Goal: Task Accomplishment & Management: Manage account settings

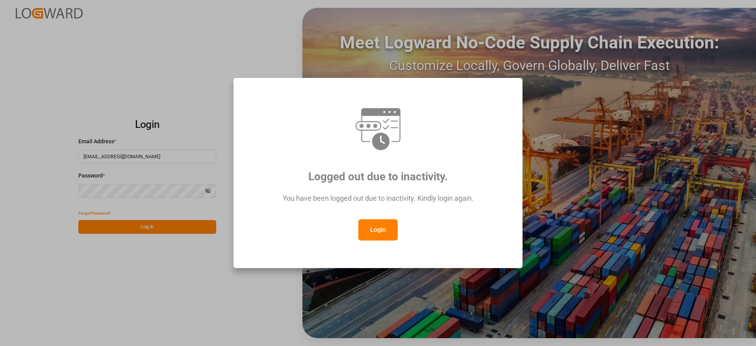
click at [381, 224] on button "Login" at bounding box center [377, 229] width 39 height 21
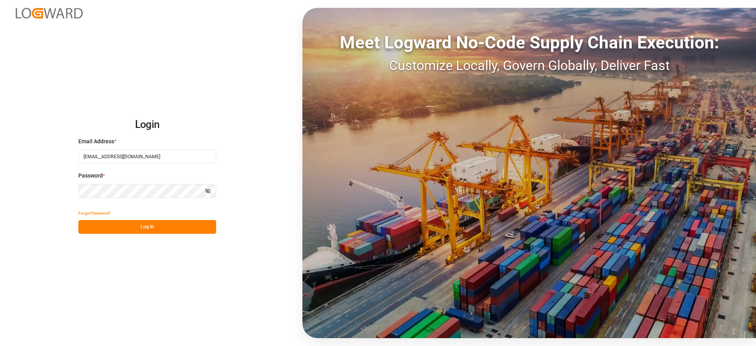
click at [154, 230] on button "Log In" at bounding box center [147, 227] width 138 height 14
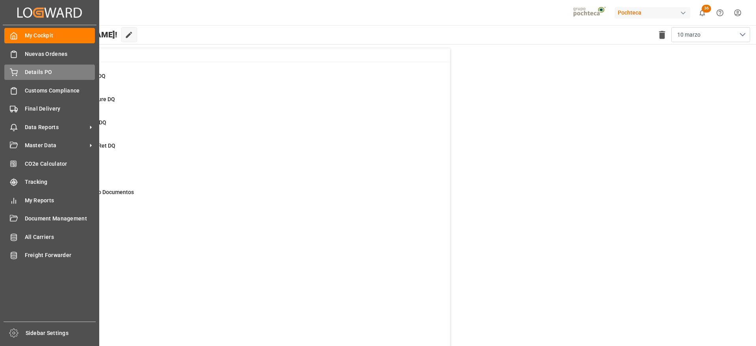
click at [37, 67] on div "Details PO Details PO" at bounding box center [49, 72] width 91 height 15
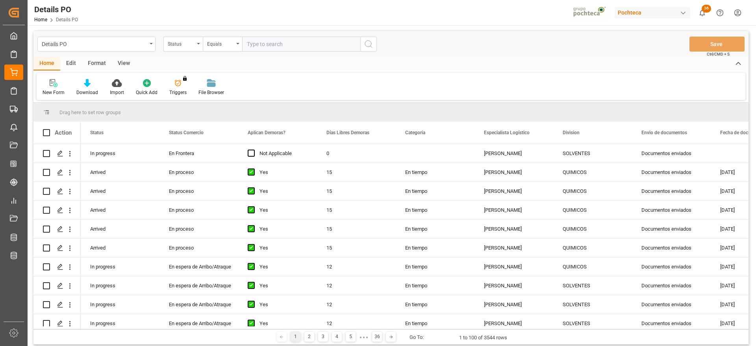
click at [258, 43] on input "text" at bounding box center [301, 44] width 118 height 15
drag, startPoint x: 176, startPoint y: 41, endPoint x: 179, endPoint y: 49, distance: 8.5
click at [176, 42] on div "Status" at bounding box center [181, 43] width 27 height 9
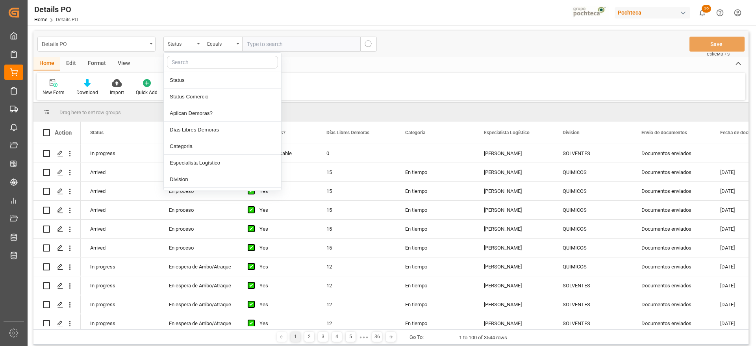
click at [193, 65] on input "text" at bounding box center [222, 62] width 111 height 13
type input "ref"
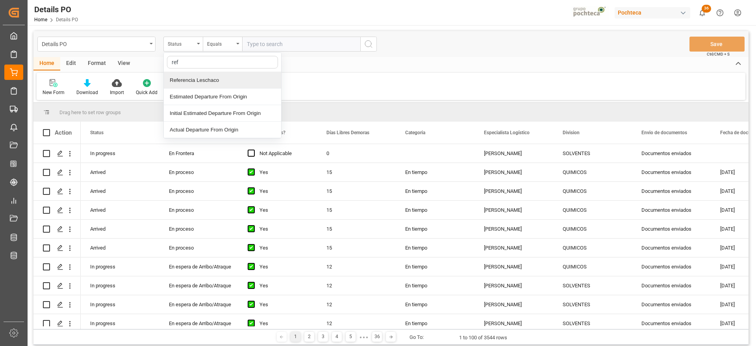
click at [204, 77] on div "Referencia Leschaco" at bounding box center [222, 80] width 117 height 17
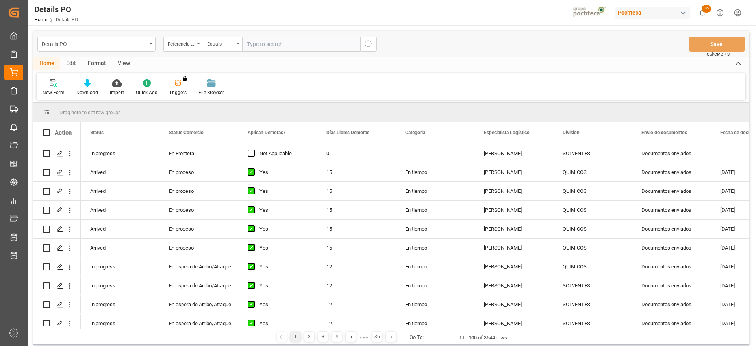
click at [276, 48] on input "text" at bounding box center [301, 44] width 118 height 15
click at [123, 63] on div "View" at bounding box center [124, 63] width 24 height 13
click at [90, 90] on div "Standard Templates" at bounding box center [89, 92] width 39 height 7
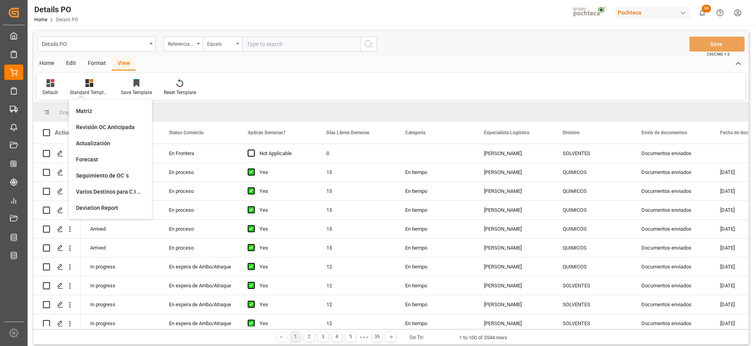
drag, startPoint x: 71, startPoint y: 57, endPoint x: 66, endPoint y: 62, distance: 7.2
click at [71, 58] on div "Edit" at bounding box center [71, 63] width 22 height 13
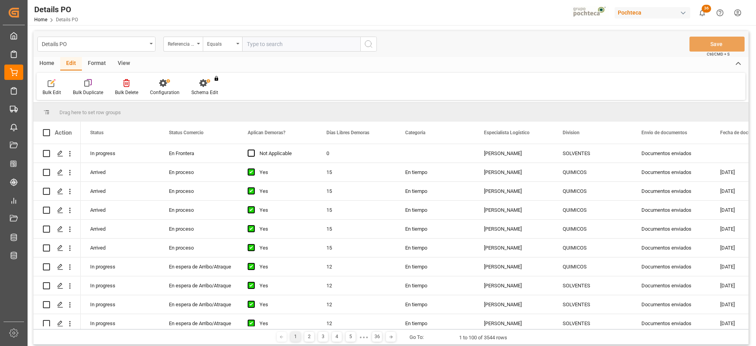
click at [97, 68] on div "Format" at bounding box center [97, 63] width 30 height 13
click at [49, 91] on div "Filter Rows" at bounding box center [54, 92] width 23 height 7
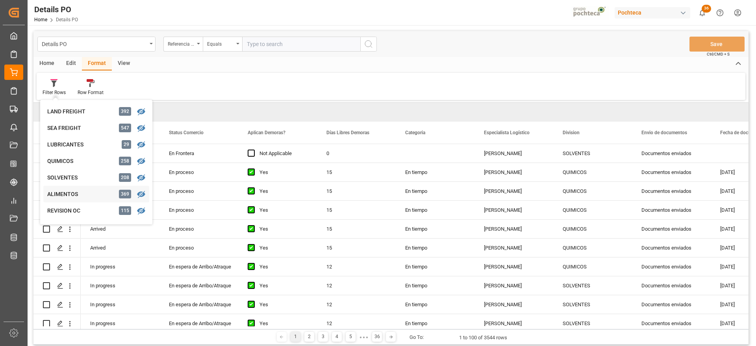
click at [78, 193] on div "ALIMENTOS" at bounding box center [81, 194] width 69 height 8
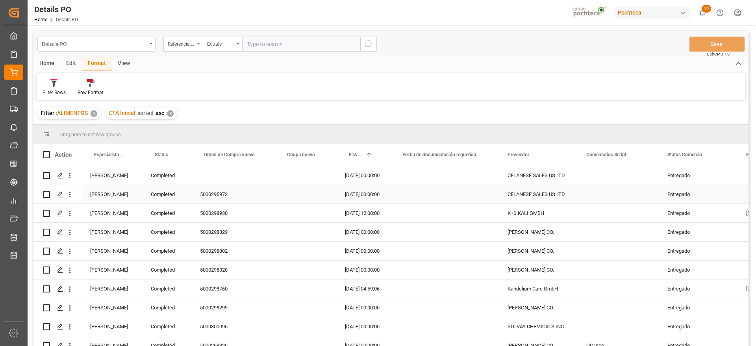
click at [113, 194] on div "[PERSON_NAME]" at bounding box center [111, 194] width 61 height 19
click at [116, 217] on div "[PERSON_NAME]" at bounding box center [111, 213] width 61 height 19
click at [130, 157] on span at bounding box center [128, 154] width 7 height 7
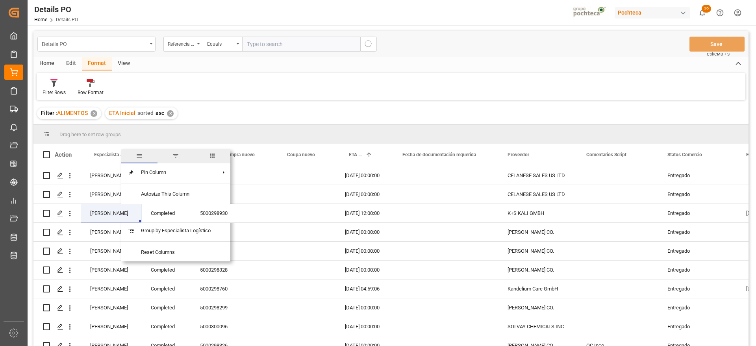
click at [172, 157] on span "filter" at bounding box center [176, 156] width 36 height 14
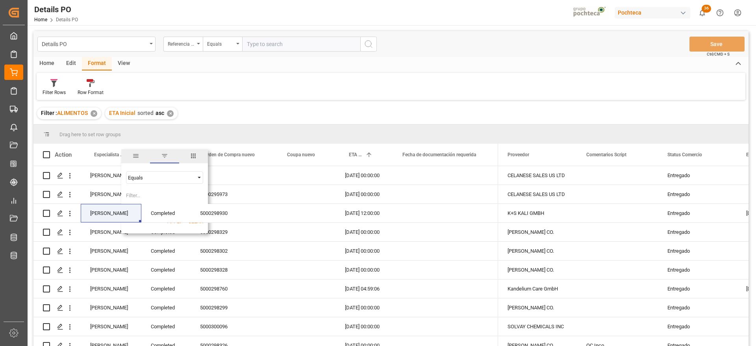
click at [141, 201] on input "Filter Value" at bounding box center [164, 197] width 77 height 16
type input "[PERSON_NAME]"
click at [175, 225] on button "Apply" at bounding box center [174, 222] width 15 height 8
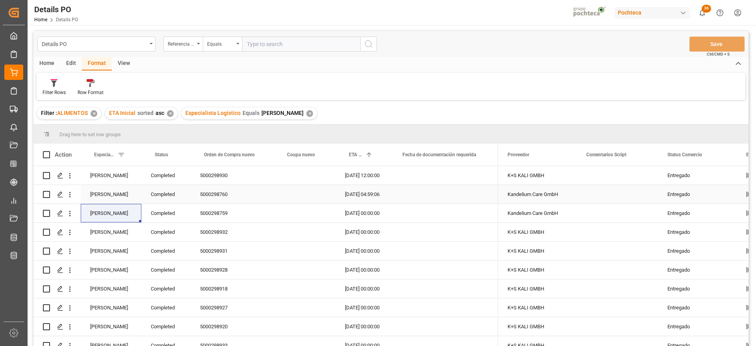
drag, startPoint x: 702, startPoint y: 191, endPoint x: 215, endPoint y: 226, distance: 488.1
click at [702, 191] on div "Entregado" at bounding box center [698, 195] width 60 height 18
click at [166, 180] on div "Completed" at bounding box center [165, 175] width 49 height 19
click at [176, 155] on span at bounding box center [177, 154] width 7 height 7
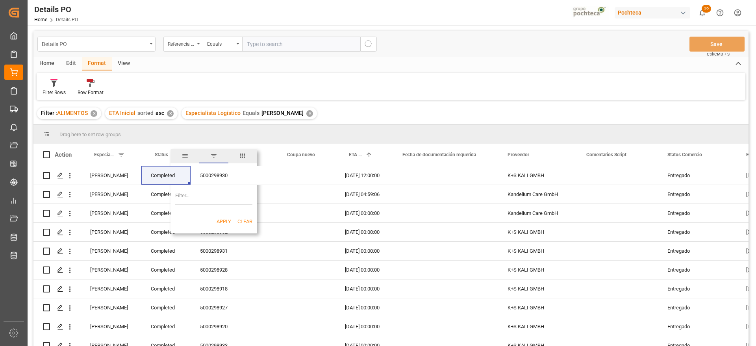
click at [218, 158] on span "filter" at bounding box center [213, 156] width 29 height 14
click at [177, 155] on span at bounding box center [177, 154] width 7 height 7
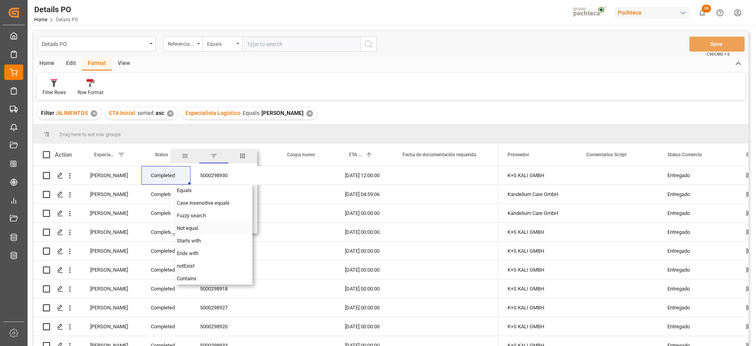
click at [195, 225] on div "Not equal" at bounding box center [213, 228] width 77 height 13
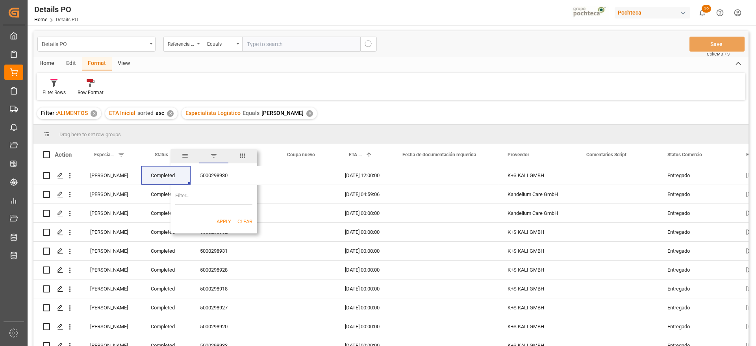
click at [201, 196] on input "Filter Value" at bounding box center [213, 197] width 77 height 16
paste input "Completed"
type input "Completed"
click at [225, 217] on div "Apply Clear" at bounding box center [214, 222] width 87 height 20
click at [224, 219] on button "Apply" at bounding box center [224, 222] width 15 height 8
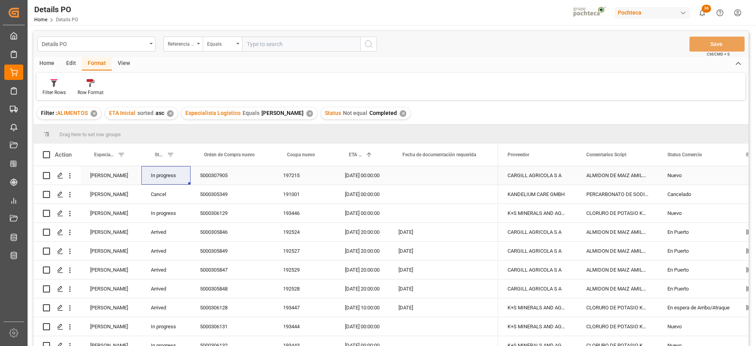
click at [345, 161] on div "ETA Inicial 1" at bounding box center [363, 155] width 54 height 22
click at [383, 178] on div "15-08-2025 00:00:00" at bounding box center [363, 175] width 54 height 19
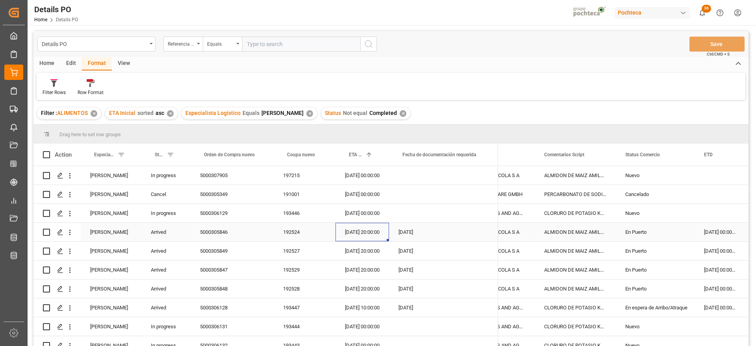
click at [368, 240] on div "03-09-2025 20:00:00" at bounding box center [363, 232] width 54 height 19
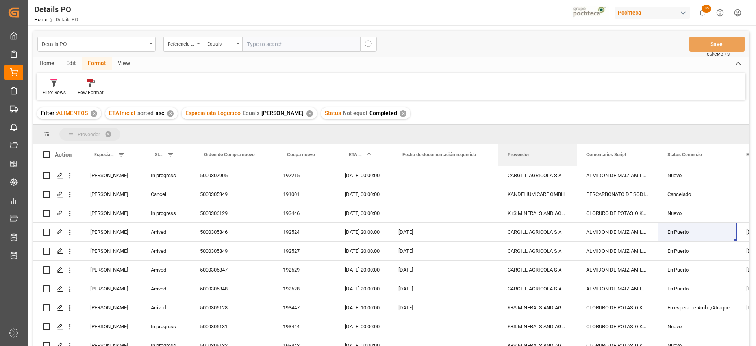
drag, startPoint x: 524, startPoint y: 156, endPoint x: 484, endPoint y: 132, distance: 47.2
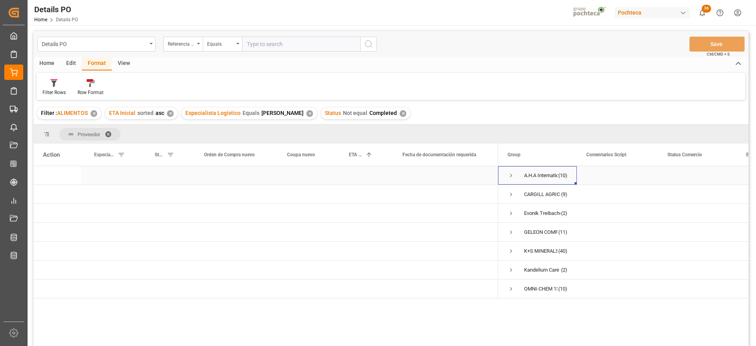
click at [509, 176] on span "Press SPACE to select this row." at bounding box center [511, 175] width 7 height 7
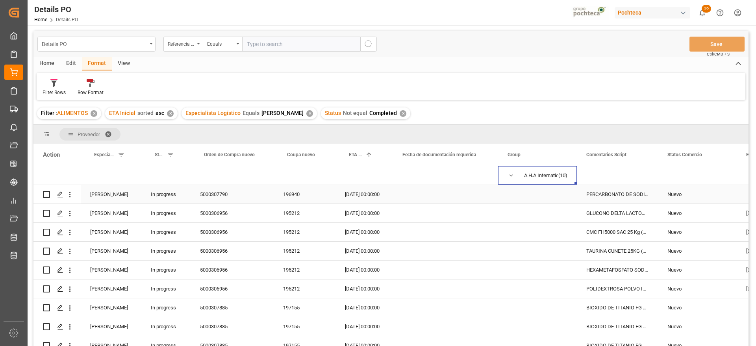
click at [635, 199] on div "PERCARBONATO DE SODIO S-25 EUR (68420)" at bounding box center [617, 194] width 81 height 19
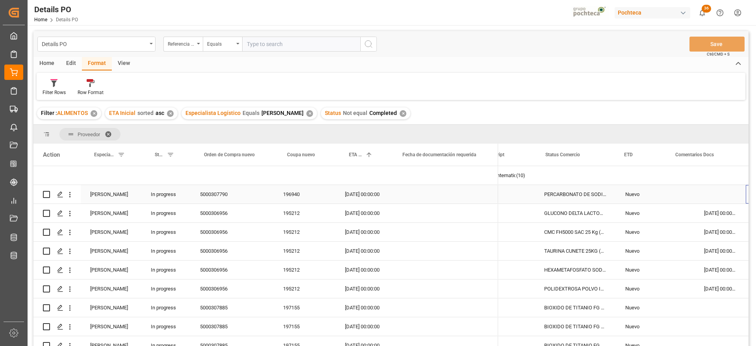
scroll to position [0, 122]
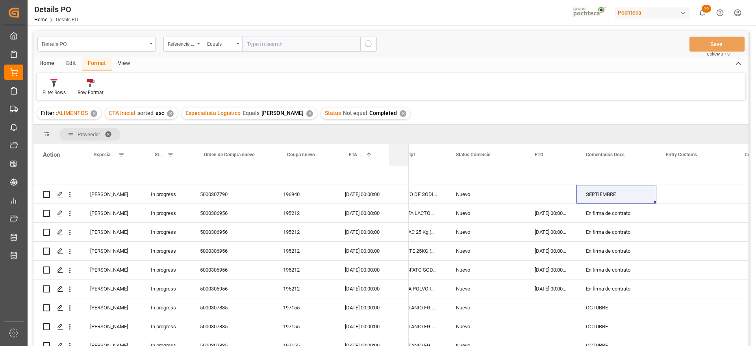
drag, startPoint x: 498, startPoint y: 150, endPoint x: 405, endPoint y: 157, distance: 93.2
click at [405, 157] on div "Fecha de documentación requerida" at bounding box center [399, 155] width 20 height 22
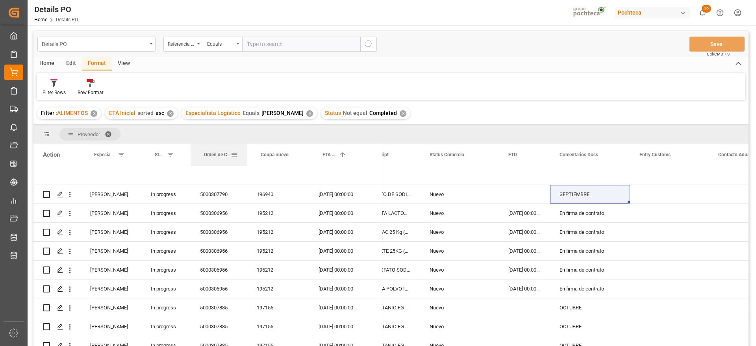
drag, startPoint x: 273, startPoint y: 155, endPoint x: 247, endPoint y: 156, distance: 26.4
click at [247, 156] on div at bounding box center [247, 155] width 3 height 22
click at [503, 200] on div "Press SPACE to select this row." at bounding box center [524, 194] width 51 height 19
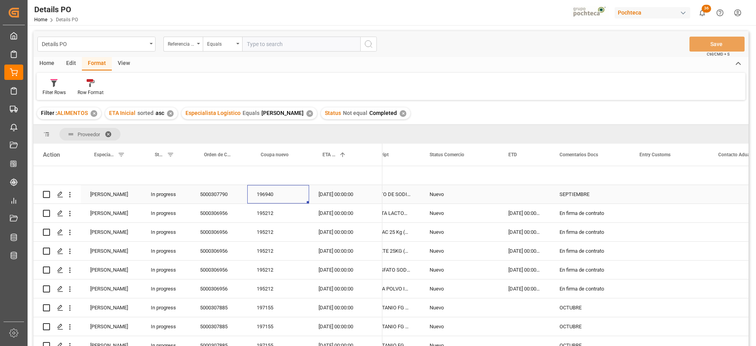
click at [269, 194] on div "196940" at bounding box center [278, 194] width 62 height 19
click at [585, 196] on div "SEPTIEMBRE" at bounding box center [590, 194] width 80 height 19
click at [561, 195] on input "SEPTIEMBRE" at bounding box center [590, 198] width 67 height 15
type input "OK bl || SEPTIEMBRE"
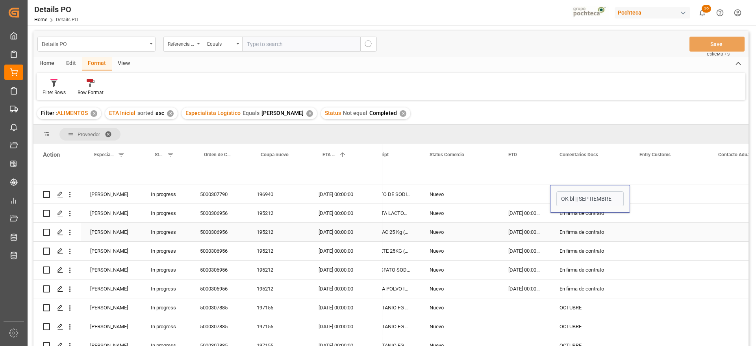
click at [576, 221] on div "En firma de contrato" at bounding box center [590, 213] width 80 height 19
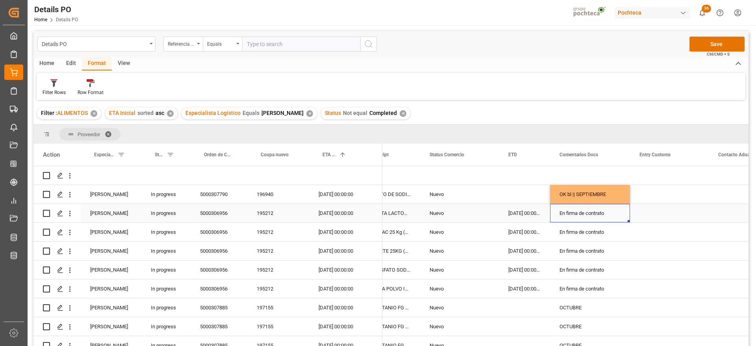
click at [261, 217] on div "195212" at bounding box center [278, 213] width 62 height 19
click at [522, 215] on div "07-09-2025 00:00:00" at bounding box center [524, 213] width 51 height 19
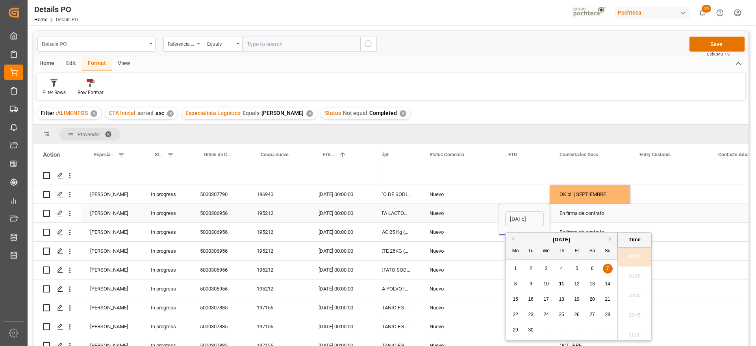
scroll to position [869, 0]
click at [609, 214] on div "En firma de contrato" at bounding box center [590, 213] width 80 height 19
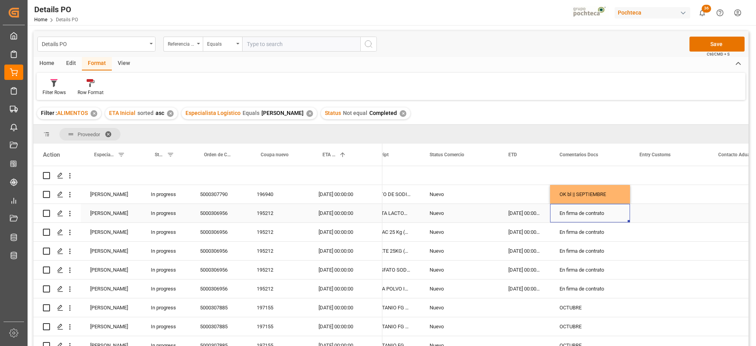
click at [526, 215] on div "07-09-2025 00:00:00" at bounding box center [524, 213] width 51 height 19
click at [584, 215] on div "En firma de contrato" at bounding box center [590, 213] width 80 height 19
click at [602, 216] on div "En firma de contrato" at bounding box center [590, 213] width 80 height 19
drag, startPoint x: 614, startPoint y: 216, endPoint x: 558, endPoint y: 215, distance: 56.0
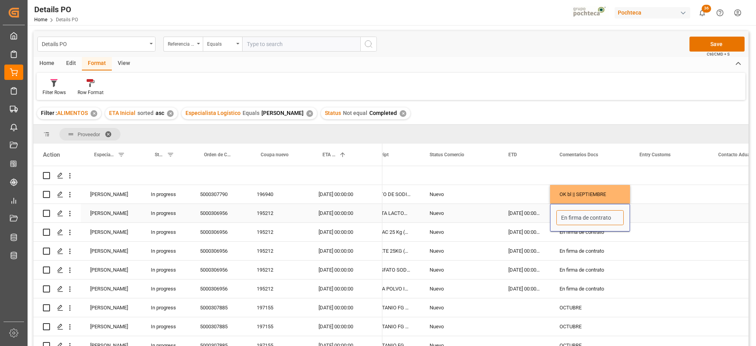
click at [558, 215] on input "En firma de contrato" at bounding box center [590, 217] width 67 height 15
type input "en espera de docs"
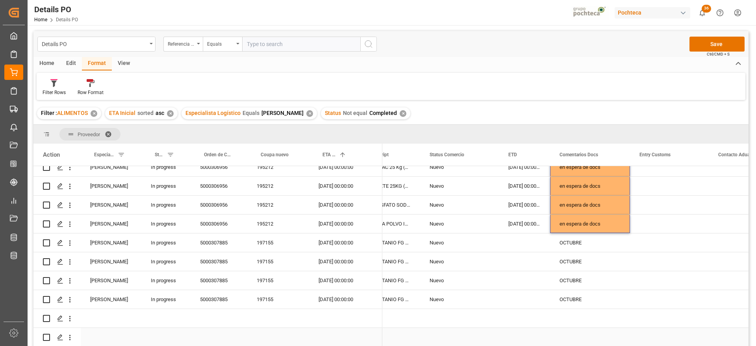
scroll to position [43, 0]
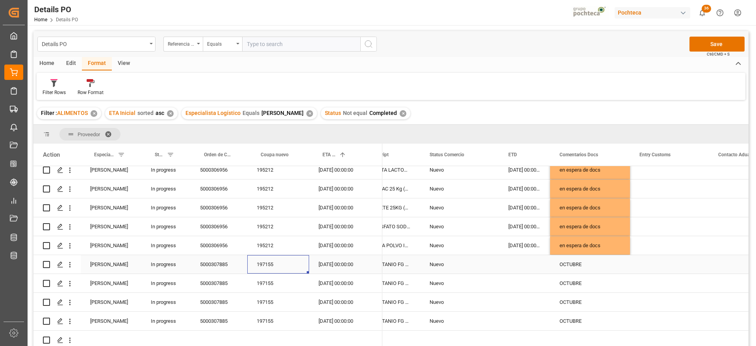
click at [260, 265] on div "197155" at bounding box center [278, 264] width 62 height 19
click at [521, 249] on div "07-09-2025 00:00:00" at bounding box center [524, 245] width 51 height 19
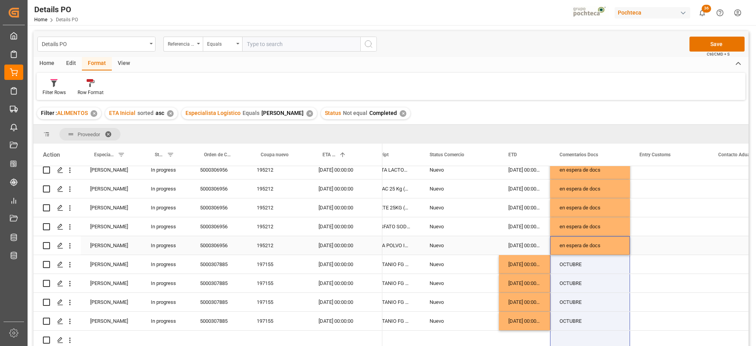
scroll to position [45, 0]
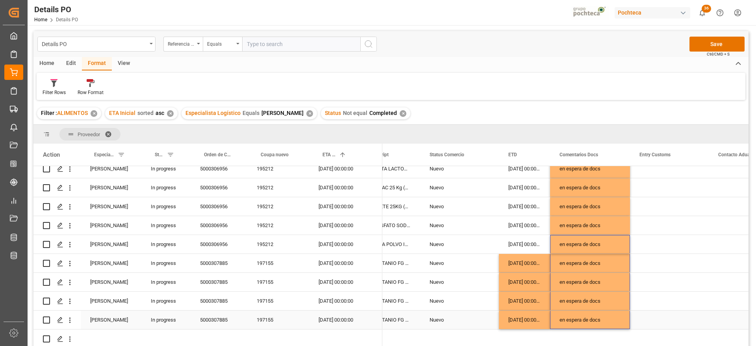
click at [364, 311] on div "Press SPACE to select this row." at bounding box center [373, 320] width 20 height 19
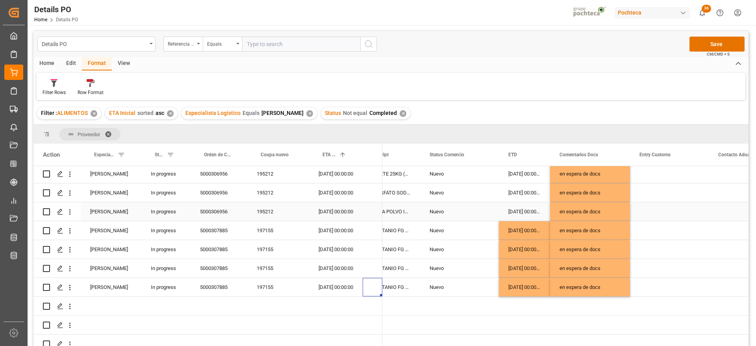
scroll to position [142, 0]
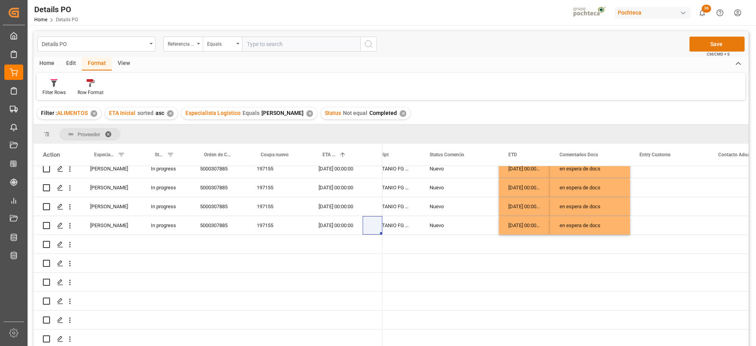
click at [719, 43] on button "Save" at bounding box center [717, 44] width 55 height 15
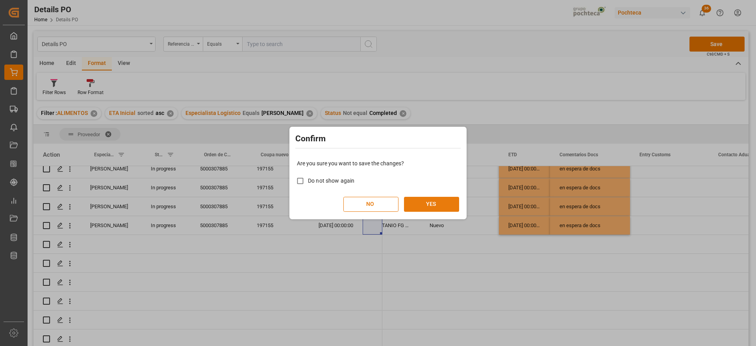
click at [422, 202] on button "YES" at bounding box center [431, 204] width 55 height 15
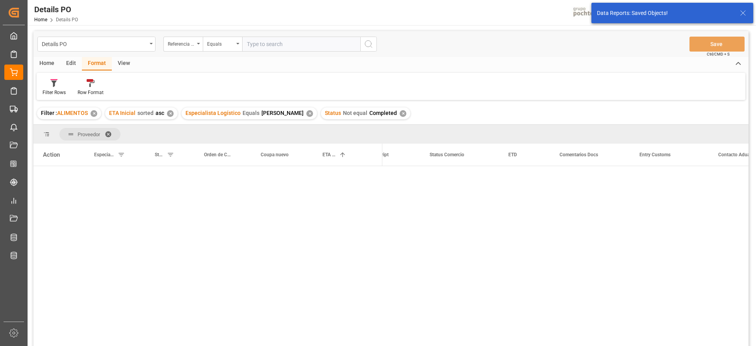
scroll to position [0, 0]
click at [340, 194] on div "Press SPACE to select this row." at bounding box center [336, 194] width 54 height 19
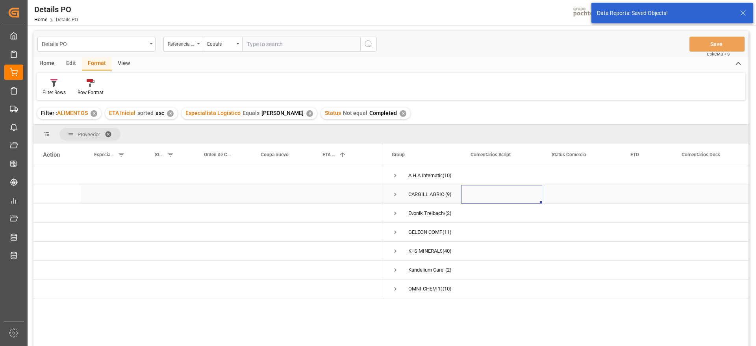
click at [396, 192] on span "Press SPACE to select this row." at bounding box center [395, 194] width 7 height 7
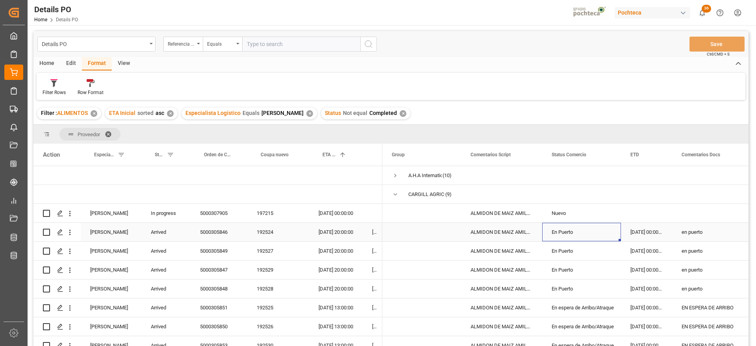
click at [616, 234] on div "En Puerto" at bounding box center [581, 232] width 79 height 19
click at [521, 213] on div "ALMIDON DE MAIZ AMILOGILL 2100 SAC 25 KG" at bounding box center [501, 213] width 81 height 19
click at [585, 227] on div "En Puerto" at bounding box center [582, 232] width 60 height 18
click at [218, 235] on div "5000305846" at bounding box center [219, 232] width 57 height 19
click at [695, 239] on div "en puerto" at bounding box center [712, 232] width 80 height 19
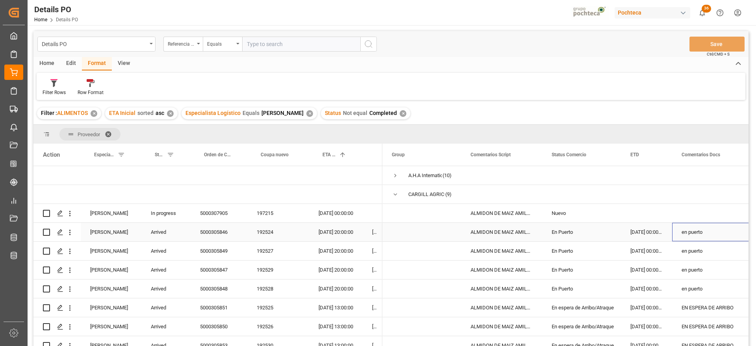
click at [702, 233] on div "en puerto" at bounding box center [712, 232] width 80 height 19
drag, startPoint x: 719, startPoint y: 234, endPoint x: 679, endPoint y: 234, distance: 40.2
click at [679, 234] on input "en puerto" at bounding box center [712, 236] width 67 height 15
type input "en espera de recoleccion"
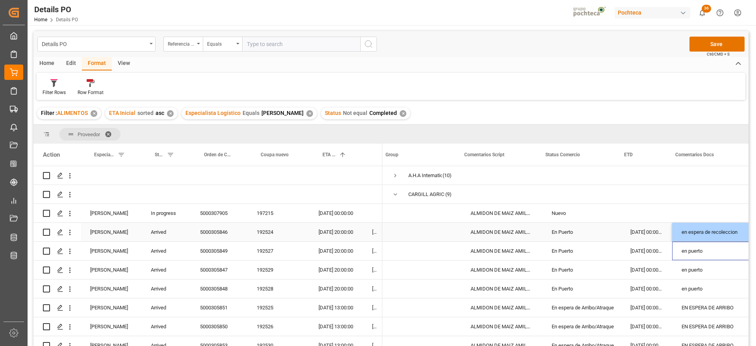
scroll to position [0, 6]
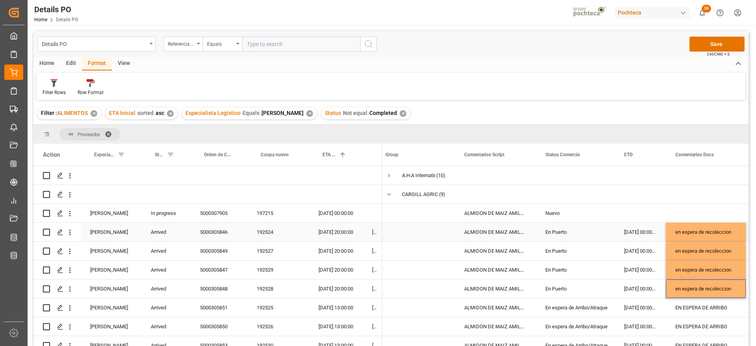
click at [657, 230] on div "09-08-2025 00:00:00" at bounding box center [640, 232] width 51 height 19
click at [629, 242] on div "09-08-2025 00:00:00" at bounding box center [640, 251] width 51 height 19
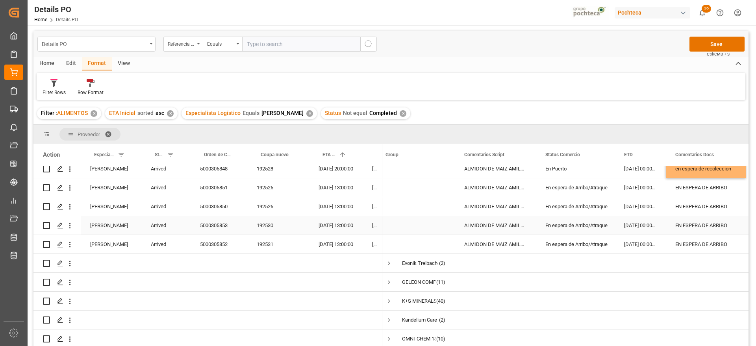
scroll to position [74, 0]
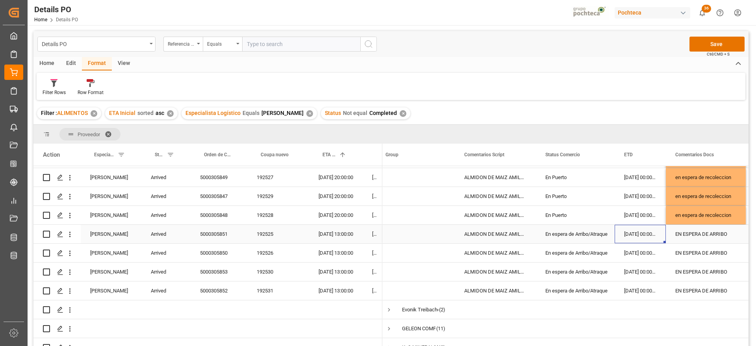
click at [621, 236] on div "24-08-2025 00:00:00" at bounding box center [640, 234] width 51 height 19
click at [703, 234] on div "EN ESPERA DE ARRIBO" at bounding box center [706, 234] width 80 height 19
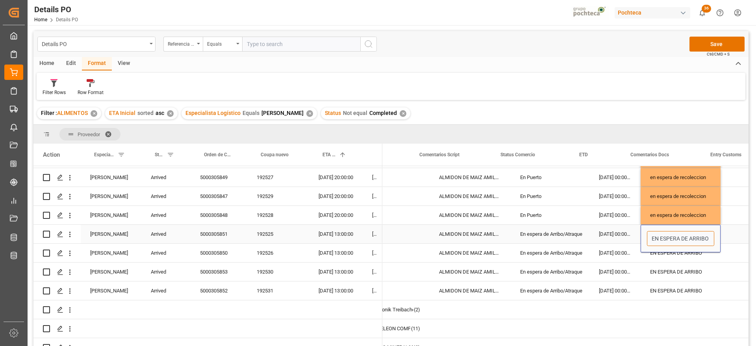
scroll to position [0, 59]
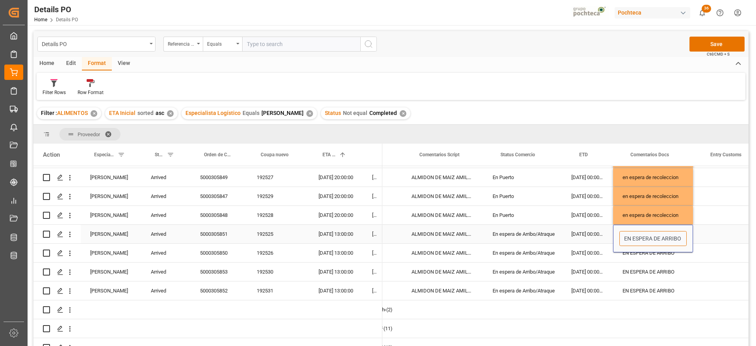
drag, startPoint x: 674, startPoint y: 238, endPoint x: 739, endPoint y: 239, distance: 65.4
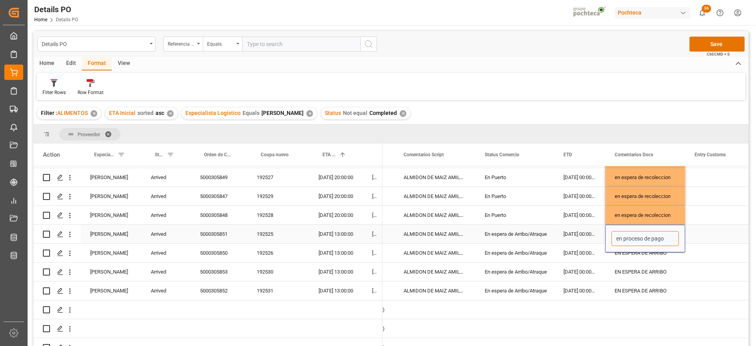
type input "en proceso de pago"
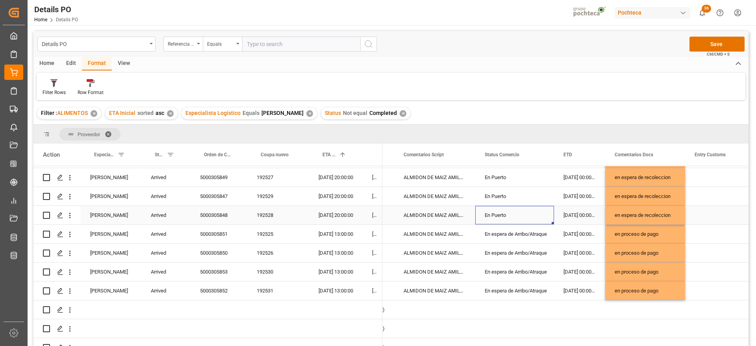
click at [548, 208] on div "En Puerto" at bounding box center [514, 215] width 79 height 19
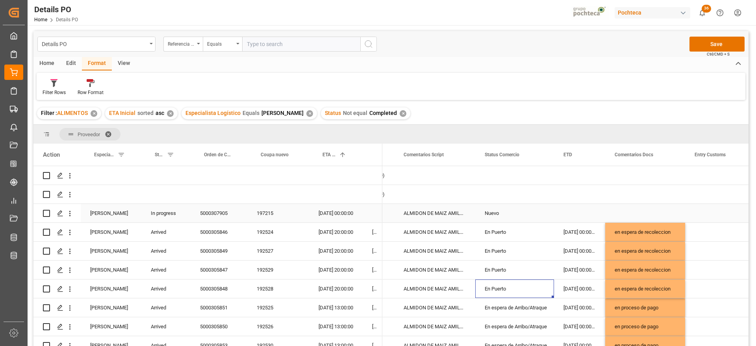
click at [331, 213] on div "15-08-2025 00:00:00" at bounding box center [336, 213] width 54 height 19
click at [222, 211] on div "5000307905" at bounding box center [219, 213] width 57 height 19
click at [258, 215] on div "197215" at bounding box center [278, 213] width 62 height 19
click at [642, 212] on div "Press SPACE to select this row." at bounding box center [645, 213] width 80 height 19
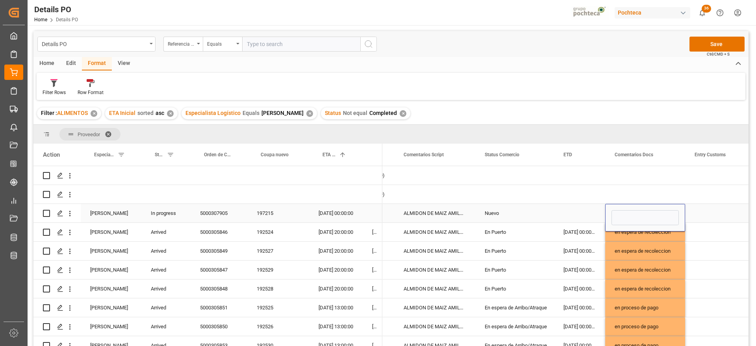
click at [642, 212] on input "Press SPACE to select this row." at bounding box center [645, 217] width 67 height 15
type input "???"
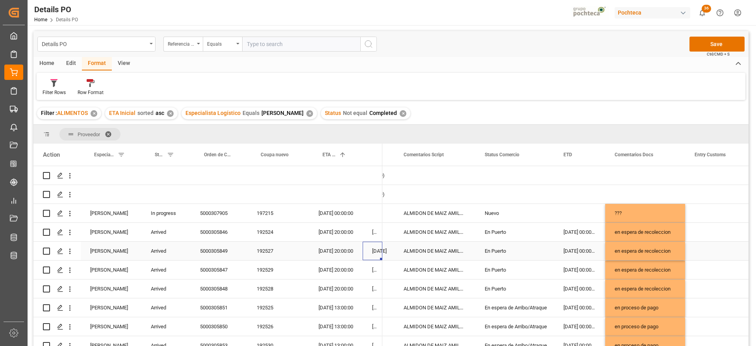
click at [371, 247] on div "[DATE]" at bounding box center [373, 251] width 20 height 19
click at [279, 253] on div "192527" at bounding box center [278, 251] width 62 height 19
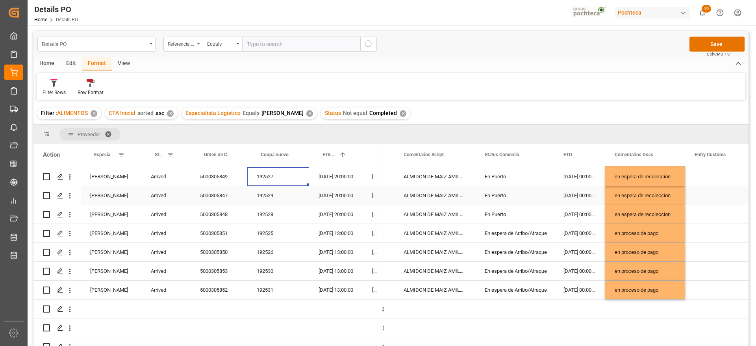
scroll to position [24, 0]
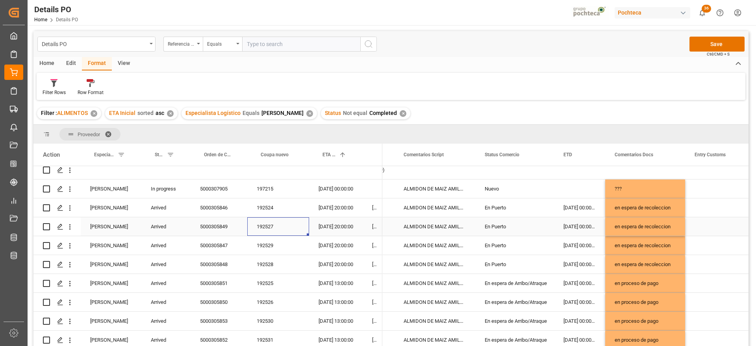
click at [513, 230] on div "En Puerto" at bounding box center [515, 227] width 60 height 18
click at [716, 44] on button "Save" at bounding box center [717, 44] width 55 height 15
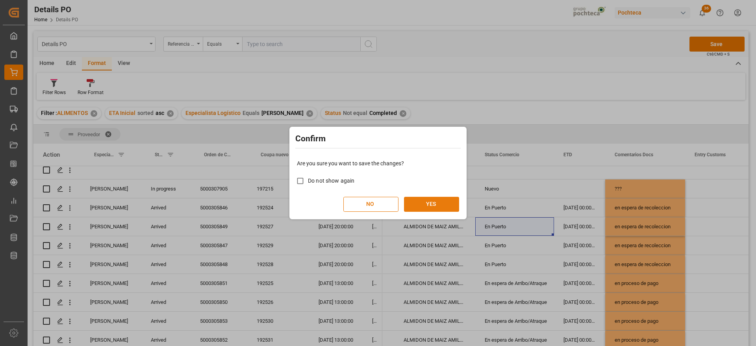
click at [429, 202] on button "YES" at bounding box center [431, 204] width 55 height 15
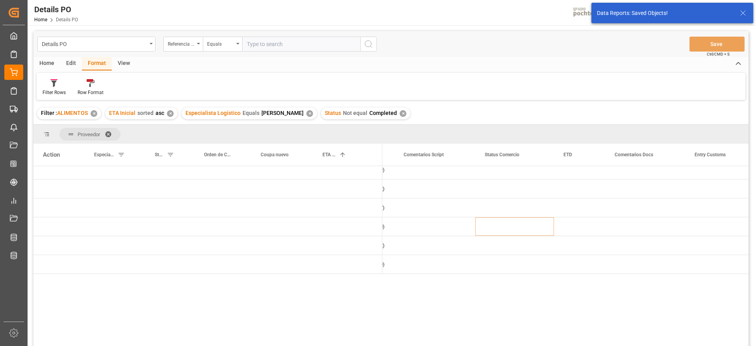
scroll to position [0, 0]
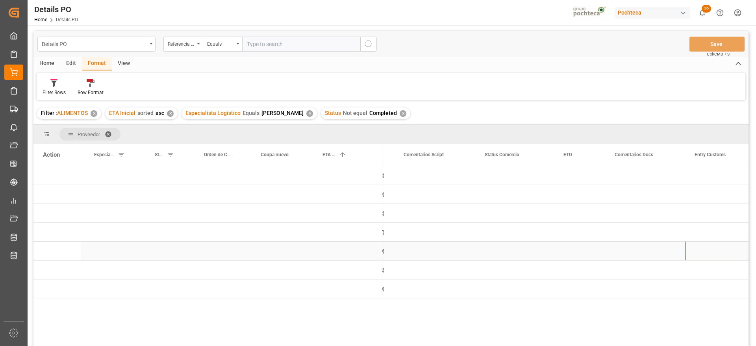
click at [703, 242] on div "Press SPACE to select this row." at bounding box center [724, 251] width 79 height 19
click at [303, 229] on div "Press SPACE to select this row." at bounding box center [278, 232] width 62 height 19
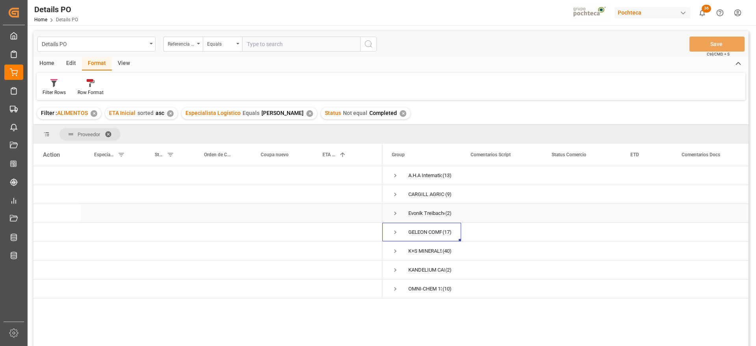
click at [395, 212] on span "Press SPACE to select this row." at bounding box center [395, 213] width 7 height 7
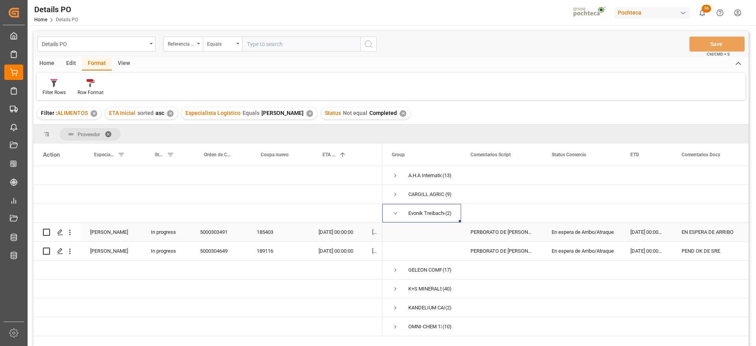
scroll to position [49, 0]
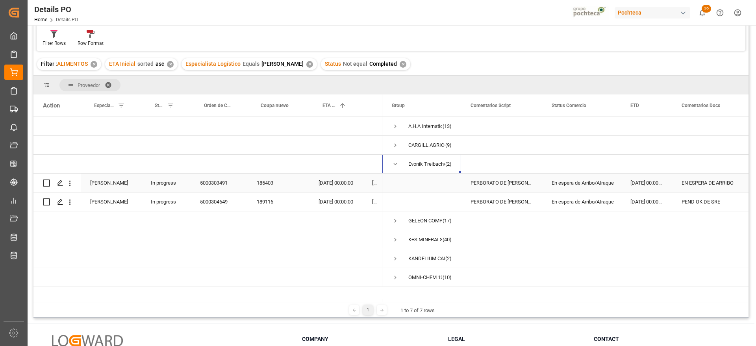
click at [263, 183] on div "185403" at bounding box center [278, 183] width 62 height 19
click at [227, 180] on div "5000303491" at bounding box center [219, 183] width 57 height 19
click at [700, 198] on div "PEND OK DE SRE" at bounding box center [712, 202] width 80 height 19
click at [320, 206] on div "22-09-2025 00:00:00" at bounding box center [336, 202] width 54 height 19
click at [397, 163] on span "Press SPACE to select this row." at bounding box center [395, 164] width 7 height 7
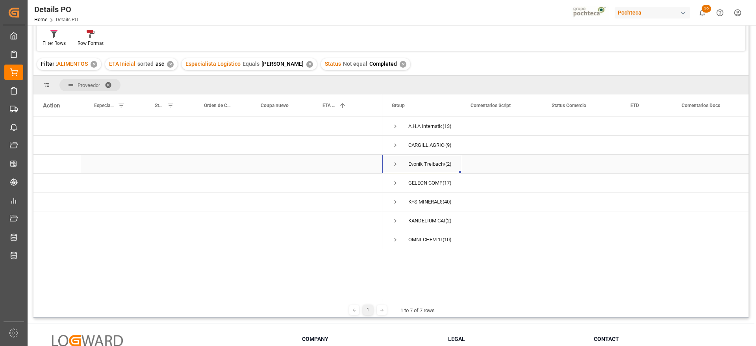
click at [398, 163] on span "Press SPACE to select this row." at bounding box center [395, 164] width 7 height 7
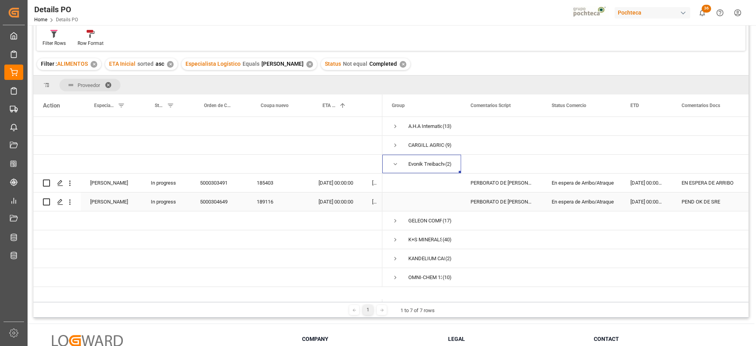
click at [272, 200] on div "189116" at bounding box center [278, 202] width 62 height 19
click at [396, 164] on span "Press SPACE to select this row." at bounding box center [395, 164] width 7 height 7
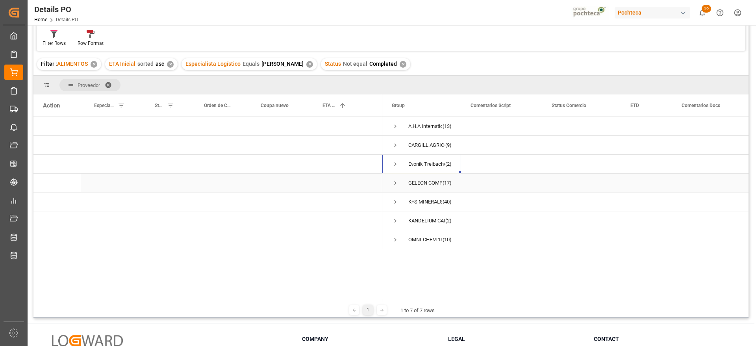
click at [394, 183] on span "Press SPACE to select this row." at bounding box center [395, 183] width 7 height 7
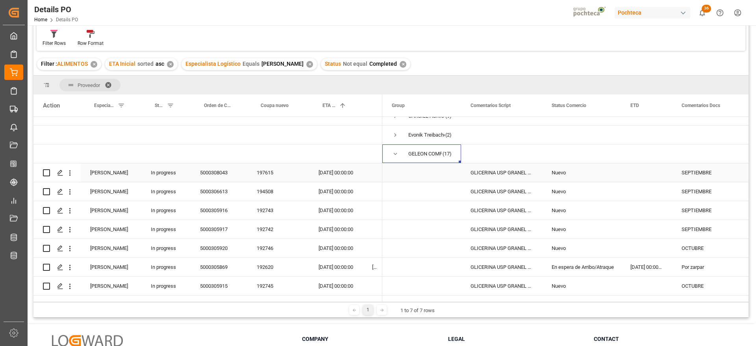
scroll to position [0, 0]
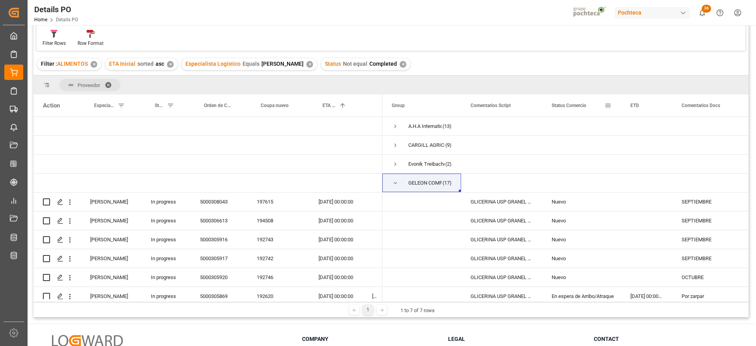
click at [576, 107] on span "Status Comercio" at bounding box center [569, 106] width 35 height 6
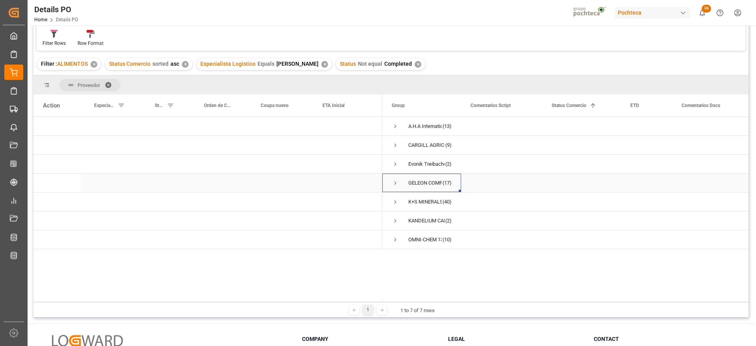
click at [396, 184] on span "Press SPACE to select this row." at bounding box center [395, 183] width 7 height 7
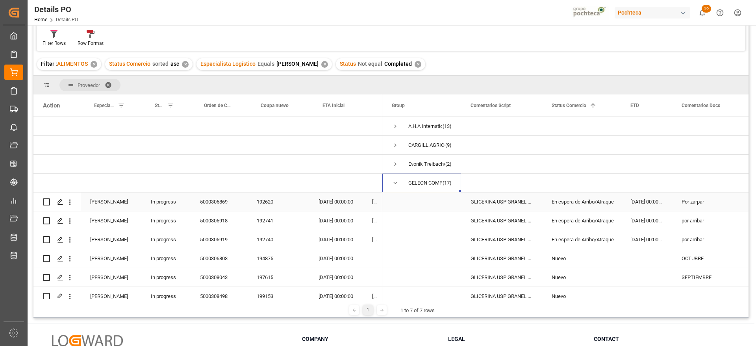
click at [696, 200] on div "Por zarpar" at bounding box center [712, 202] width 80 height 19
click at [700, 224] on div "por arribar" at bounding box center [712, 221] width 80 height 19
click at [703, 240] on div "por arribar" at bounding box center [712, 239] width 80 height 19
click at [336, 201] on div "01-10-2025 00:00:00" at bounding box center [336, 202] width 54 height 19
click at [342, 225] on div "18-10-2025 00:00:00" at bounding box center [336, 221] width 54 height 19
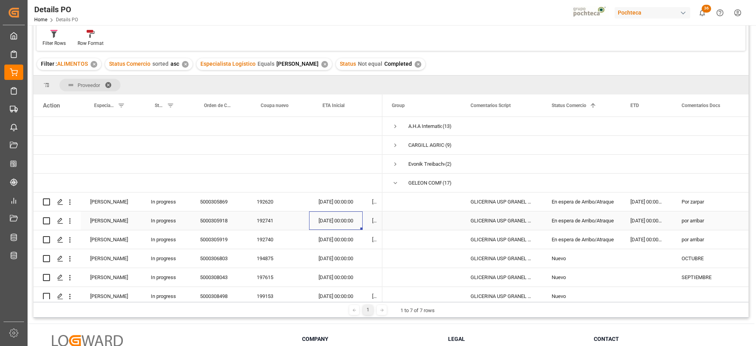
click at [700, 221] on div "por arribar" at bounding box center [712, 221] width 80 height 19
click at [702, 203] on div "Por zarpar" at bounding box center [712, 202] width 80 height 19
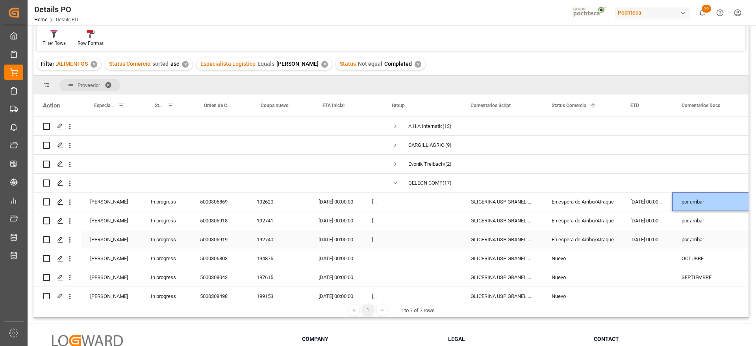
click at [692, 235] on div "por arribar" at bounding box center [712, 239] width 80 height 19
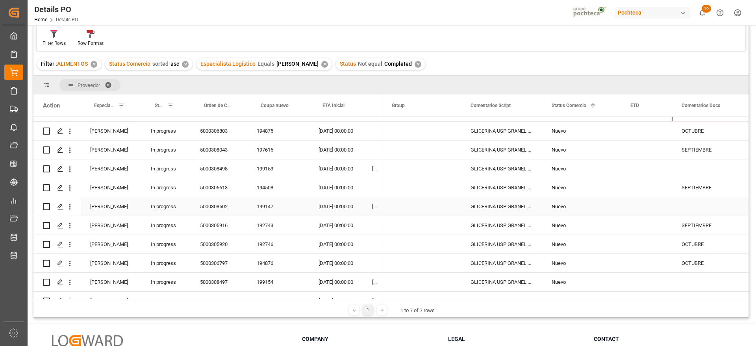
scroll to position [148, 0]
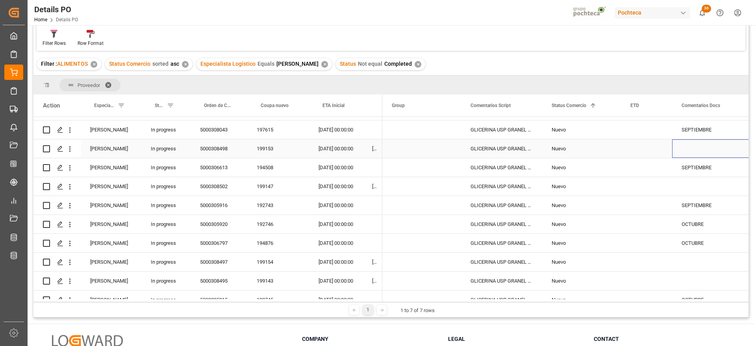
click at [704, 144] on div "Press SPACE to select this row." at bounding box center [712, 148] width 80 height 19
click at [702, 128] on div "SEPTIEMBRE" at bounding box center [712, 130] width 80 height 19
click at [700, 147] on div "Press SPACE to select this row." at bounding box center [712, 148] width 80 height 19
click at [699, 147] on div "Press SPACE to select this row." at bounding box center [712, 148] width 80 height 19
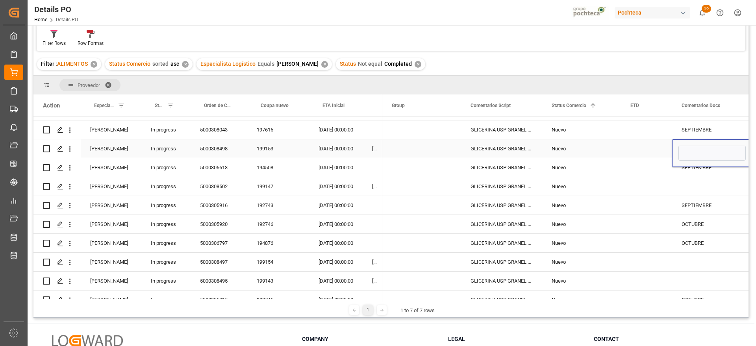
type input "m"
type input "n"
type input "NOVIEMBRE"
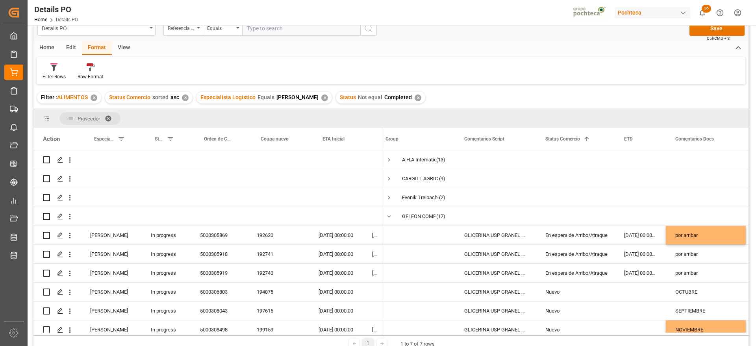
scroll to position [0, 0]
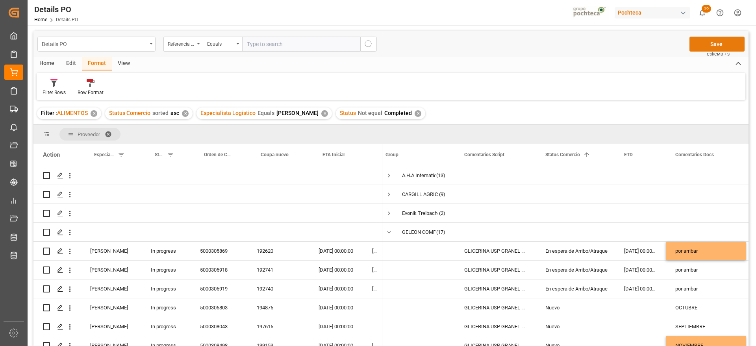
click at [718, 41] on button "Save" at bounding box center [717, 44] width 55 height 15
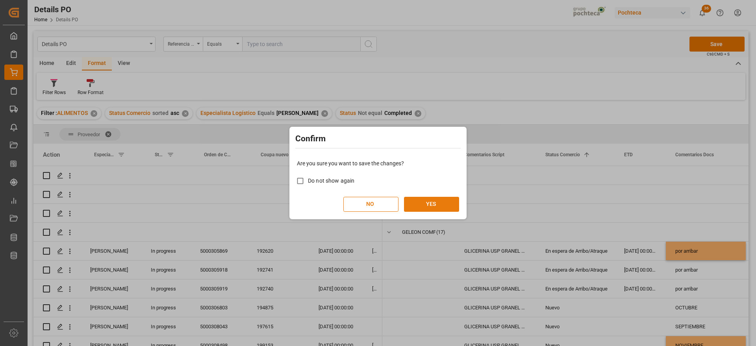
click at [424, 203] on button "YES" at bounding box center [431, 204] width 55 height 15
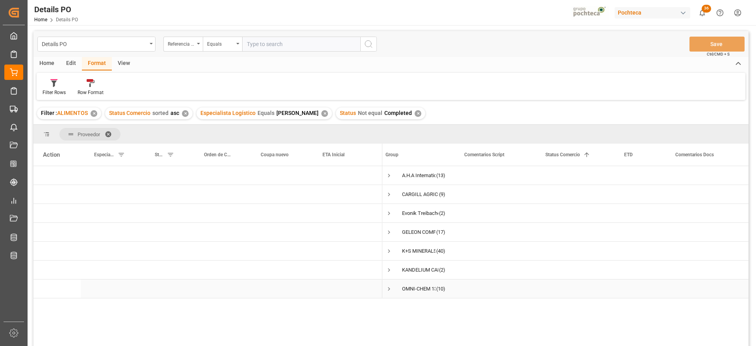
click at [735, 287] on div "Press SPACE to select this row." at bounding box center [706, 289] width 80 height 19
click at [388, 249] on span "Press SPACE to select this row." at bounding box center [389, 251] width 7 height 7
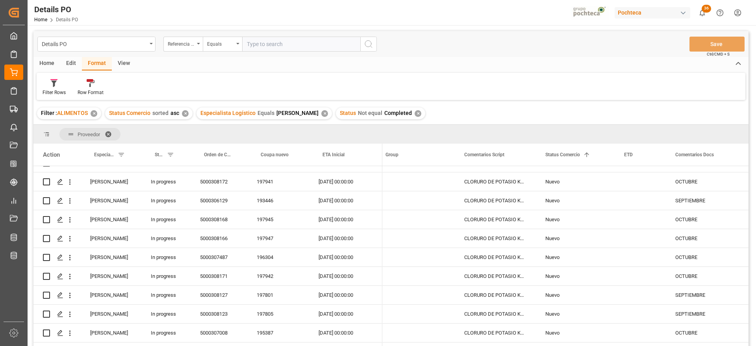
scroll to position [49, 0]
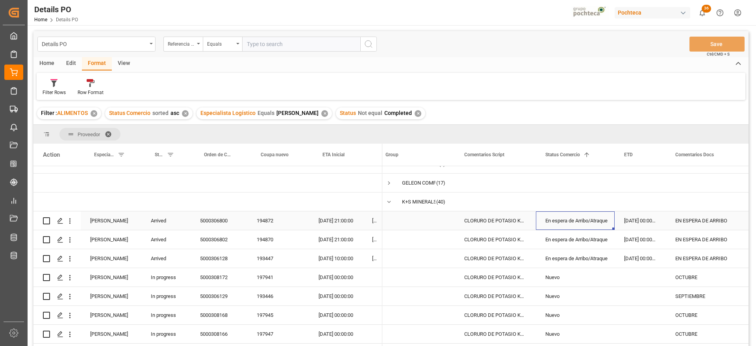
click at [560, 223] on div "En espera de Arribo/Atraque" at bounding box center [576, 221] width 60 height 18
click at [213, 223] on div "5000306800" at bounding box center [219, 221] width 57 height 19
click at [716, 218] on div "EN ESPERA DE ARRIBO" at bounding box center [706, 221] width 80 height 19
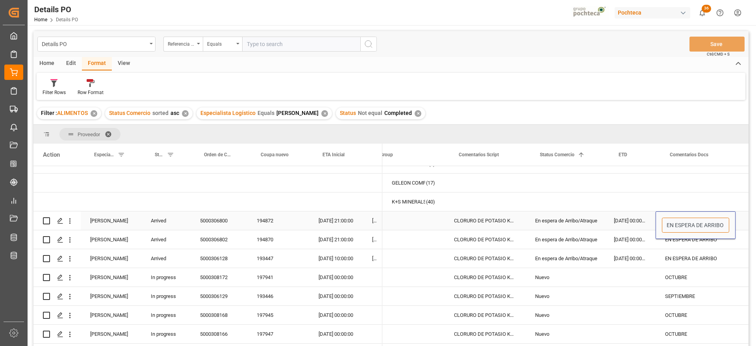
drag, startPoint x: 676, startPoint y: 225, endPoint x: 737, endPoint y: 225, distance: 61.1
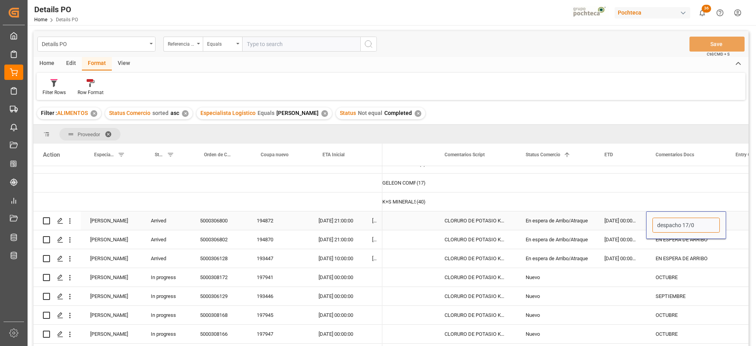
type input "despacho 17/09"
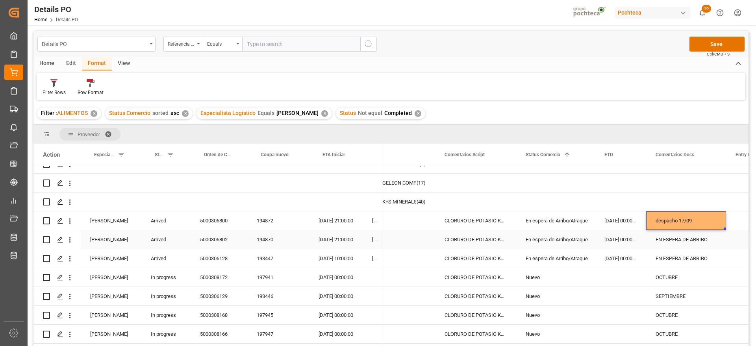
click at [264, 242] on div "194870" at bounding box center [278, 239] width 62 height 19
click at [229, 241] on div "5000306802" at bounding box center [219, 239] width 57 height 19
click at [683, 226] on div "despacho 17/09" at bounding box center [686, 221] width 80 height 19
click at [207, 258] on div "5000306128" at bounding box center [219, 258] width 57 height 19
click at [161, 261] on div "Arrived" at bounding box center [165, 258] width 49 height 19
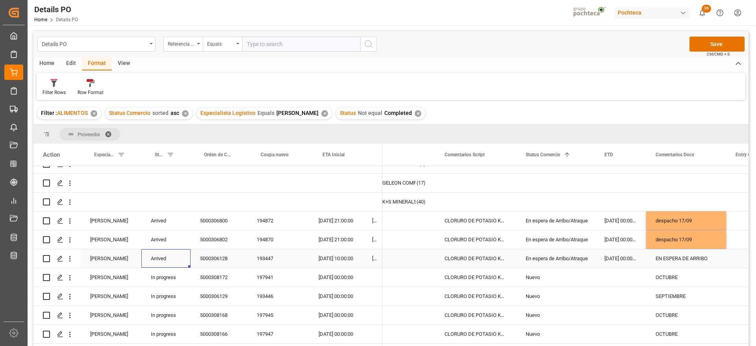
click at [161, 261] on div "Arrived" at bounding box center [165, 258] width 49 height 19
click at [178, 264] on button "Arrived" at bounding box center [166, 263] width 37 height 15
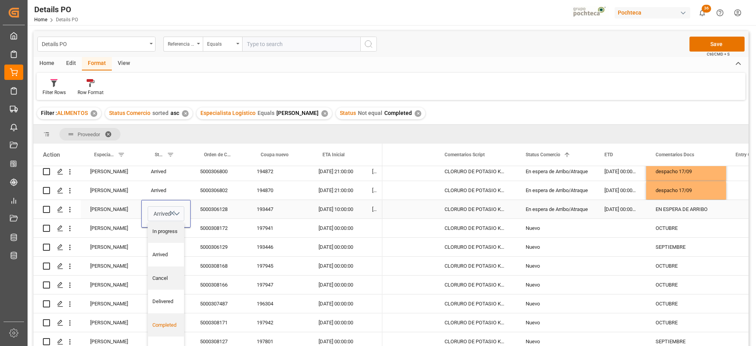
click at [169, 327] on div "Completed" at bounding box center [166, 325] width 28 height 8
click at [548, 214] on div "En espera de Arribo/Atraque" at bounding box center [556, 210] width 60 height 18
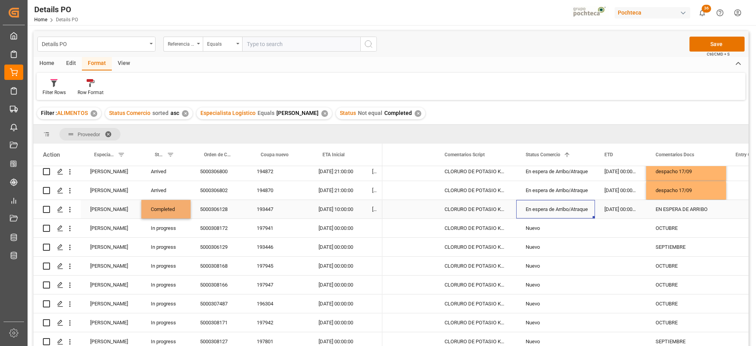
click at [548, 214] on div "En espera de Arribo/Atraque" at bounding box center [556, 210] width 60 height 18
click at [581, 212] on icon "open menu" at bounding box center [580, 214] width 9 height 9
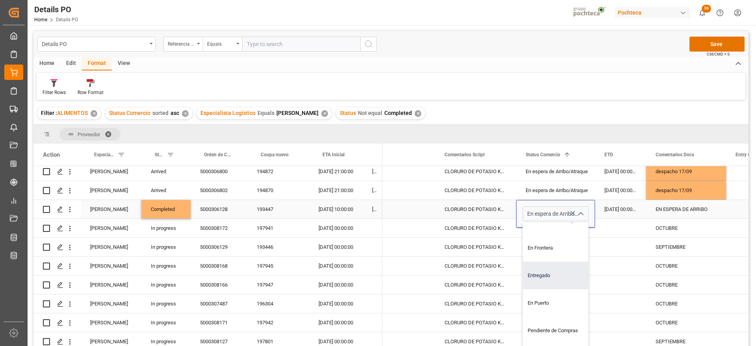
click at [550, 279] on div "Entregado" at bounding box center [560, 276] width 75 height 28
type input "Entregado"
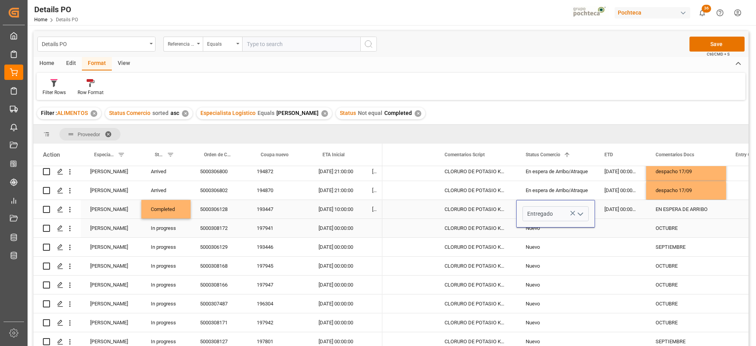
click at [657, 220] on div "OCTUBRE" at bounding box center [686, 228] width 80 height 19
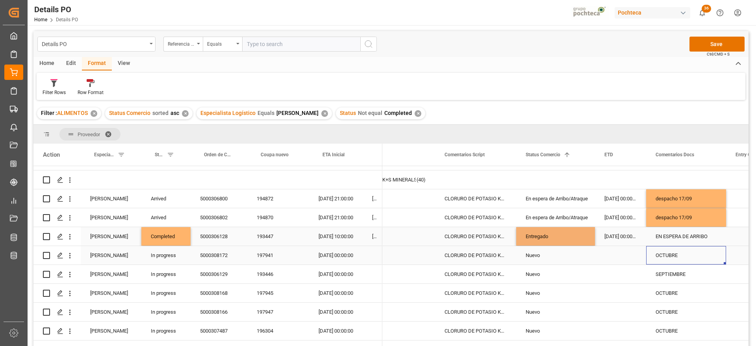
scroll to position [0, 0]
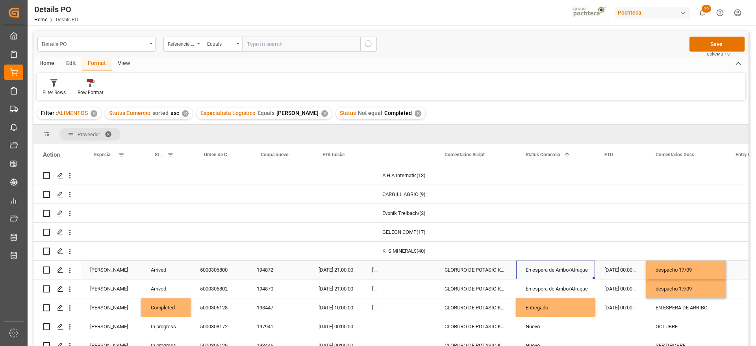
click at [563, 268] on div "En espera de Arribo/Atraque" at bounding box center [556, 270] width 60 height 18
click at [584, 271] on icon "open menu" at bounding box center [580, 274] width 9 height 9
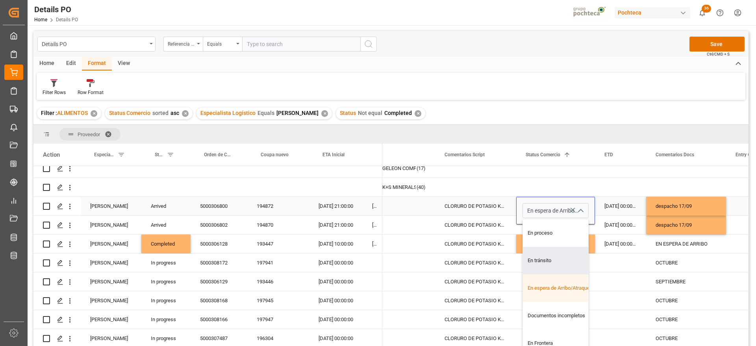
scroll to position [49, 0]
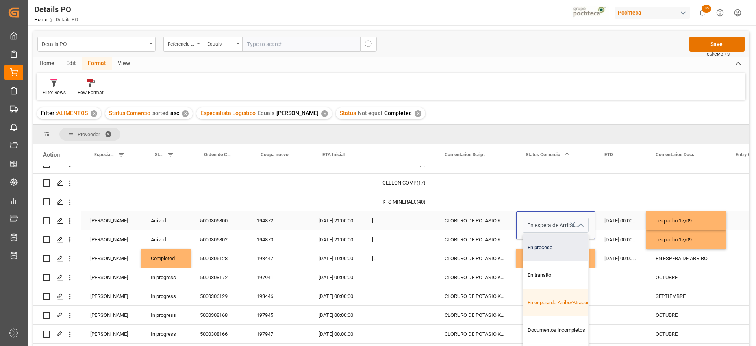
click at [546, 249] on div "En proceso" at bounding box center [560, 248] width 75 height 28
type input "En proceso"
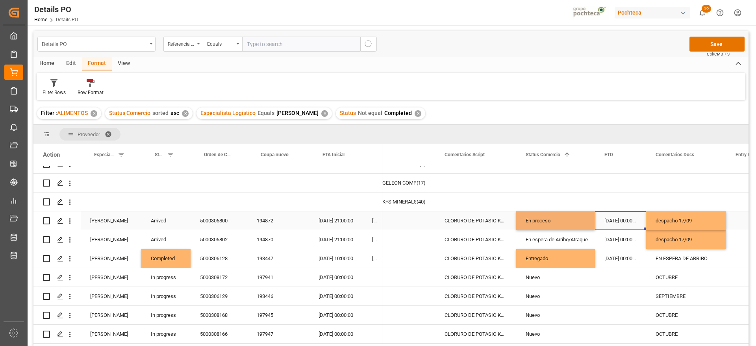
drag, startPoint x: 609, startPoint y: 223, endPoint x: 568, endPoint y: 221, distance: 41.0
click at [604, 223] on div "25-08-2025 00:00:00" at bounding box center [620, 221] width 51 height 19
click at [560, 221] on div "En proceso" at bounding box center [556, 221] width 60 height 18
click at [558, 240] on div "En espera de Arribo/Atraque" at bounding box center [556, 240] width 60 height 18
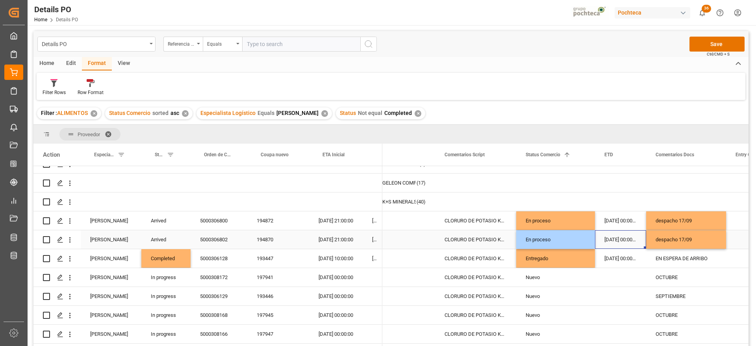
click at [640, 238] on div "25-08-2025 00:00:00" at bounding box center [620, 239] width 51 height 19
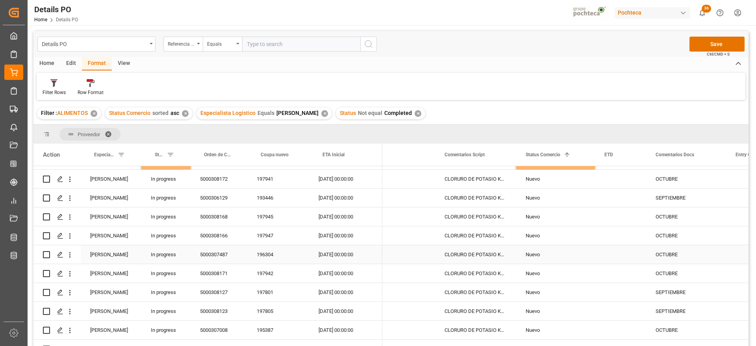
scroll to position [98, 0]
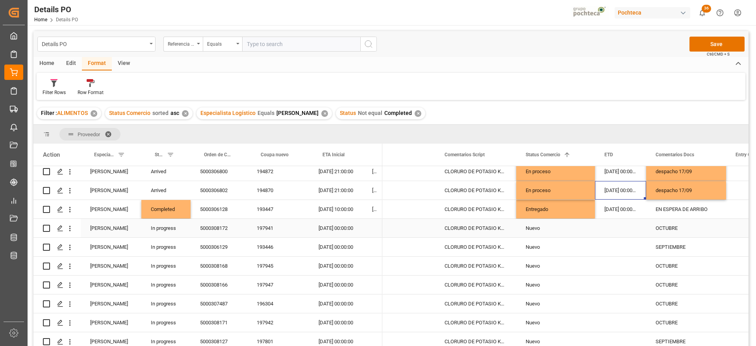
click at [669, 225] on div "OCTUBRE" at bounding box center [686, 228] width 80 height 19
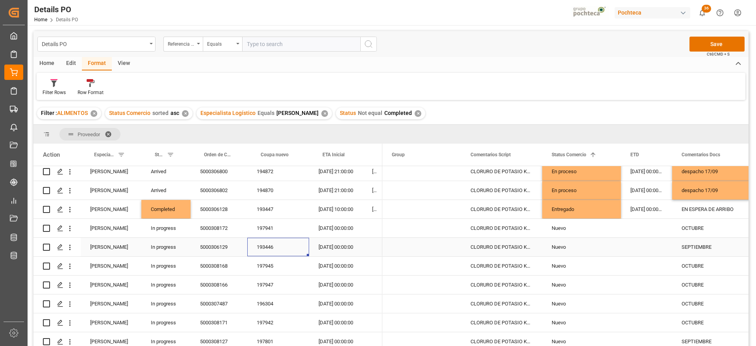
click at [268, 248] on div "193446" at bounding box center [278, 247] width 62 height 19
click at [336, 247] on div "02-09-2025 00:00:00" at bounding box center [336, 247] width 54 height 19
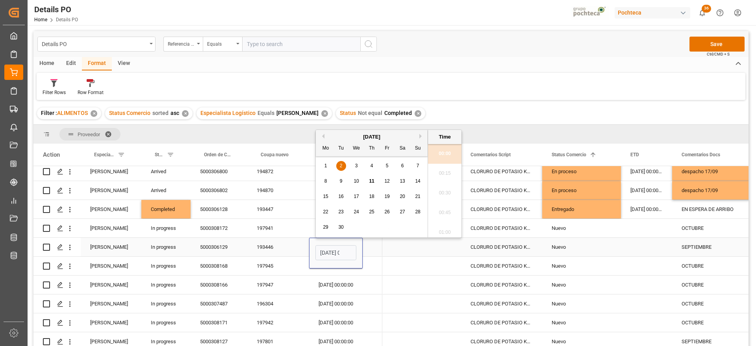
scroll to position [869, 0]
click at [326, 210] on span "22" at bounding box center [325, 212] width 5 height 6
type input "22-09-2025 00:00"
click at [588, 245] on div "Nuevo" at bounding box center [582, 247] width 60 height 18
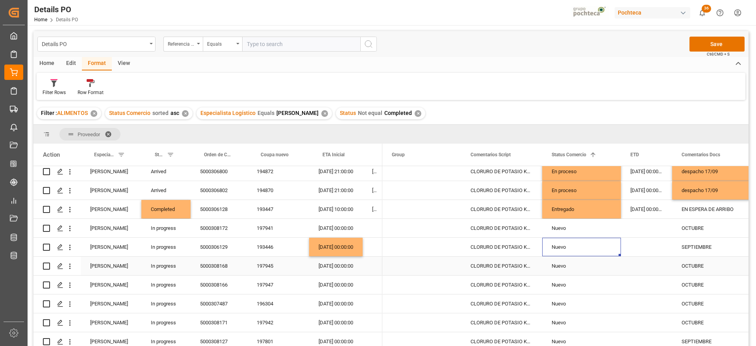
click at [703, 272] on div "OCTUBRE" at bounding box center [712, 266] width 80 height 19
click at [262, 266] on div "197945" at bounding box center [278, 266] width 62 height 19
click at [576, 247] on div "Nuevo" at bounding box center [582, 247] width 60 height 18
click at [607, 250] on icon "open menu" at bounding box center [606, 251] width 9 height 9
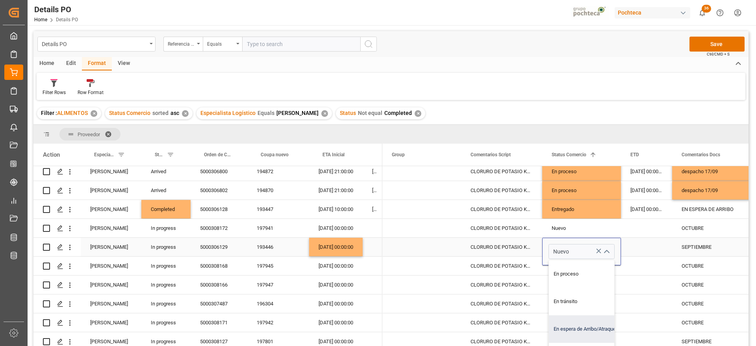
click at [594, 328] on div "En espera de Arribo/Atraque" at bounding box center [586, 330] width 75 height 28
type input "En espera de Arribo/Atraque"
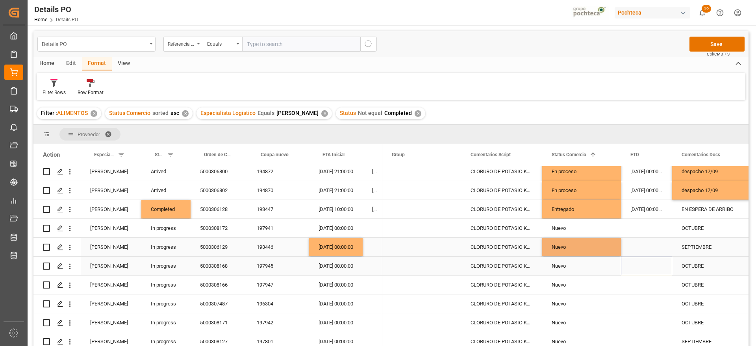
click at [667, 258] on div "Press SPACE to select this row." at bounding box center [646, 266] width 51 height 19
click at [699, 266] on div "OCTUBRE" at bounding box center [712, 266] width 80 height 19
click at [267, 266] on div "197945" at bounding box center [278, 266] width 62 height 19
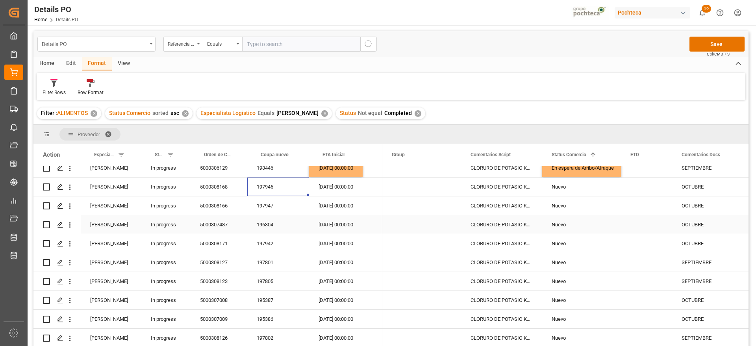
scroll to position [197, 0]
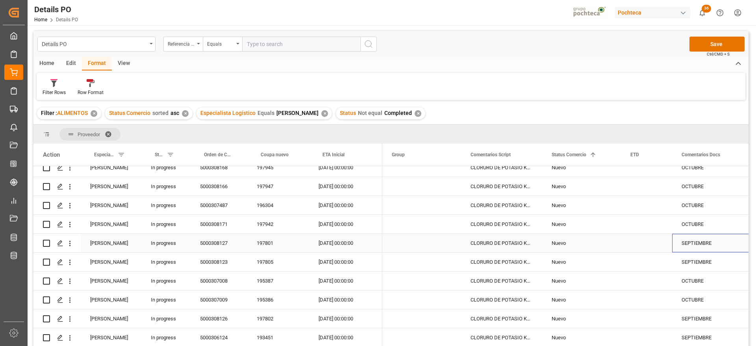
click at [693, 245] on div "SEPTIEMBRE" at bounding box center [712, 243] width 80 height 19
click at [261, 244] on div "197801" at bounding box center [278, 243] width 62 height 19
click at [264, 264] on div "197805" at bounding box center [278, 262] width 62 height 19
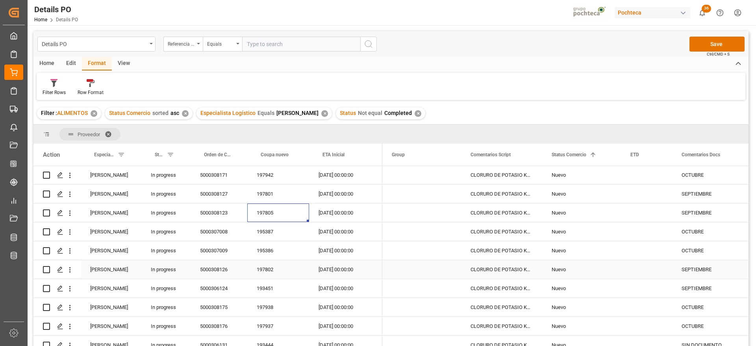
click at [697, 273] on div "SEPTIEMBRE" at bounding box center [712, 269] width 80 height 19
click at [266, 271] on div "197802" at bounding box center [278, 269] width 62 height 19
click at [275, 282] on div "193451" at bounding box center [278, 288] width 62 height 19
click at [335, 290] on div "15-09-2025 00:00:00" at bounding box center [336, 288] width 54 height 19
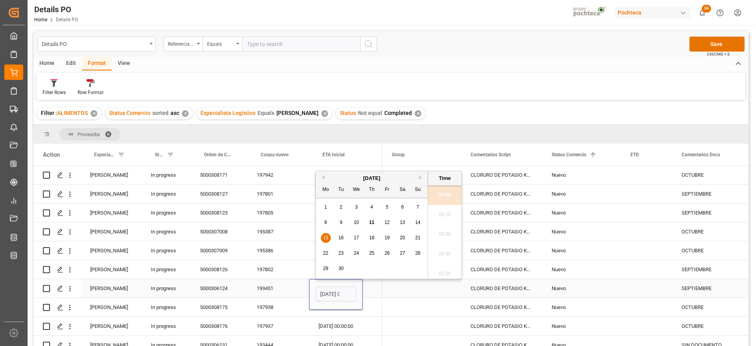
scroll to position [869, 0]
click at [326, 252] on span "22" at bounding box center [325, 254] width 5 height 6
type input "22-09-2025 00:00"
click at [518, 288] on div "CLORURO DE POTASIO KALISEL U SAC-25 KG (" at bounding box center [501, 288] width 81 height 19
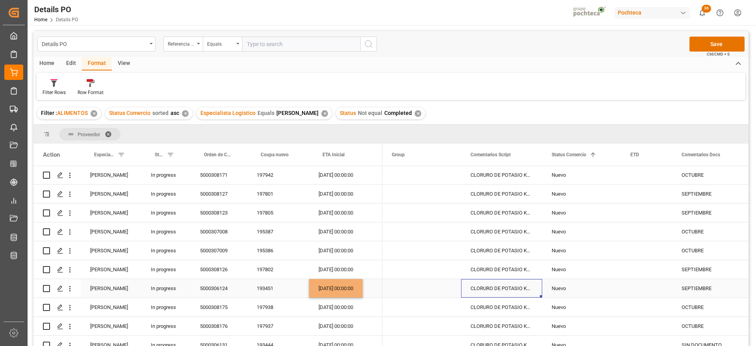
click at [569, 288] on div "Nuevo" at bounding box center [582, 289] width 60 height 18
click at [609, 291] on icon "open menu" at bounding box center [606, 293] width 9 height 9
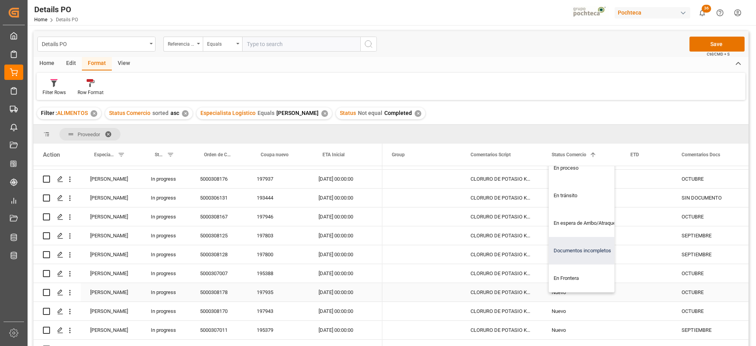
scroll to position [394, 0]
click at [596, 224] on div "En espera de Arribo/Atraque" at bounding box center [586, 223] width 75 height 28
type input "En espera de Arribo/Atraque"
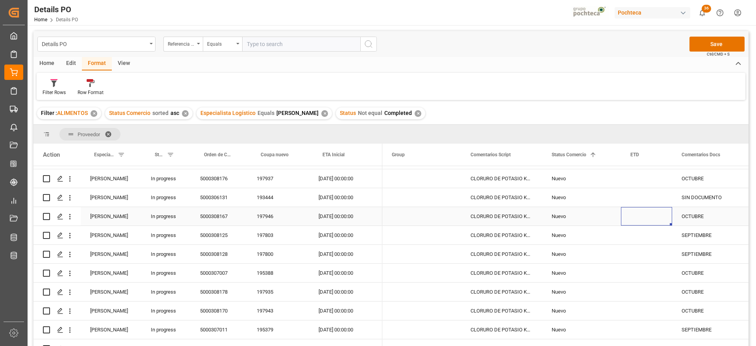
click at [656, 216] on div "Press SPACE to select this row." at bounding box center [646, 216] width 51 height 19
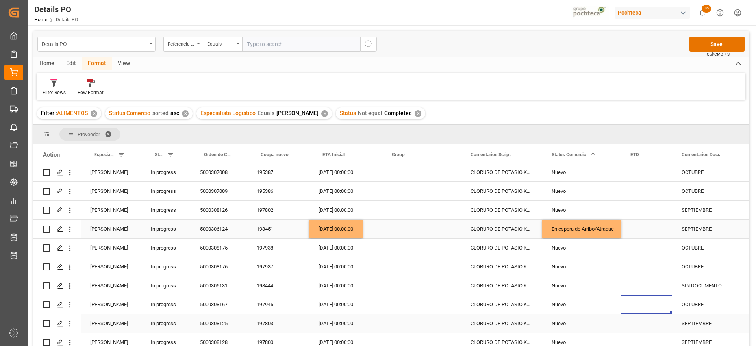
scroll to position [295, 0]
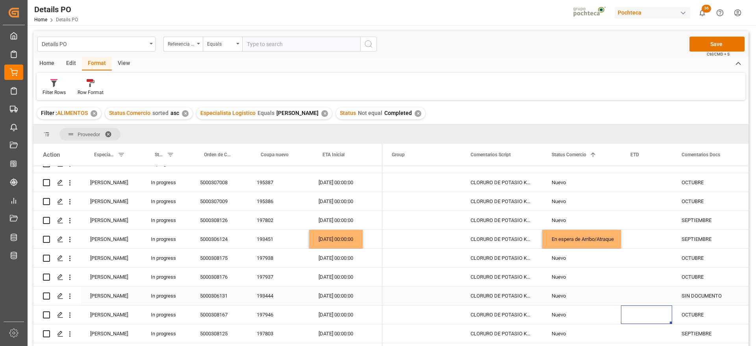
click at [701, 298] on div "SIN DOCUMENTO" at bounding box center [712, 296] width 80 height 19
click at [260, 297] on div "193444" at bounding box center [278, 296] width 62 height 19
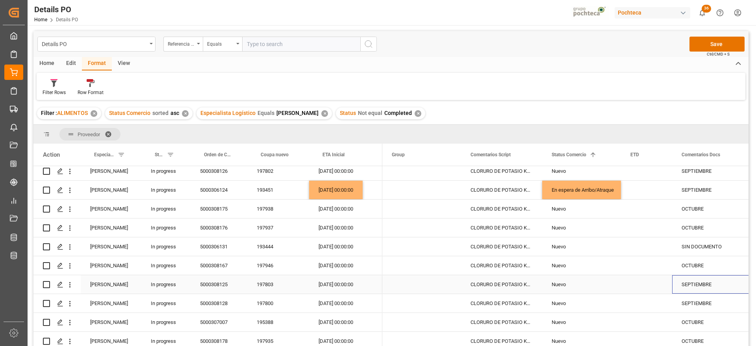
drag, startPoint x: 696, startPoint y: 286, endPoint x: 635, endPoint y: 299, distance: 62.7
click at [696, 286] on div "SEPTIEMBRE" at bounding box center [712, 284] width 80 height 19
click at [261, 286] on div "197803" at bounding box center [278, 284] width 62 height 19
click at [270, 302] on div "197800" at bounding box center [278, 303] width 62 height 19
click at [709, 303] on div "SEPTIEMBRE" at bounding box center [712, 303] width 80 height 19
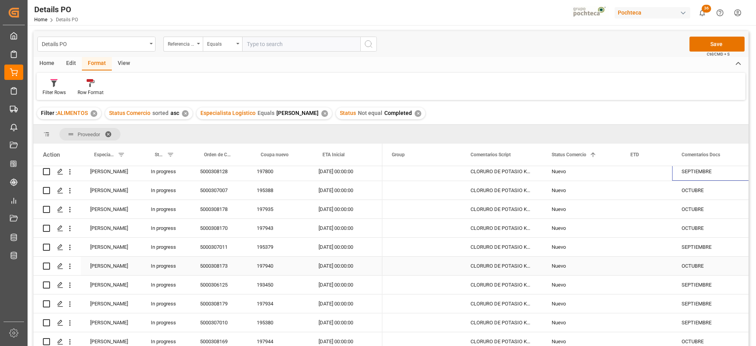
scroll to position [492, 0]
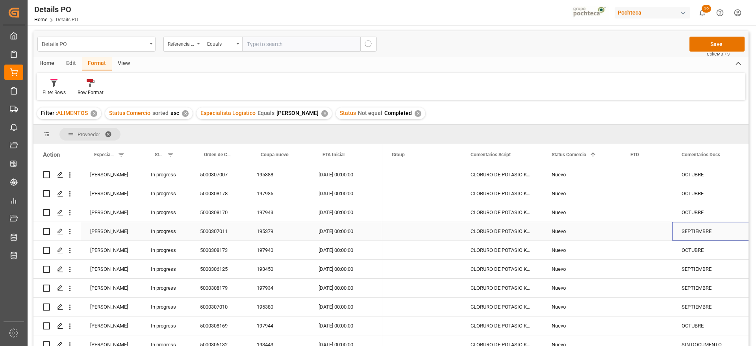
drag, startPoint x: 699, startPoint y: 225, endPoint x: 696, endPoint y: 230, distance: 6.4
click at [699, 225] on div "SEPTIEMBRE" at bounding box center [712, 231] width 80 height 19
click at [260, 227] on div "195379" at bounding box center [278, 231] width 62 height 19
click at [700, 271] on div "SEPTIEMBRE" at bounding box center [712, 269] width 80 height 19
click at [255, 268] on div "193450" at bounding box center [278, 269] width 62 height 19
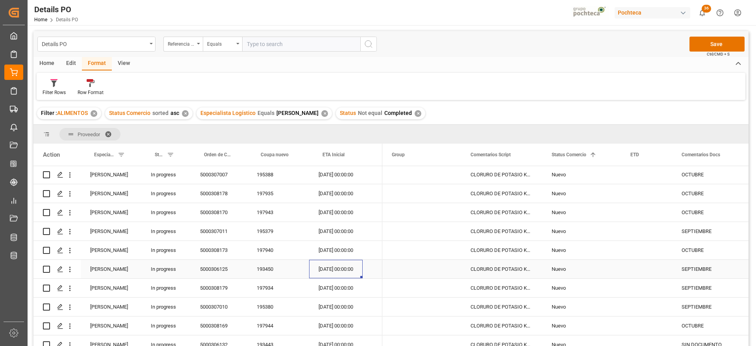
click at [333, 268] on div "15-09-2025 00:00:00" at bounding box center [336, 269] width 54 height 19
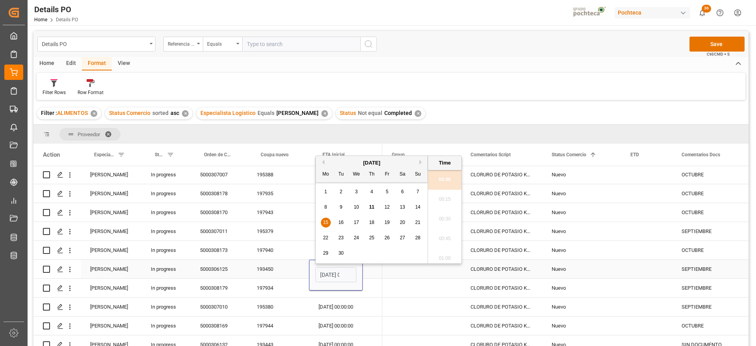
scroll to position [869, 0]
click at [321, 234] on div "22" at bounding box center [326, 234] width 10 height 9
type input "22-09-2025 00:00"
click at [499, 273] on div "CLORURO DE POTASIO KALISEL U SAC-25 KG (" at bounding box center [501, 269] width 81 height 19
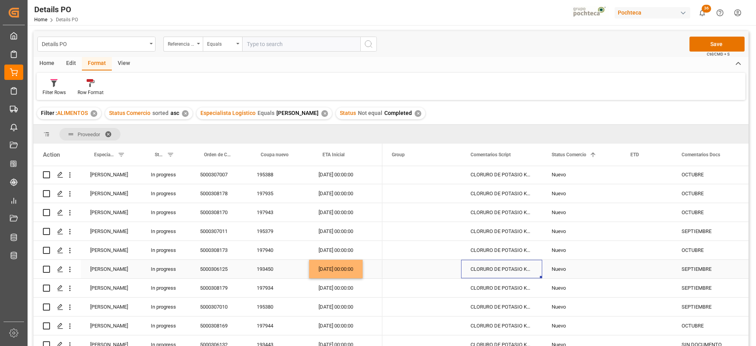
click at [567, 269] on div "Nuevo" at bounding box center [582, 269] width 60 height 18
click at [611, 269] on icon "open menu" at bounding box center [606, 273] width 9 height 9
click at [581, 303] on div "En espera de Arribo/Atraque" at bounding box center [586, 302] width 75 height 28
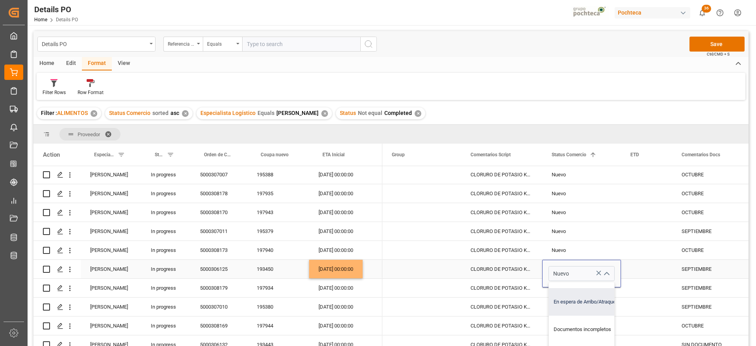
type input "En espera de Arribo/Atraque"
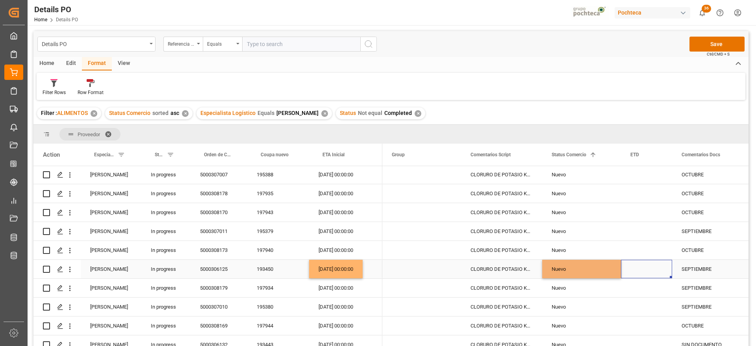
click at [670, 272] on div "Press SPACE to select this row." at bounding box center [646, 269] width 51 height 19
click at [262, 292] on div "197934" at bounding box center [278, 288] width 62 height 19
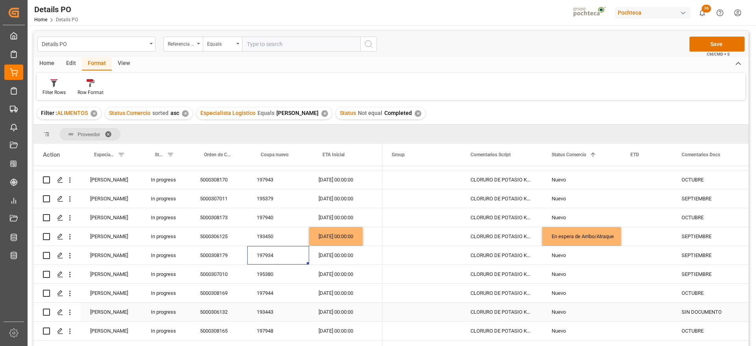
scroll to position [542, 0]
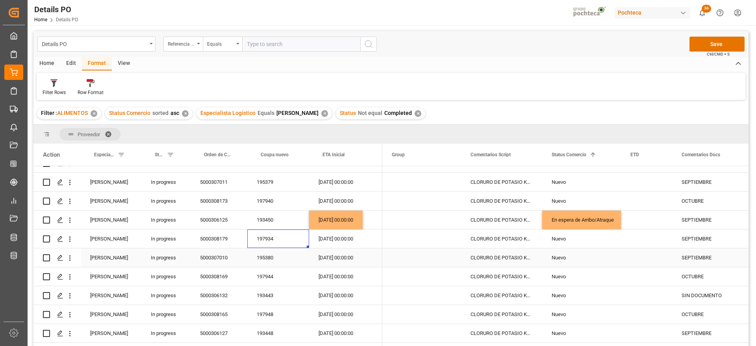
click at [262, 259] on div "195380" at bounding box center [278, 258] width 62 height 19
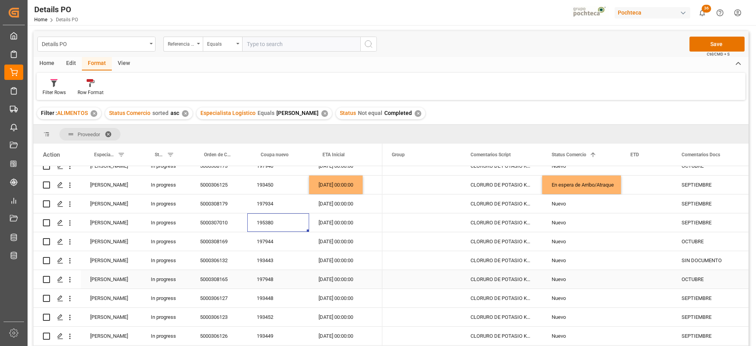
scroll to position [591, 0]
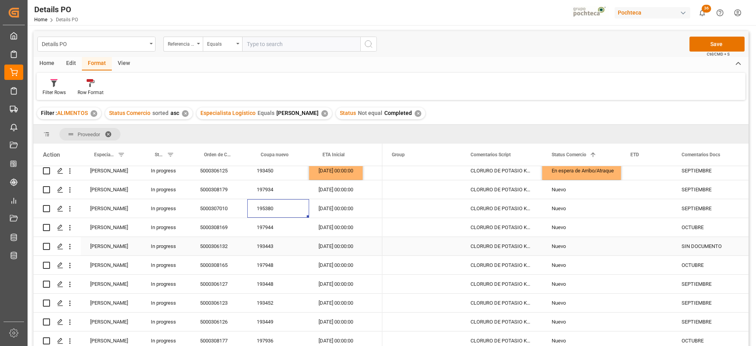
click at [706, 246] on div "SIN DOCUMENTO" at bounding box center [712, 246] width 80 height 19
click at [697, 284] on div "SEPTIEMBRE" at bounding box center [712, 284] width 80 height 19
click at [276, 285] on div "193448" at bounding box center [278, 284] width 62 height 19
click at [697, 285] on div "SEPTIEMBRE" at bounding box center [712, 284] width 80 height 19
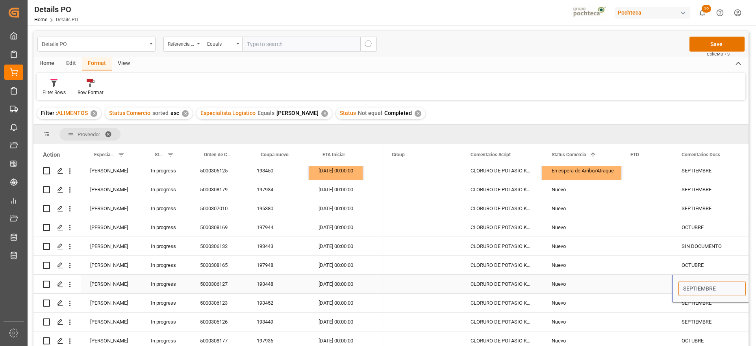
click at [681, 287] on input "SEPTIEMBRE" at bounding box center [712, 288] width 67 height 15
type input "OK DE BL SEPTIEMBRE"
click at [671, 303] on div "Press SPACE to select this row." at bounding box center [646, 303] width 51 height 19
click at [333, 286] on div "09-09-2025 00:00:00" at bounding box center [336, 284] width 54 height 19
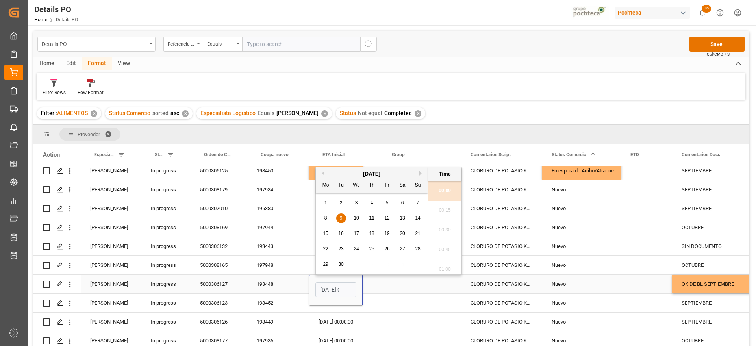
scroll to position [869, 0]
click at [340, 247] on span "23" at bounding box center [340, 249] width 5 height 6
type input "23-09-2025 00:00"
click at [442, 291] on span "Press SPACE to select this row." at bounding box center [422, 284] width 60 height 18
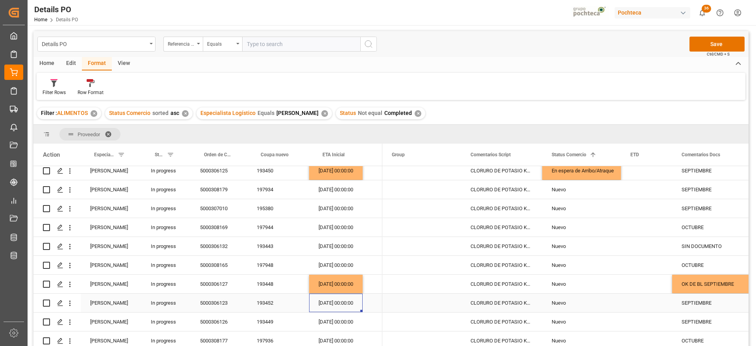
click at [333, 308] on div "15-09-2025 00:00:00" at bounding box center [336, 303] width 54 height 19
click at [280, 303] on div "193452" at bounding box center [278, 303] width 62 height 19
click at [335, 301] on div "15-09-2025 00:00:00" at bounding box center [336, 303] width 54 height 19
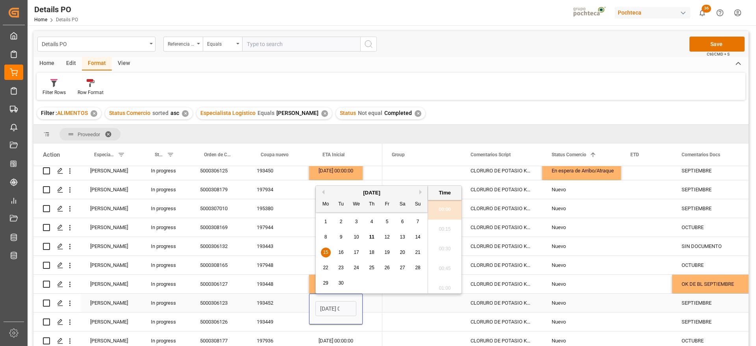
scroll to position [0, 23]
click at [325, 267] on span "22" at bounding box center [325, 268] width 5 height 6
type input "22-09-2025 00:00"
click at [697, 307] on div "SEPTIEMBRE" at bounding box center [712, 303] width 80 height 19
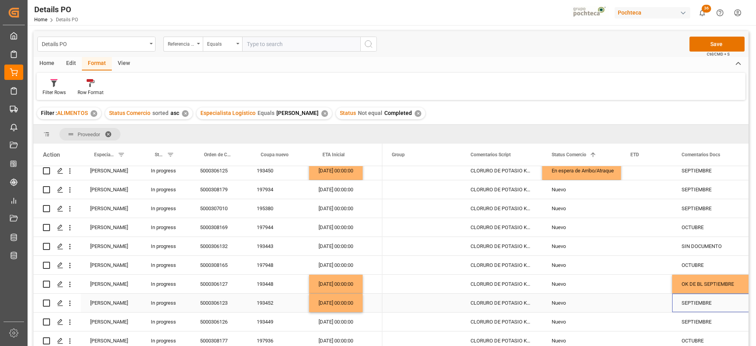
click at [578, 302] on div "Nuevo" at bounding box center [582, 303] width 60 height 18
click at [606, 306] on icon "open menu" at bounding box center [606, 307] width 9 height 9
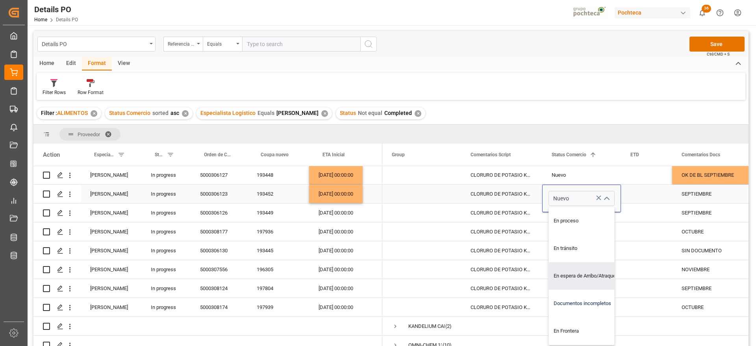
scroll to position [709, 0]
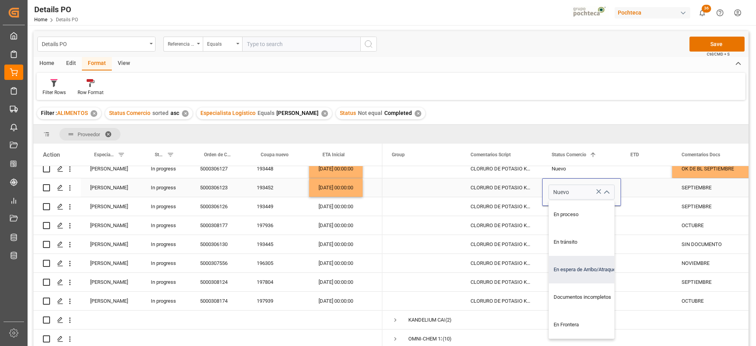
click at [589, 268] on div "En espera de Arribo/Atraque" at bounding box center [586, 270] width 75 height 28
type input "En espera de Arribo/Atraque"
click at [332, 204] on div "15-09-2025 00:00:00" at bounding box center [336, 206] width 54 height 19
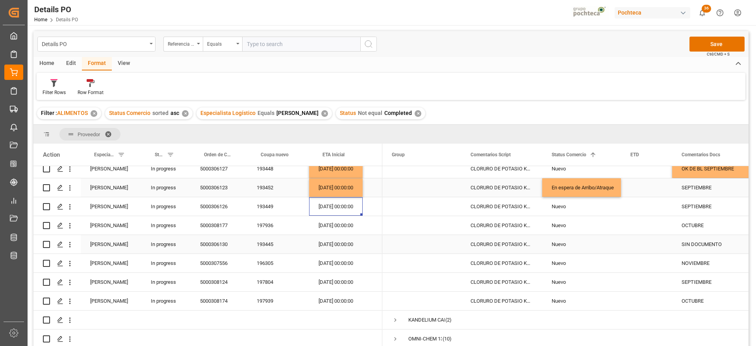
click at [708, 240] on div "SIN DOCUMENTO" at bounding box center [712, 244] width 80 height 19
click at [699, 278] on div "SEPTIEMBRE" at bounding box center [712, 282] width 80 height 19
click at [260, 278] on div "197804" at bounding box center [278, 282] width 62 height 19
click at [321, 266] on div "03-11-2025 00:00:00" at bounding box center [336, 263] width 54 height 19
click at [723, 38] on button "Save" at bounding box center [717, 44] width 55 height 15
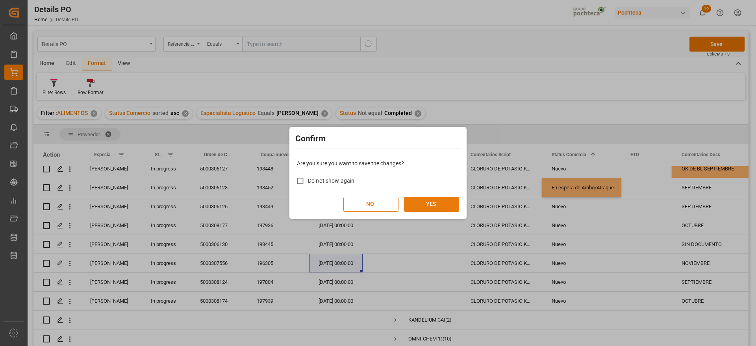
click at [435, 203] on button "YES" at bounding box center [431, 204] width 55 height 15
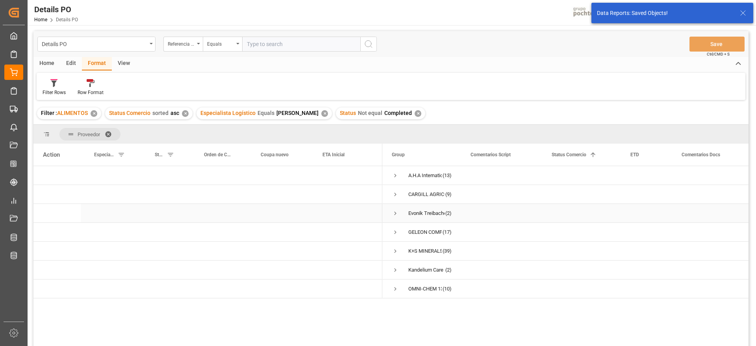
scroll to position [0, 0]
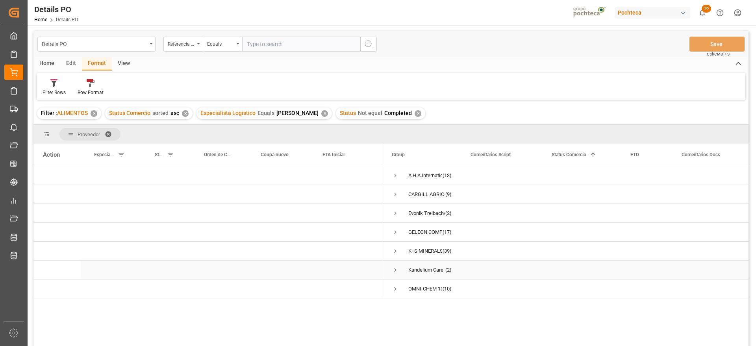
click at [396, 270] on span "Press SPACE to select this row." at bounding box center [395, 270] width 7 height 7
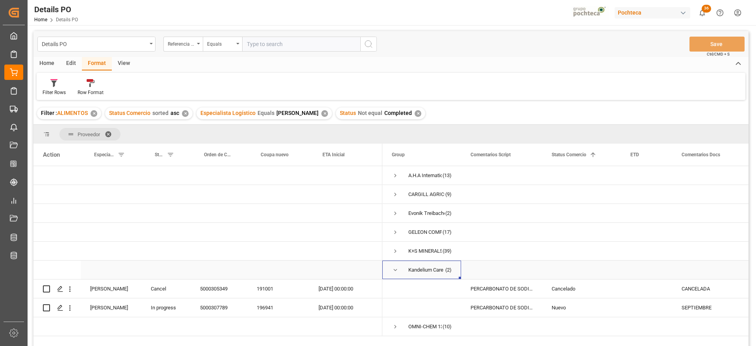
scroll to position [98, 0]
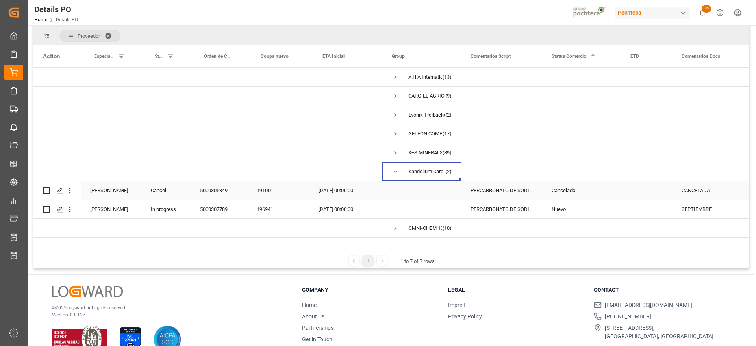
click at [607, 191] on div "Cancelado" at bounding box center [582, 191] width 60 height 18
click at [574, 213] on div "Nuevo" at bounding box center [582, 210] width 60 height 18
click at [273, 208] on div "196941" at bounding box center [278, 209] width 62 height 19
click at [398, 151] on span "Press SPACE to select this row." at bounding box center [395, 152] width 7 height 7
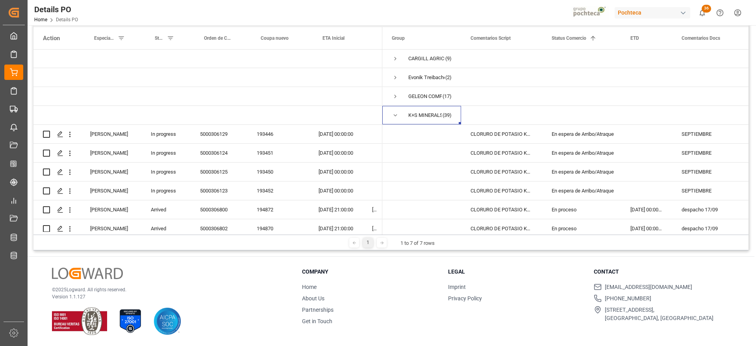
scroll to position [0, 0]
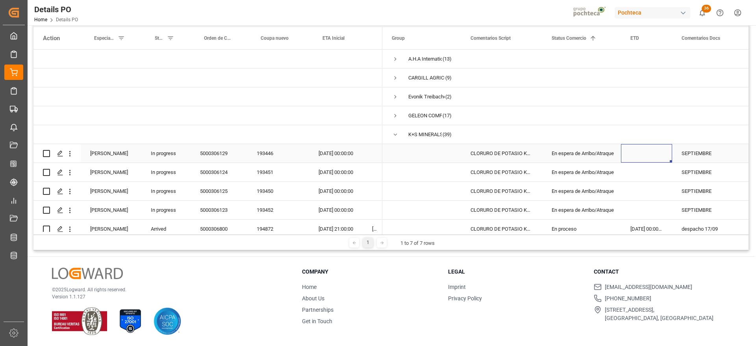
click at [623, 158] on div "Press SPACE to select this row." at bounding box center [646, 153] width 51 height 19
click at [568, 150] on div "En espera de Arribo/Atraque" at bounding box center [582, 154] width 60 height 18
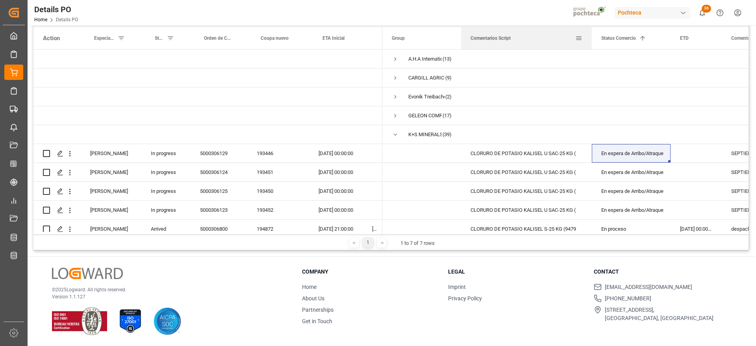
drag, startPoint x: 542, startPoint y: 37, endPoint x: 592, endPoint y: 44, distance: 50.5
click at [592, 44] on div at bounding box center [592, 38] width 3 height 22
click at [641, 176] on div "En espera de Arribo/Atraque" at bounding box center [632, 172] width 60 height 18
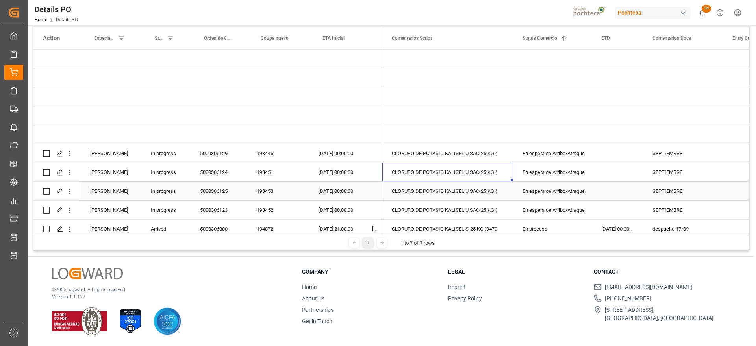
scroll to position [49, 0]
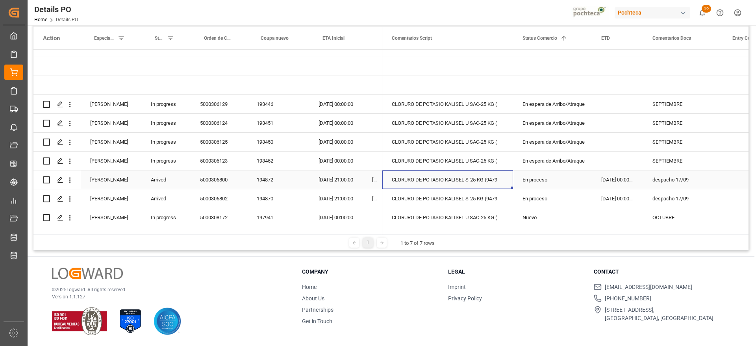
click at [463, 178] on div "CLORURO DE POTASIO KALISEL S-25 KG (9479" at bounding box center [448, 180] width 131 height 19
click at [682, 177] on div "despacho 17/09" at bounding box center [683, 180] width 80 height 19
click at [475, 182] on div "CLORURO DE POTASIO KALISEL S-25 KG (9479" at bounding box center [448, 180] width 131 height 19
click at [481, 203] on div "CLORURO DE POTASIO KALISEL S-25 KG (9479" at bounding box center [448, 198] width 131 height 19
click at [464, 179] on div "CLORURO DE POTASIO KALISEL S-25 KG (9479" at bounding box center [448, 180] width 131 height 19
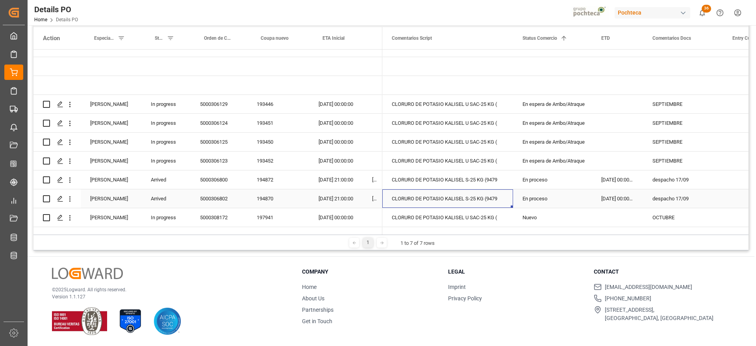
click at [471, 202] on div "CLORURO DE POTASIO KALISEL S-25 KG (9479" at bounding box center [448, 198] width 131 height 19
click at [683, 201] on div "despacho 17/09" at bounding box center [683, 198] width 80 height 19
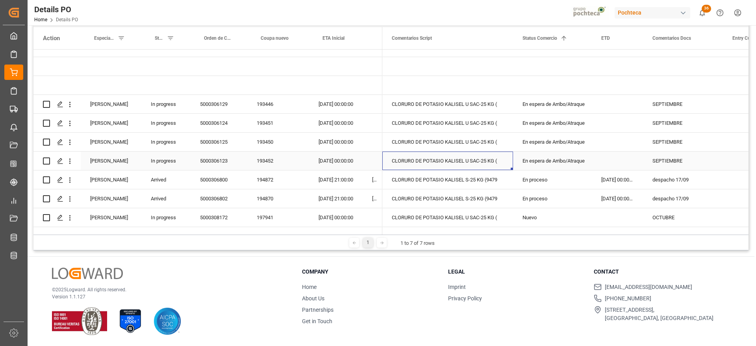
click at [445, 166] on div "CLORURO DE POTASIO KALISEL U SAC-25 KG (" at bounding box center [448, 161] width 131 height 19
click at [473, 208] on div "CLORURO DE POTASIO KALISEL U SAC-25 KG (" at bounding box center [448, 217] width 131 height 19
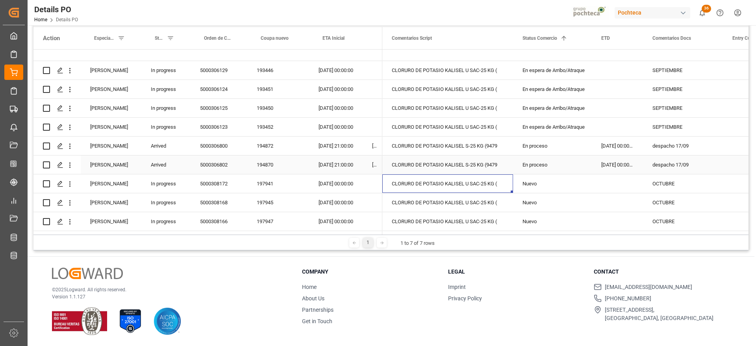
scroll to position [98, 0]
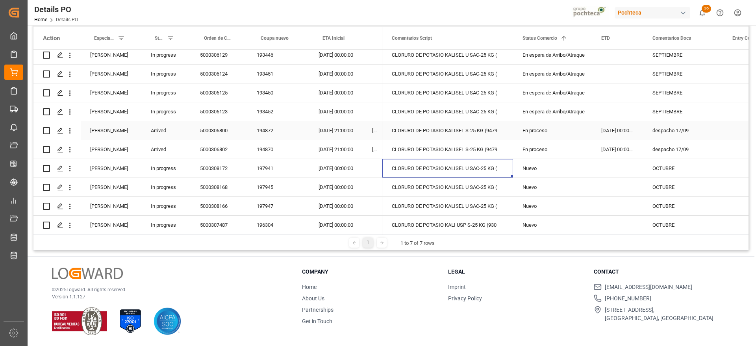
click at [635, 130] on div "25-08-2025 00:00:00" at bounding box center [617, 130] width 51 height 19
click at [680, 130] on div "despacho 17/09" at bounding box center [683, 130] width 80 height 19
click at [680, 147] on div "despacho 17/09" at bounding box center [683, 149] width 80 height 19
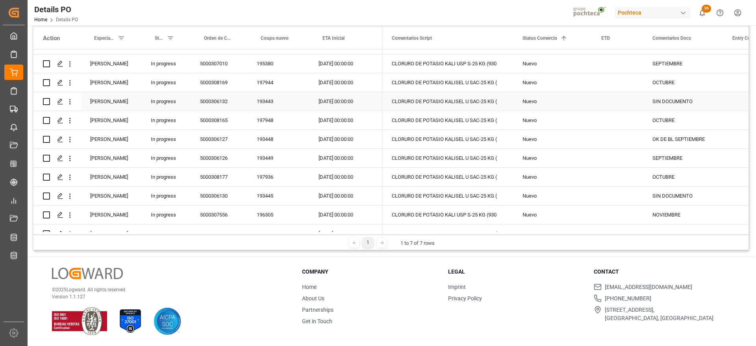
scroll to position [728, 0]
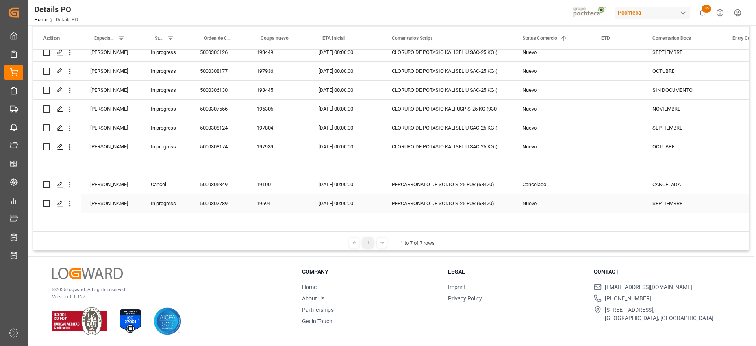
click at [498, 162] on div "Press SPACE to select this row." at bounding box center [448, 165] width 131 height 19
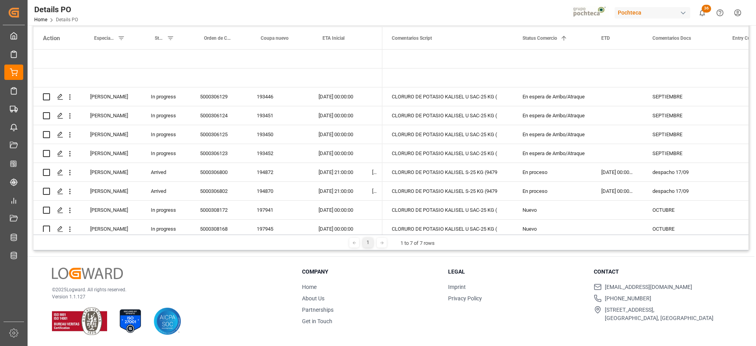
scroll to position [0, 0]
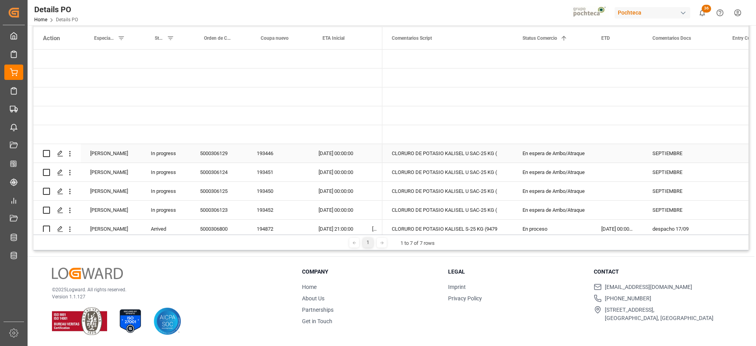
click at [340, 157] on div "22-09-2025 00:00:00" at bounding box center [336, 153] width 54 height 19
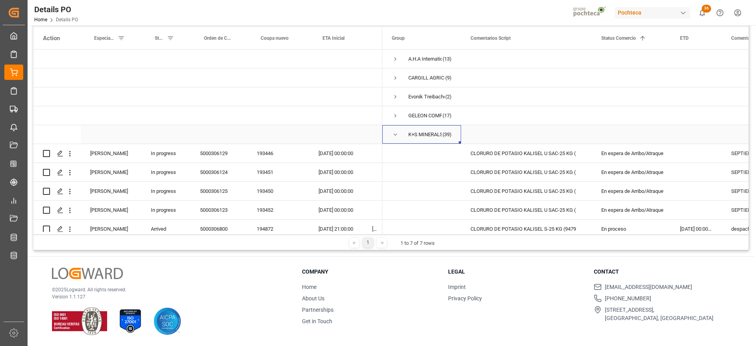
click at [392, 134] on span "Press SPACE to select this row." at bounding box center [395, 134] width 7 height 7
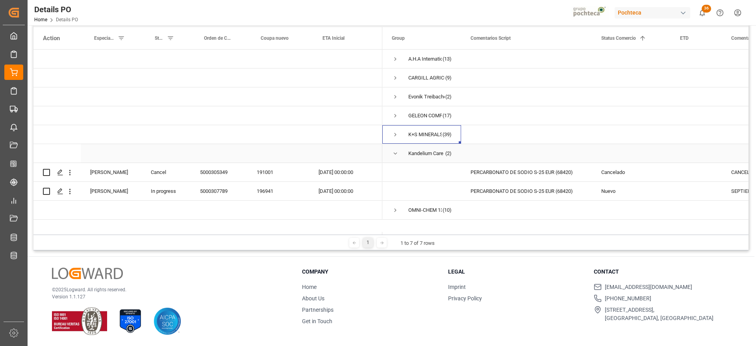
click at [394, 152] on span "Press SPACE to select this row." at bounding box center [395, 153] width 7 height 7
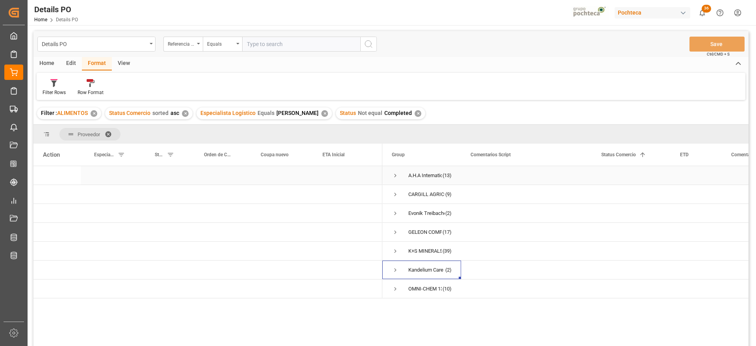
click at [396, 175] on span "Press SPACE to select this row." at bounding box center [395, 175] width 7 height 7
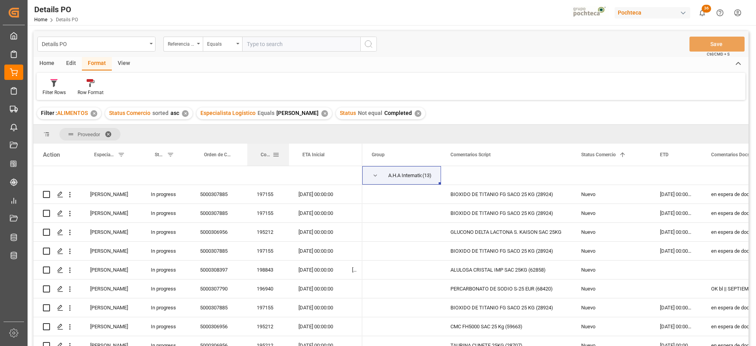
drag, startPoint x: 309, startPoint y: 156, endPoint x: 289, endPoint y: 160, distance: 20.4
click at [289, 160] on div at bounding box center [289, 155] width 3 height 22
click at [515, 231] on div "GLUCONO DELTA LACTONA S. KAISON SAC 25KG" at bounding box center [506, 232] width 131 height 19
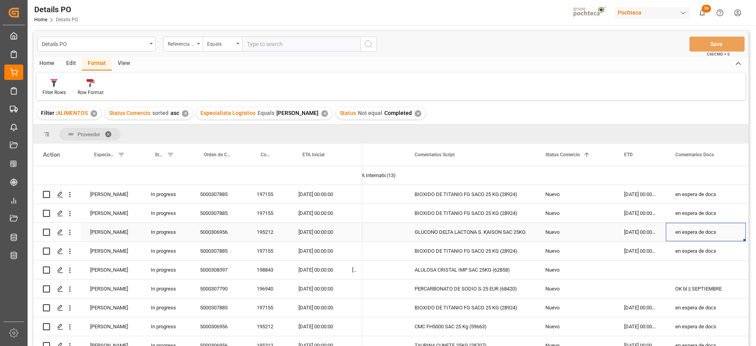
scroll to position [0, 115]
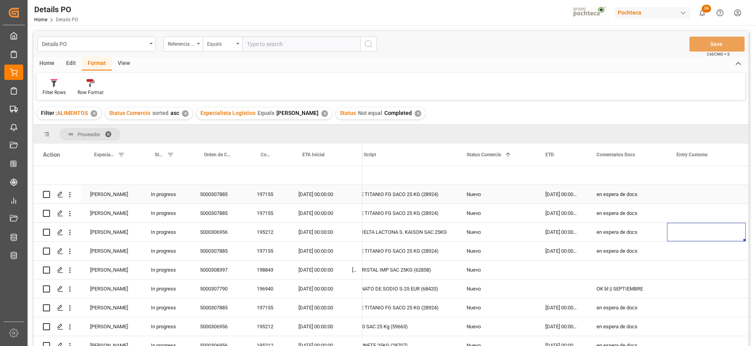
click at [629, 195] on div "en espera de docs" at bounding box center [627, 194] width 80 height 19
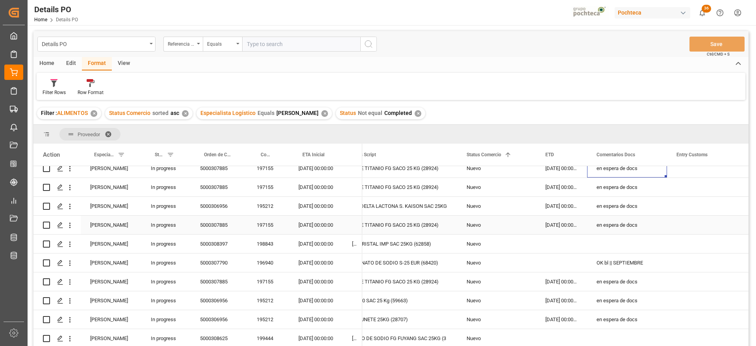
scroll to position [49, 0]
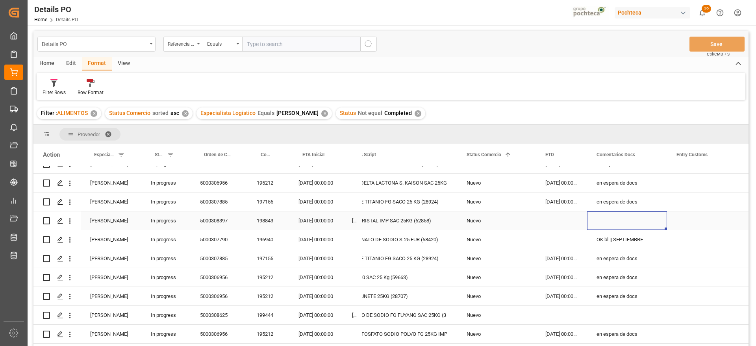
click at [630, 220] on div "Press SPACE to select this row." at bounding box center [627, 221] width 80 height 19
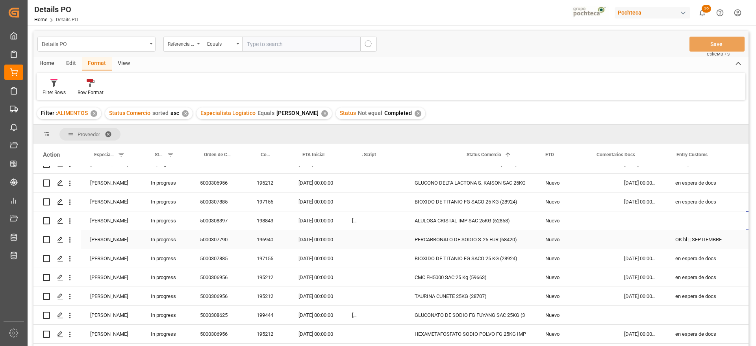
scroll to position [0, 115]
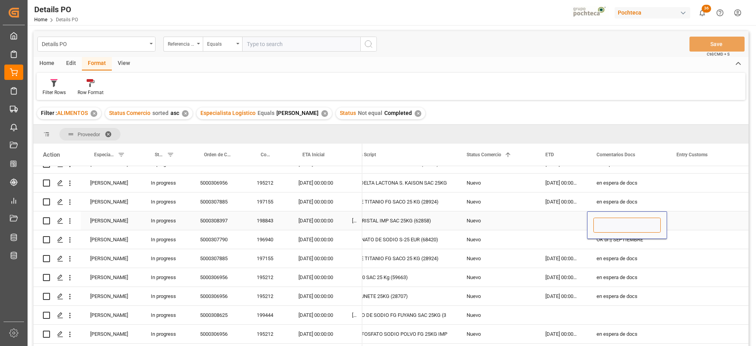
click at [631, 225] on input "Press SPACE to select this row." at bounding box center [627, 225] width 67 height 15
type input "OCTUBRE"
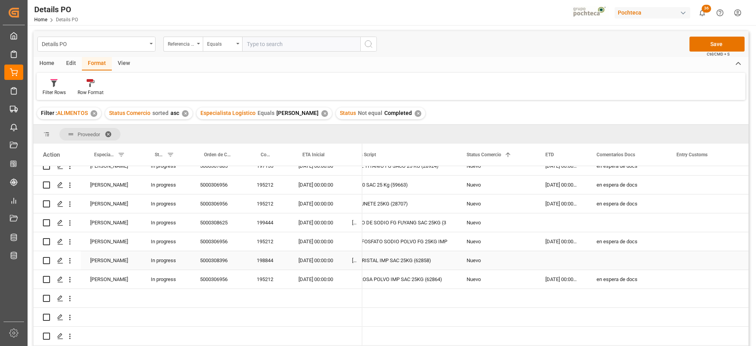
scroll to position [148, 0]
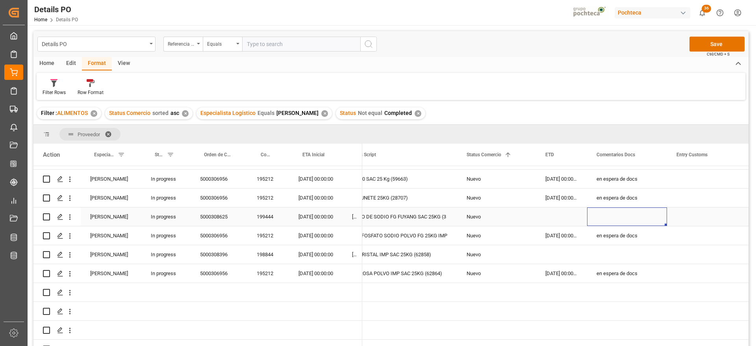
click at [612, 215] on div "Press SPACE to select this row." at bounding box center [627, 217] width 80 height 19
click at [612, 215] on input "Press SPACE to select this row." at bounding box center [627, 221] width 67 height 15
type input "OCTUBRE"
click at [604, 257] on div "Press SPACE to select this row." at bounding box center [627, 254] width 80 height 19
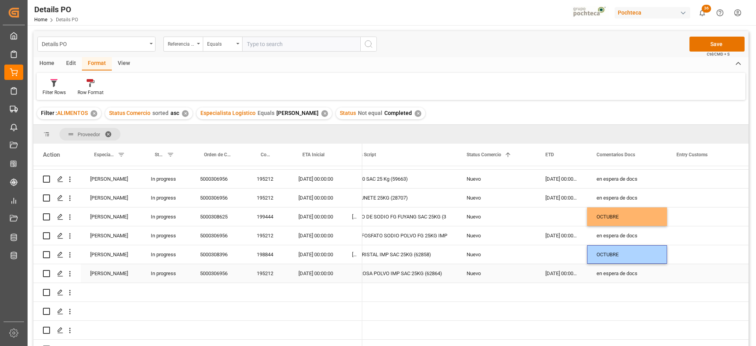
click at [574, 276] on div "07-09-2025 00:00:00" at bounding box center [561, 273] width 51 height 19
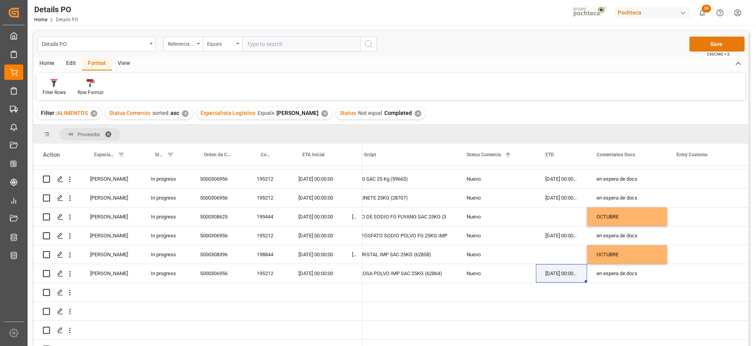
click at [717, 41] on button "Save" at bounding box center [717, 44] width 55 height 15
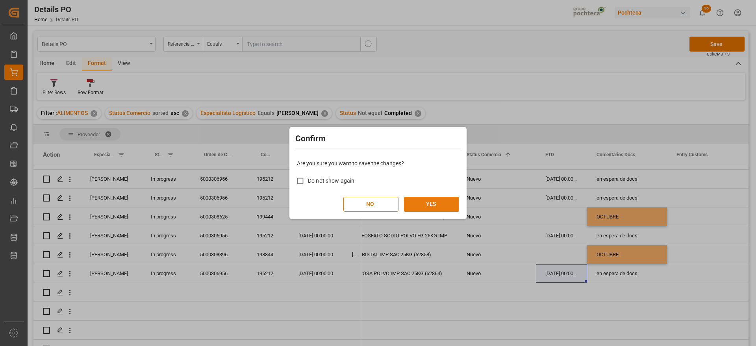
click at [420, 206] on button "YES" at bounding box center [431, 204] width 55 height 15
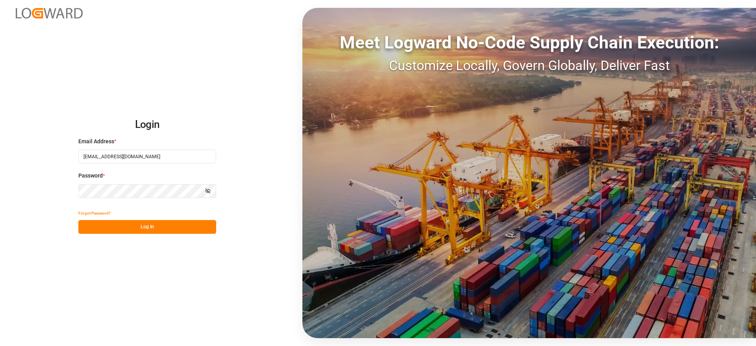
click at [156, 227] on button "Log In" at bounding box center [147, 227] width 138 height 14
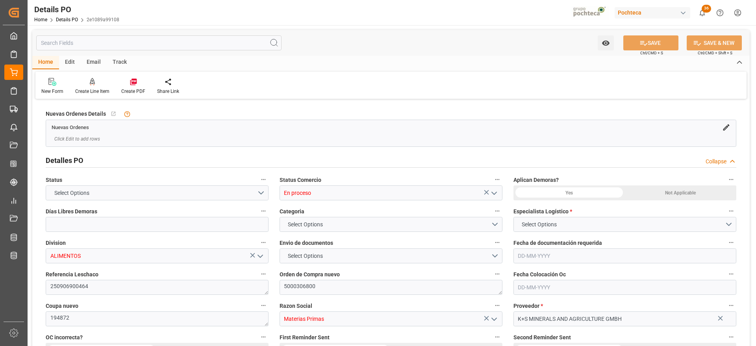
type input "12"
type input "[DATE]"
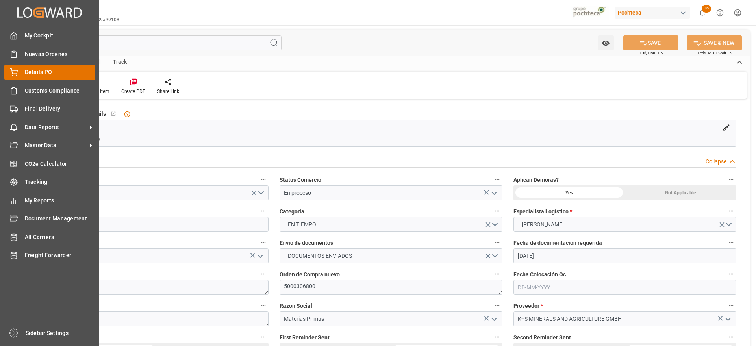
click at [40, 71] on span "Details PO" at bounding box center [60, 72] width 71 height 8
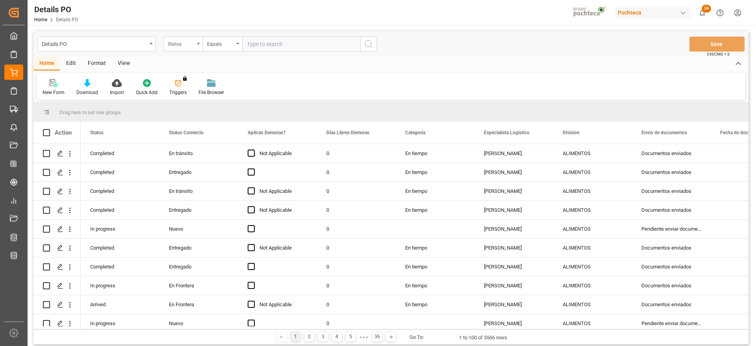
click at [180, 45] on div "Status" at bounding box center [181, 43] width 27 height 9
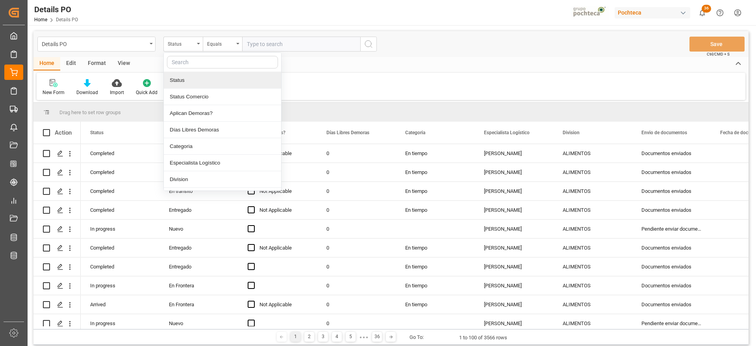
click at [186, 61] on input "text" at bounding box center [222, 62] width 111 height 13
type input "orde"
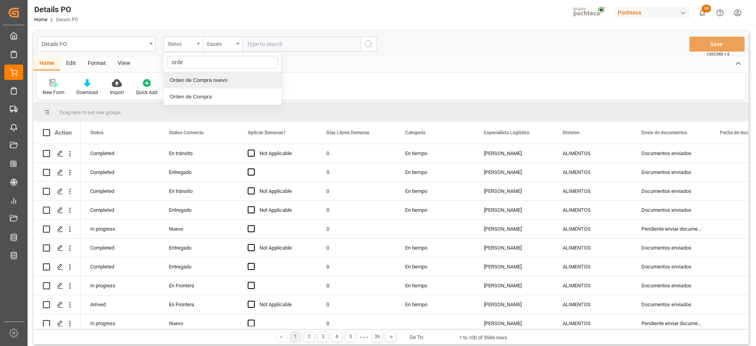
click at [219, 81] on div "Orden de Compra nuevo" at bounding box center [222, 80] width 117 height 17
click at [283, 48] on input "text" at bounding box center [301, 44] width 118 height 15
paste input "5000306128"
type input "5000306128"
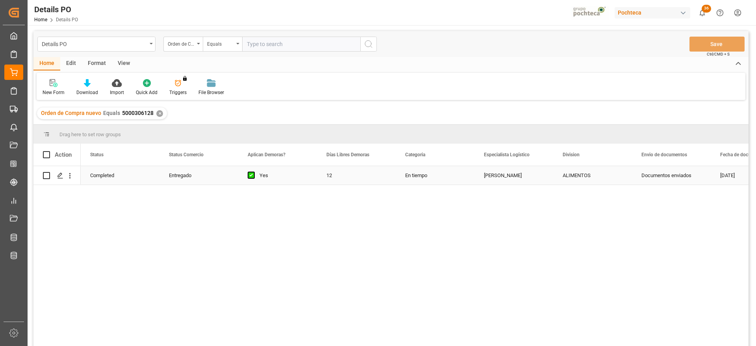
click at [369, 177] on div "12" at bounding box center [356, 175] width 79 height 19
click at [56, 177] on div "Press SPACE to select this row." at bounding box center [60, 176] width 12 height 15
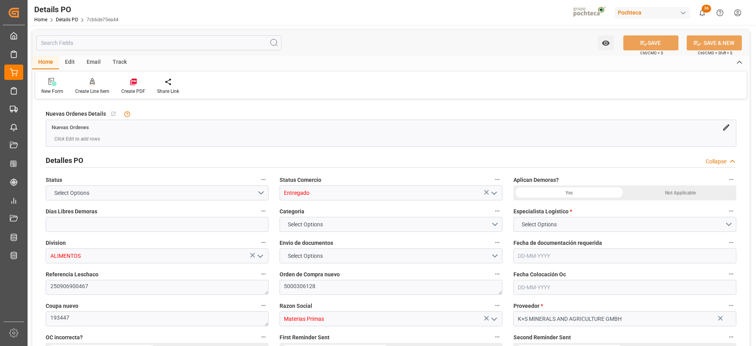
type input "12"
type input "1"
type input "[DATE]"
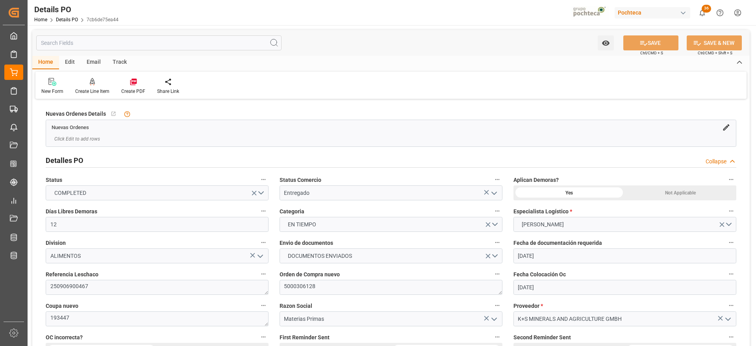
type input "[DATE]"
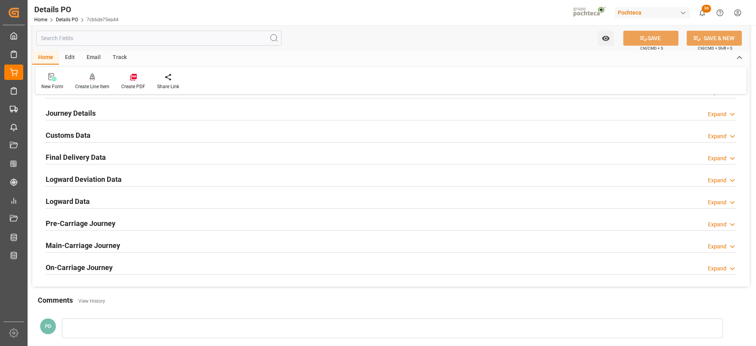
scroll to position [492, 0]
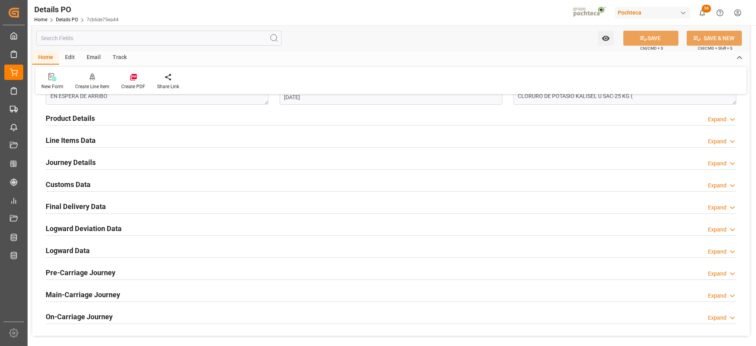
click at [61, 142] on h2 "Line Items Data" at bounding box center [71, 140] width 50 height 11
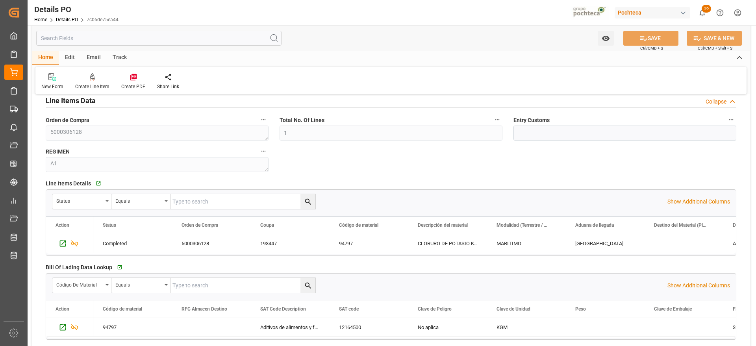
scroll to position [591, 0]
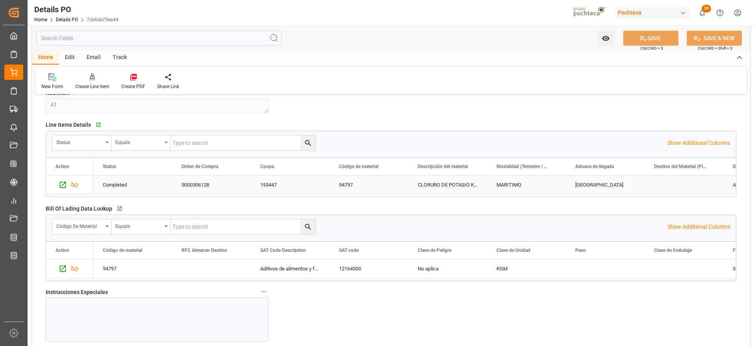
click at [455, 185] on div "CLORURO DE POTASIO KALISEL S-25 KG" at bounding box center [448, 185] width 79 height 19
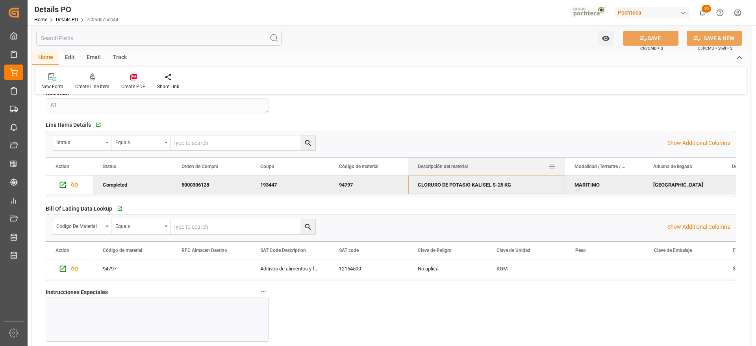
drag, startPoint x: 486, startPoint y: 165, endPoint x: 564, endPoint y: 166, distance: 78.0
click at [564, 166] on div at bounding box center [565, 166] width 3 height 17
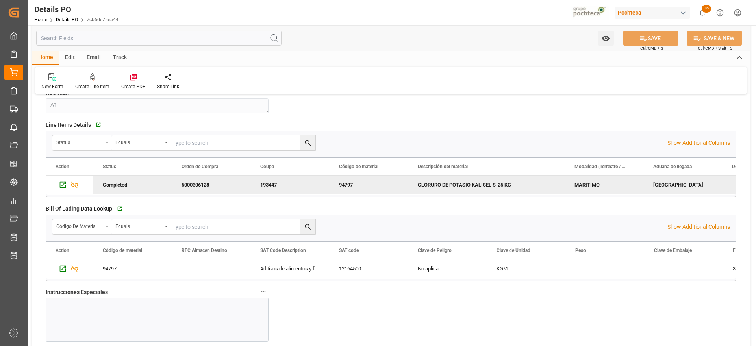
click at [349, 190] on div "94797" at bounding box center [369, 185] width 79 height 19
click at [478, 188] on div "CLORURO DE POTASIO KALISEL S-25 KG" at bounding box center [487, 185] width 157 height 19
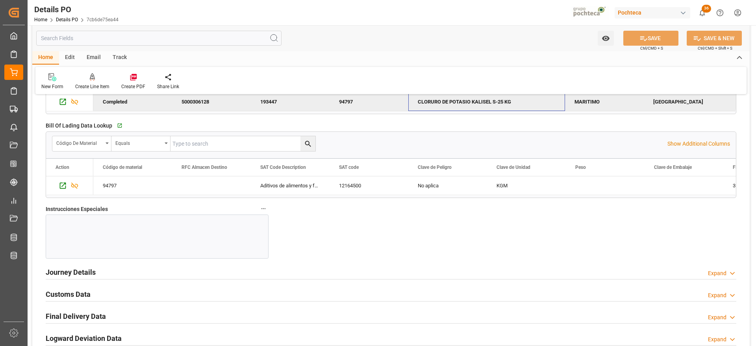
scroll to position [837, 0]
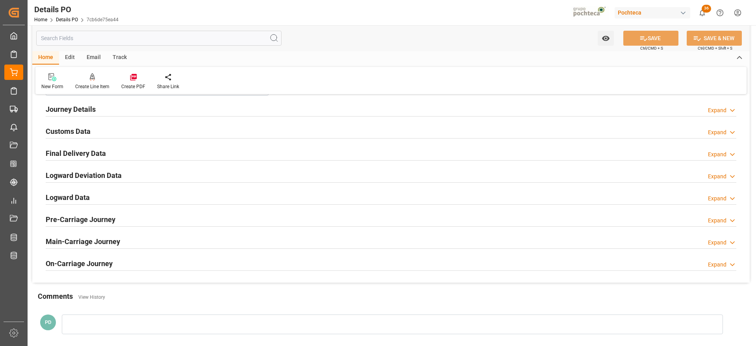
click at [82, 133] on h2 "Customs Data" at bounding box center [68, 131] width 45 height 11
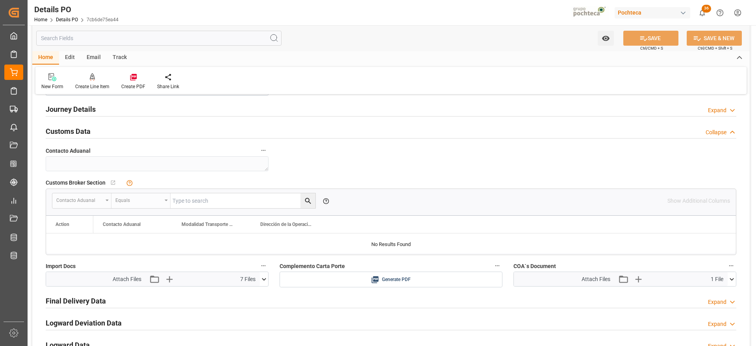
click at [264, 279] on icon at bounding box center [264, 279] width 8 height 8
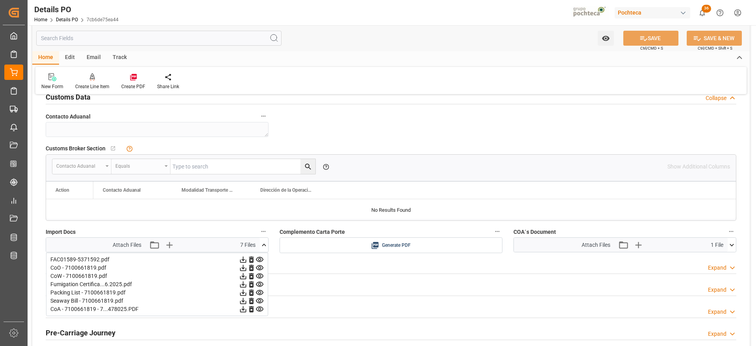
scroll to position [886, 0]
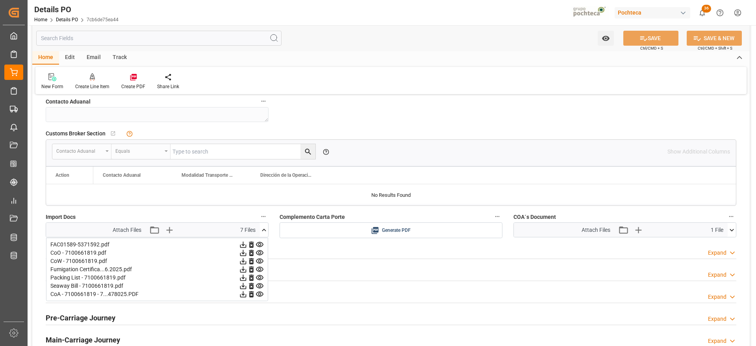
click at [244, 243] on icon at bounding box center [243, 245] width 8 height 8
click at [260, 243] on icon at bounding box center [259, 244] width 7 height 5
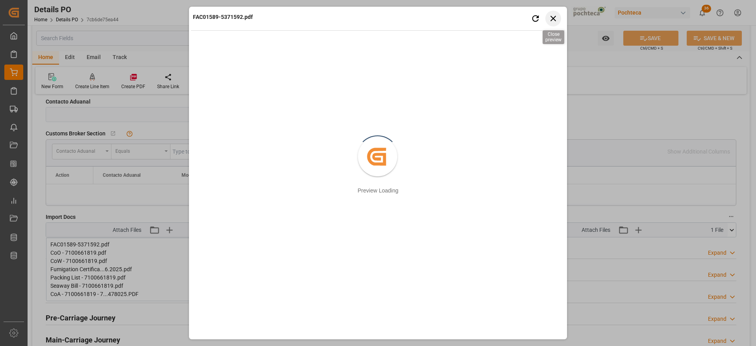
click at [553, 15] on icon "button" at bounding box center [554, 18] width 10 height 10
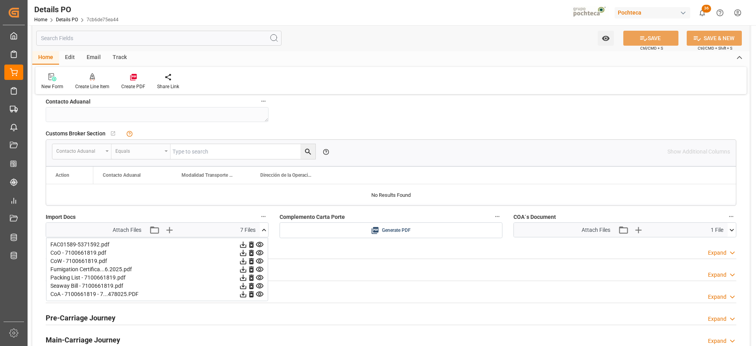
click at [264, 228] on icon at bounding box center [264, 230] width 8 height 8
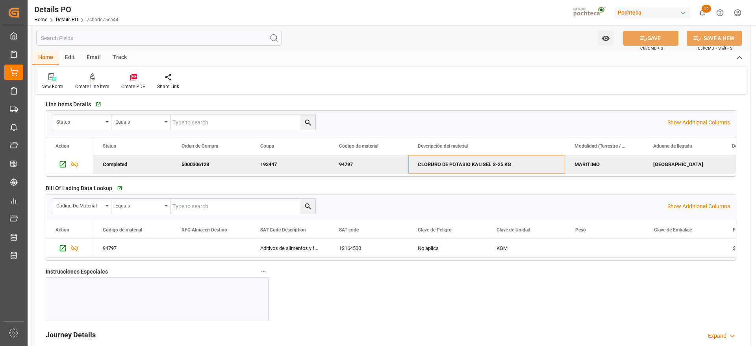
scroll to position [591, 0]
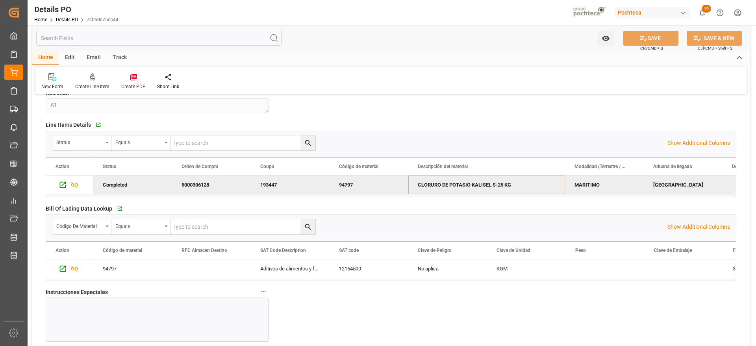
click at [364, 182] on div "94797" at bounding box center [369, 185] width 79 height 19
click at [440, 184] on div "CLORURO DE POTASIO KALISEL S-25 KG" at bounding box center [487, 185] width 157 height 19
drag, startPoint x: 357, startPoint y: 187, endPoint x: 361, endPoint y: 188, distance: 4.4
click at [357, 187] on div "94797" at bounding box center [369, 185] width 79 height 19
click at [373, 182] on div "94797" at bounding box center [369, 185] width 79 height 19
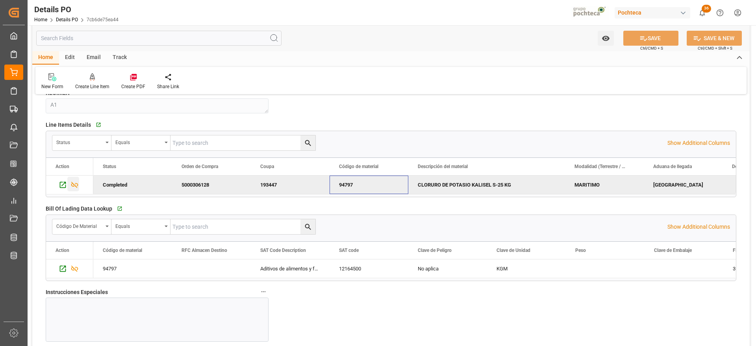
click at [77, 184] on icon "Press SPACE to deselect this row." at bounding box center [75, 185] width 8 height 8
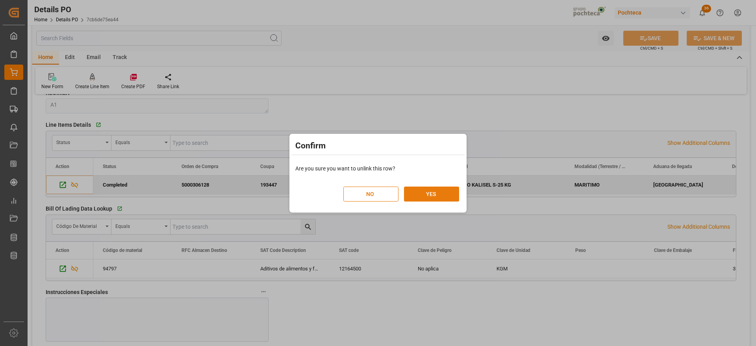
click at [439, 191] on button "YES" at bounding box center [431, 194] width 55 height 15
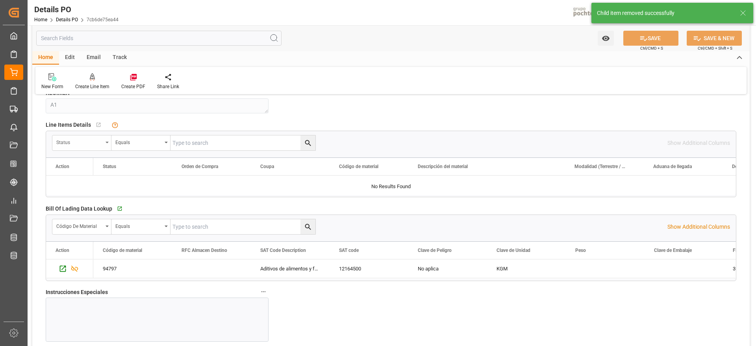
click at [93, 141] on div "Status" at bounding box center [79, 141] width 46 height 9
click at [92, 163] on input "text" at bounding box center [111, 161] width 111 height 13
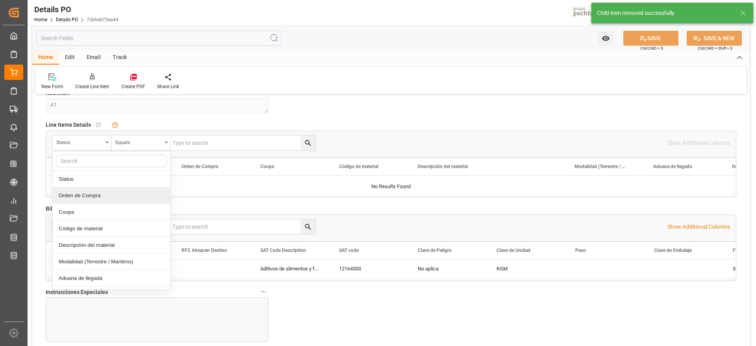
click at [113, 195] on div "Orden de Compra" at bounding box center [111, 196] width 117 height 17
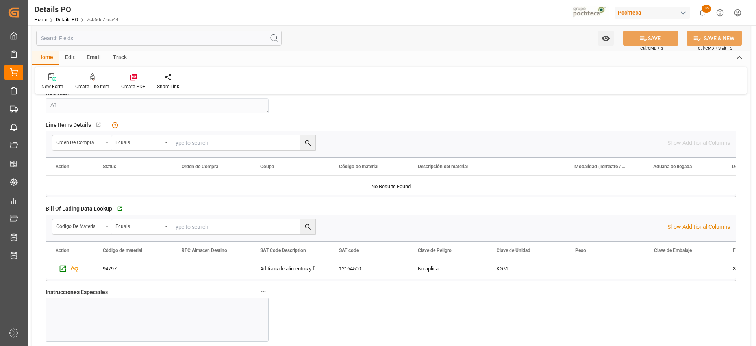
click at [187, 137] on input "text" at bounding box center [243, 143] width 145 height 15
paste input "5000306128"
type input "5000306128"
click at [307, 141] on icon "search button" at bounding box center [308, 143] width 8 height 8
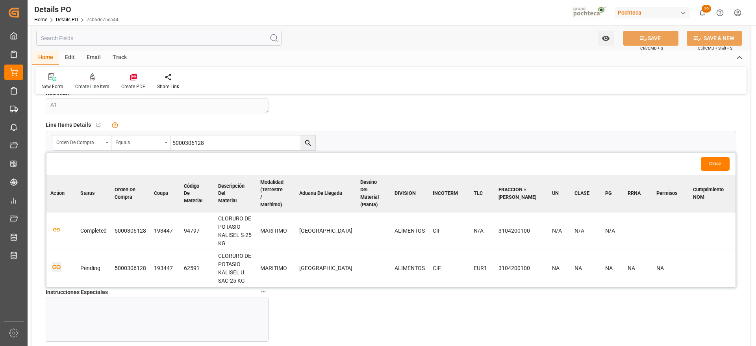
click at [56, 268] on icon "button" at bounding box center [57, 267] width 10 height 10
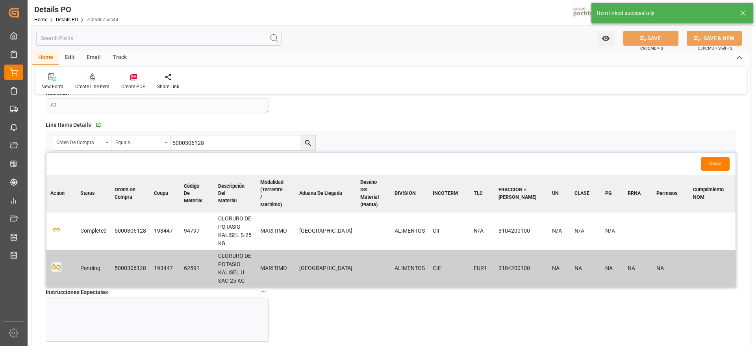
click at [746, 13] on icon at bounding box center [743, 12] width 9 height 9
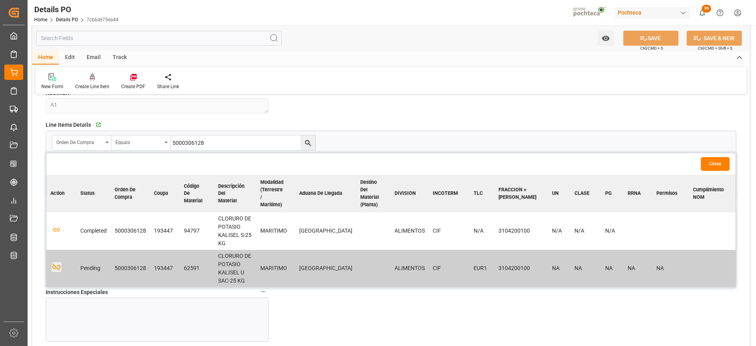
click at [715, 162] on button "Close" at bounding box center [715, 164] width 29 height 14
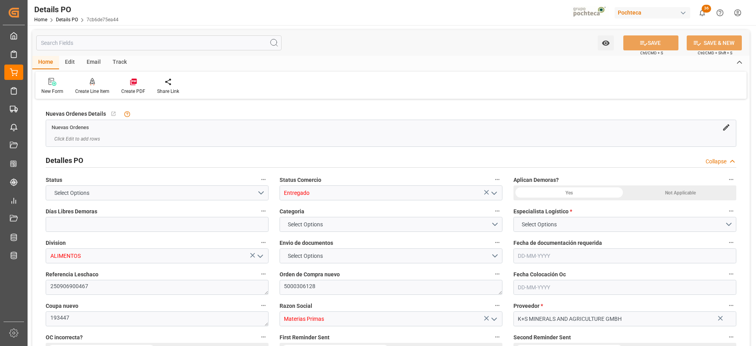
type input "12"
type input "1"
type input "[DATE]"
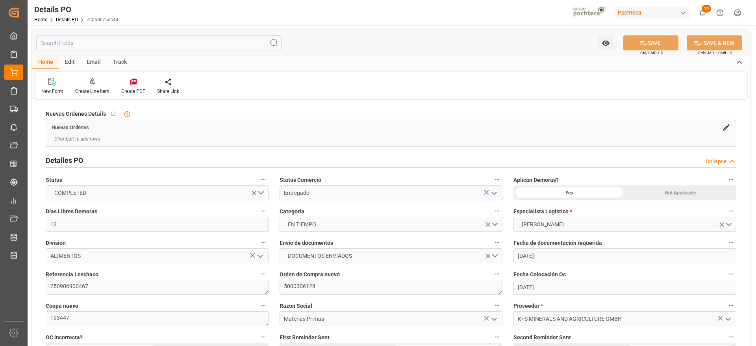
type input "[DATE]"
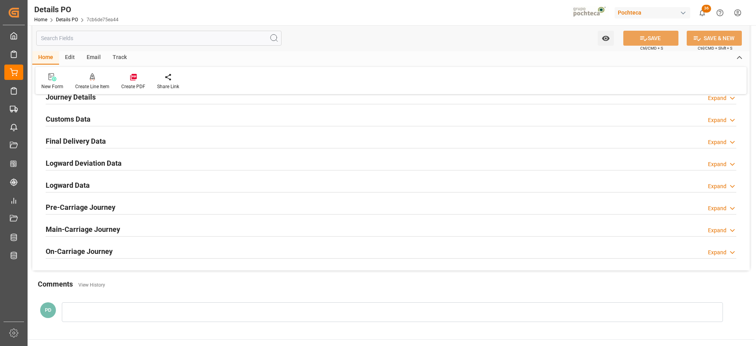
scroll to position [443, 0]
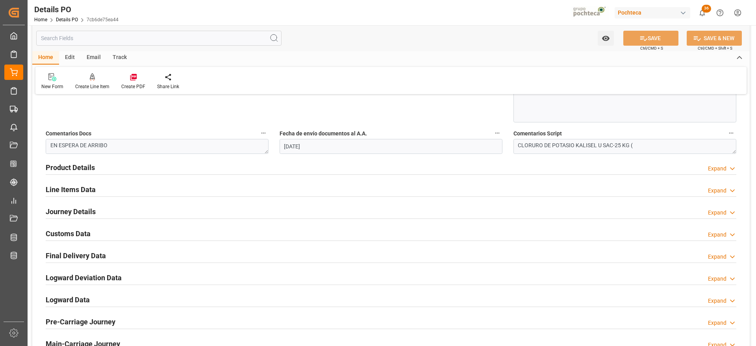
click at [70, 230] on h2 "Customs Data" at bounding box center [68, 233] width 45 height 11
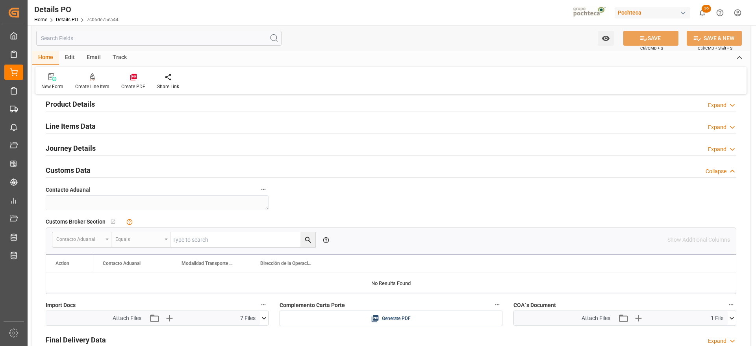
scroll to position [492, 0]
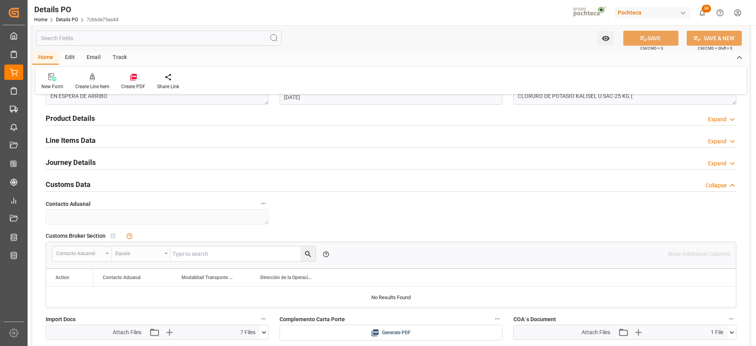
click at [67, 137] on h2 "Line Items Data" at bounding box center [71, 140] width 50 height 11
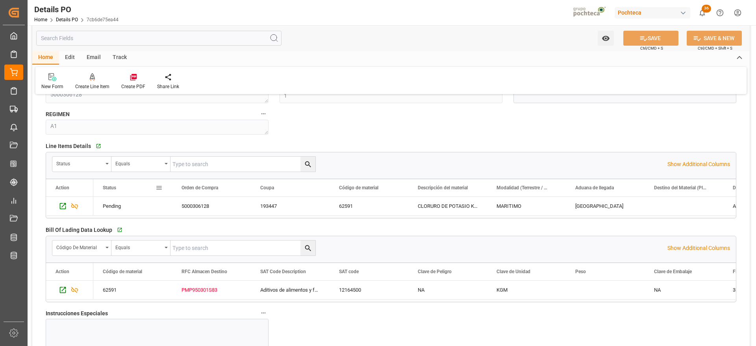
scroll to position [591, 0]
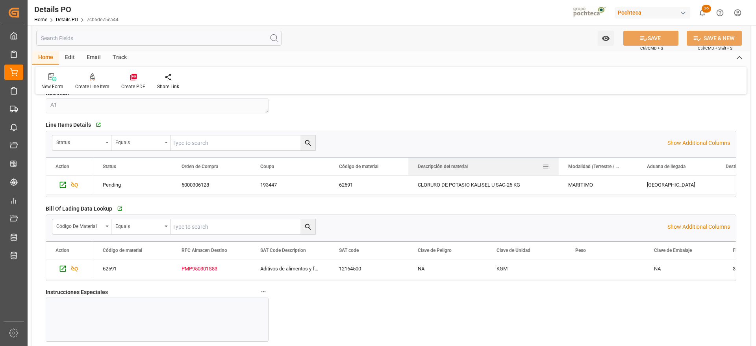
drag, startPoint x: 487, startPoint y: 164, endPoint x: 559, endPoint y: 169, distance: 72.2
click at [559, 169] on div at bounding box center [558, 166] width 3 height 17
click at [607, 185] on div "MARITIMO" at bounding box center [598, 185] width 79 height 19
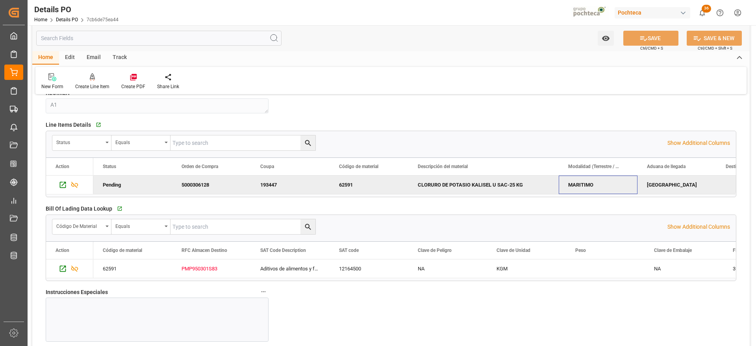
click at [671, 183] on div "[GEOGRAPHIC_DATA]" at bounding box center [677, 185] width 79 height 19
click at [481, 190] on div "CLORURO DE POTASIO KALISEL U SAC-25 KG" at bounding box center [484, 185] width 150 height 19
click at [340, 189] on div "62591" at bounding box center [369, 185] width 79 height 19
click at [440, 182] on div "CLORURO DE POTASIO KALISEL U SAC-25 KG" at bounding box center [484, 185] width 150 height 19
click at [349, 186] on div "62591" at bounding box center [369, 185] width 79 height 19
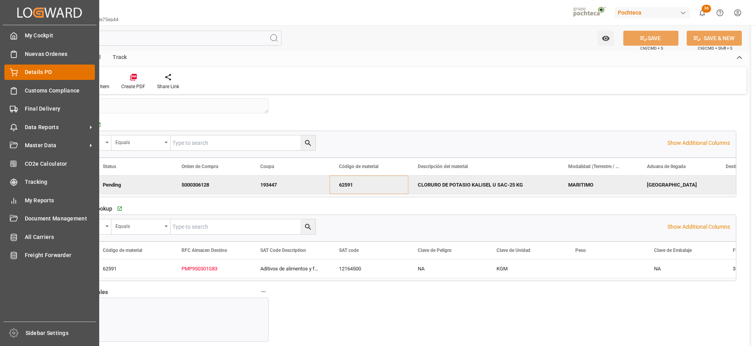
click at [38, 71] on span "Details PO" at bounding box center [60, 72] width 71 height 8
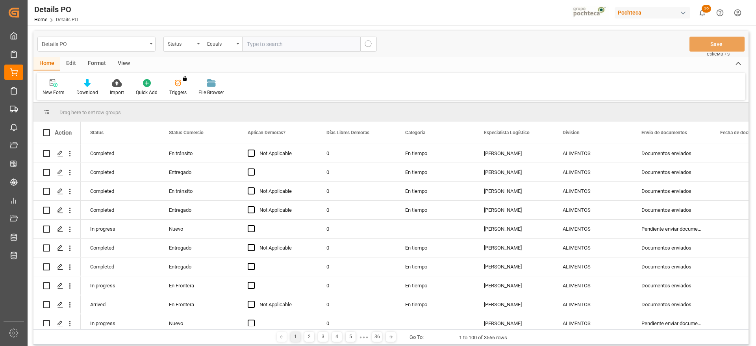
click at [274, 43] on input "text" at bounding box center [301, 44] width 118 height 15
click at [167, 42] on div "Status" at bounding box center [182, 44] width 39 height 15
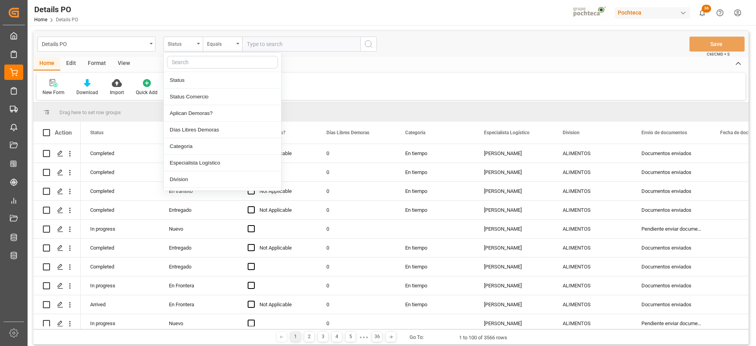
click at [187, 64] on input "text" at bounding box center [222, 62] width 111 height 13
type input "ref"
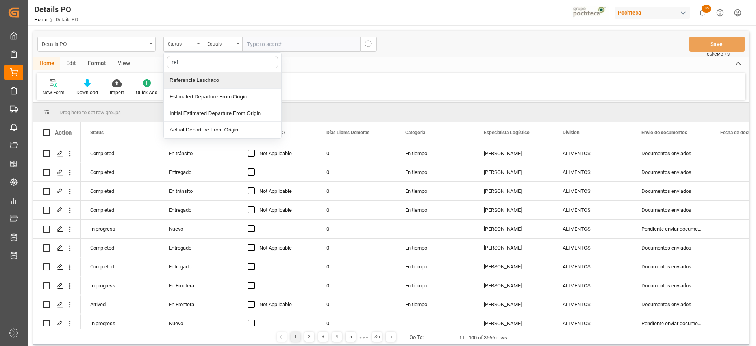
click at [194, 79] on div "Referencia Leschaco" at bounding box center [222, 80] width 117 height 17
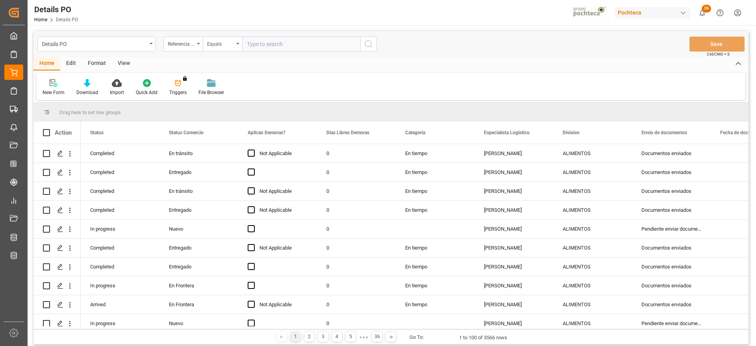
click at [271, 41] on input "text" at bounding box center [301, 44] width 118 height 15
paste input "250906900464"
type input "250906900464"
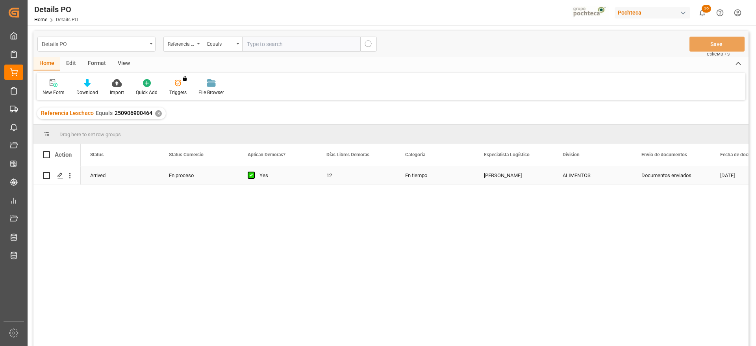
click at [477, 171] on div "[PERSON_NAME]" at bounding box center [514, 175] width 79 height 19
click at [60, 177] on icon "Press SPACE to select this row." at bounding box center [60, 176] width 6 height 6
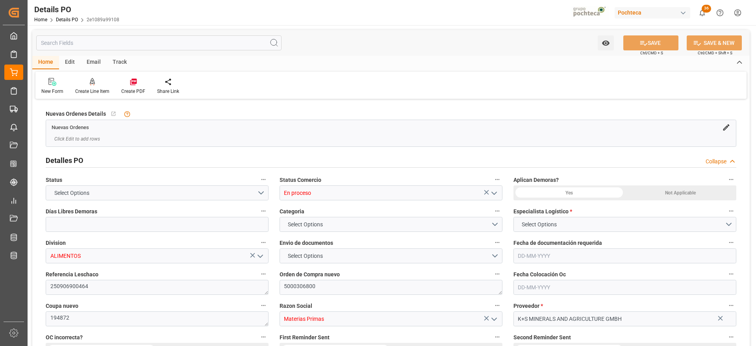
type input "12"
type input "[DATE]"
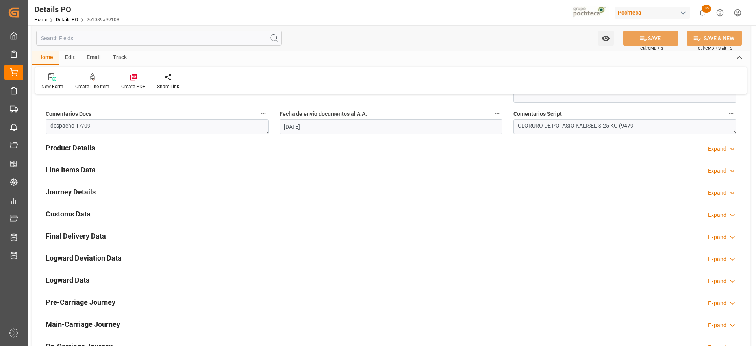
scroll to position [492, 0]
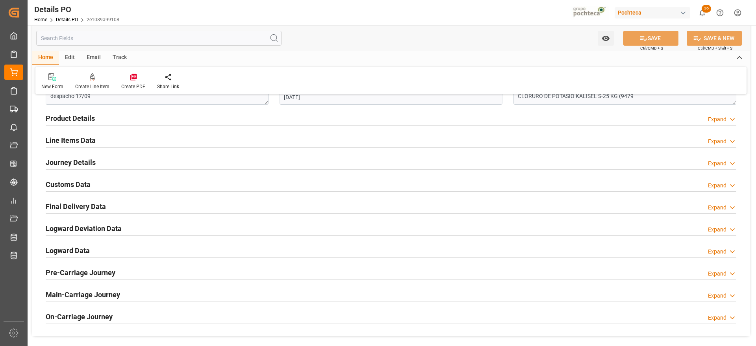
click at [71, 143] on h2 "Line Items Data" at bounding box center [71, 140] width 50 height 11
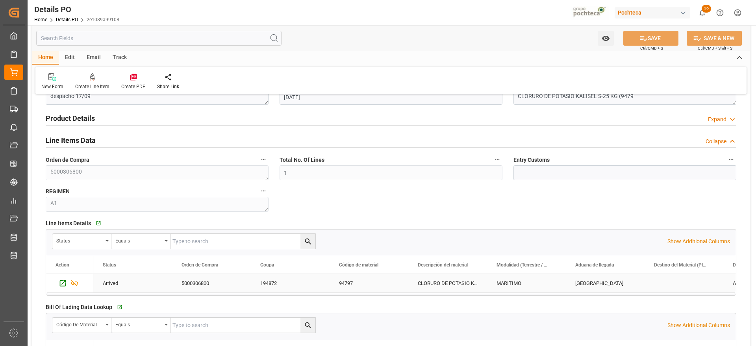
click at [359, 285] on div "94797" at bounding box center [369, 283] width 79 height 19
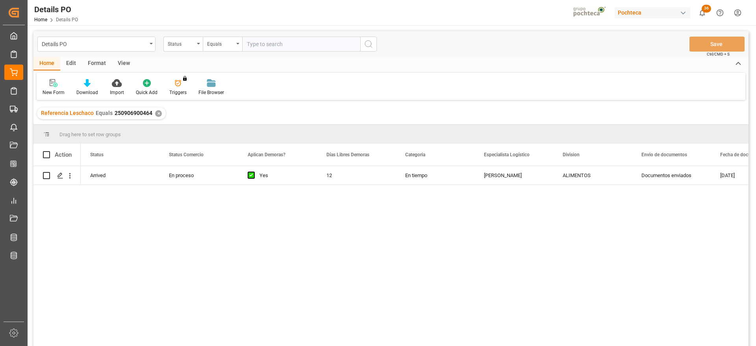
click at [155, 114] on div "✕" at bounding box center [158, 113] width 7 height 7
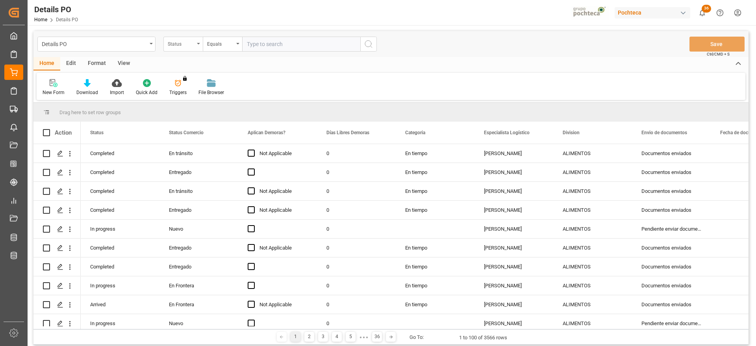
click at [180, 43] on div "Status" at bounding box center [181, 43] width 27 height 9
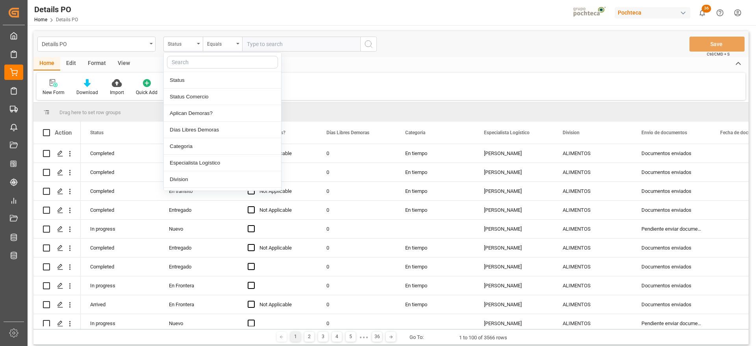
click at [190, 66] on input "text" at bounding box center [222, 62] width 111 height 13
type input "ref"
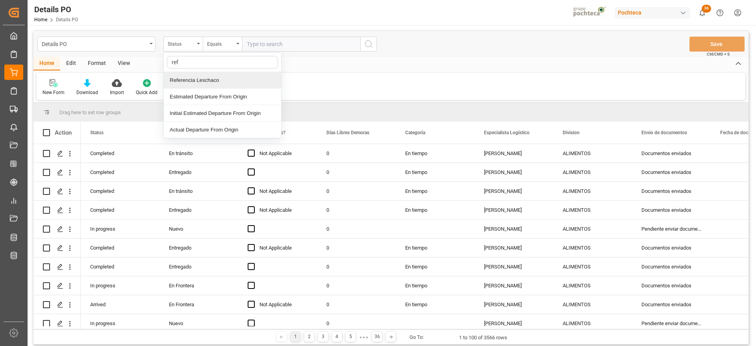
click at [199, 78] on div "Referencia Leschaco" at bounding box center [222, 80] width 117 height 17
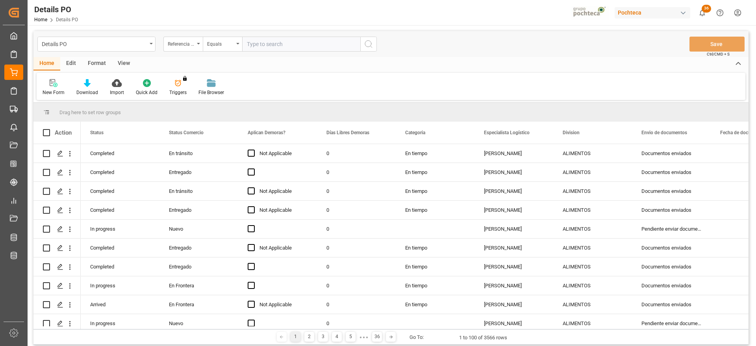
click at [280, 45] on input "text" at bounding box center [301, 44] width 118 height 15
paste input "250906900469"
type input "250906900469"
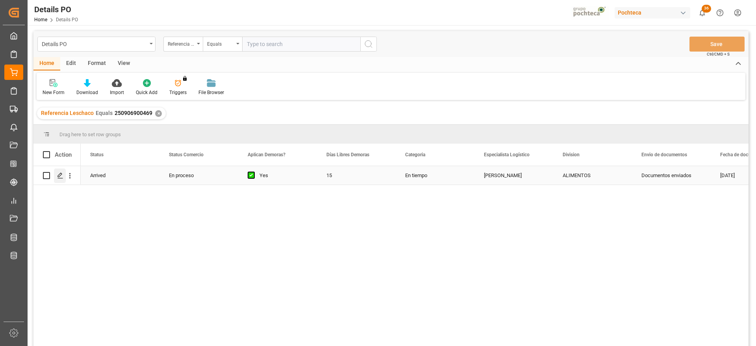
click at [56, 175] on div "Press SPACE to select this row." at bounding box center [60, 176] width 12 height 15
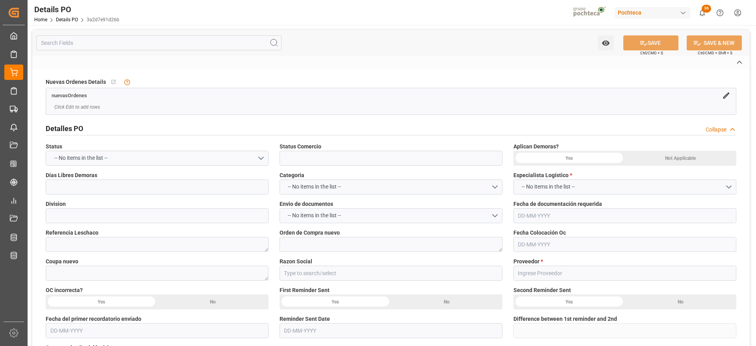
type input "En proceso"
type input "ALIMENTOS"
type textarea "250906900469"
type textarea "5000306802"
type textarea "194870"
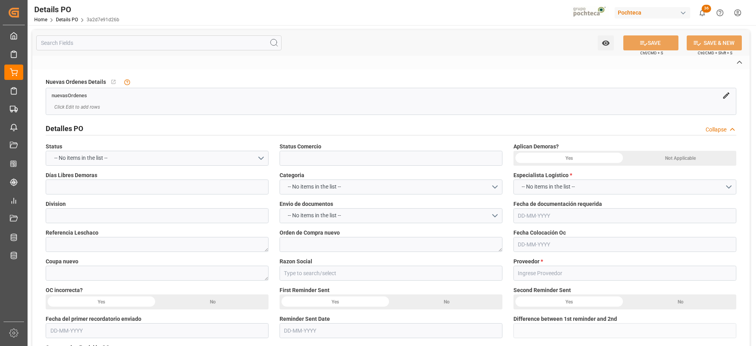
type input "Materias Primas"
type input "K+S MINERALS AND AGRICULTURE GMBH"
type textarea "FAC01590"
type textarea "despacho 17/09"
type textarea "CLORURO DE POTASIO KALISEL S-25 KG (9479"
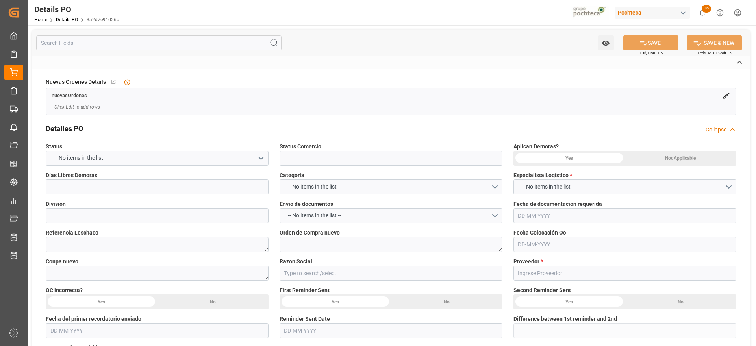
type textarea "5000306802"
type textarea "A1"
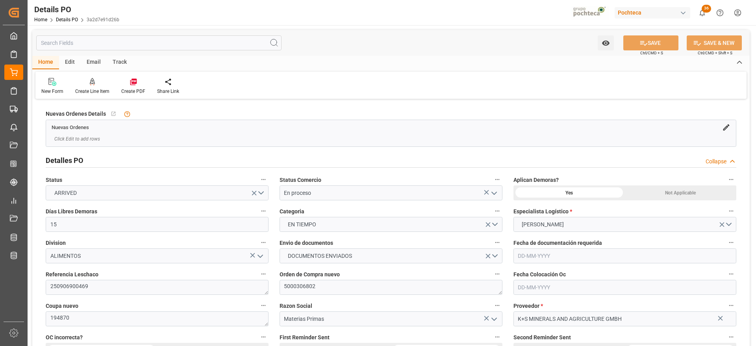
type input "15"
type input "1"
type input "[DATE]"
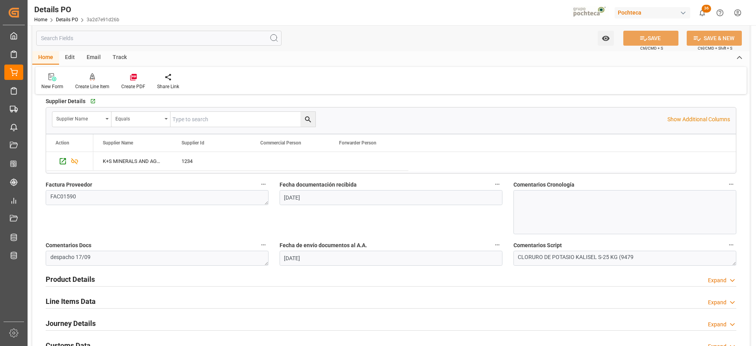
scroll to position [345, 0]
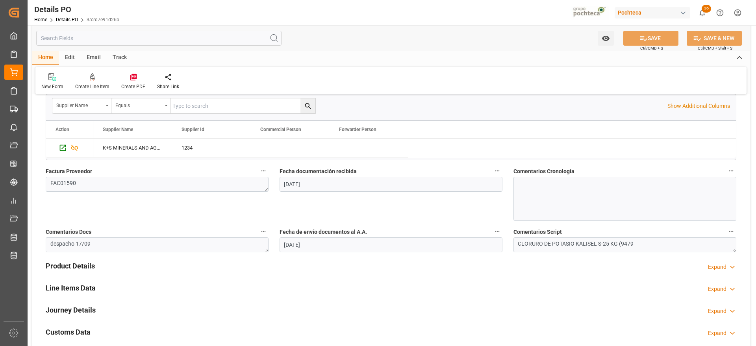
click at [72, 282] on div "Line Items Data" at bounding box center [71, 287] width 50 height 15
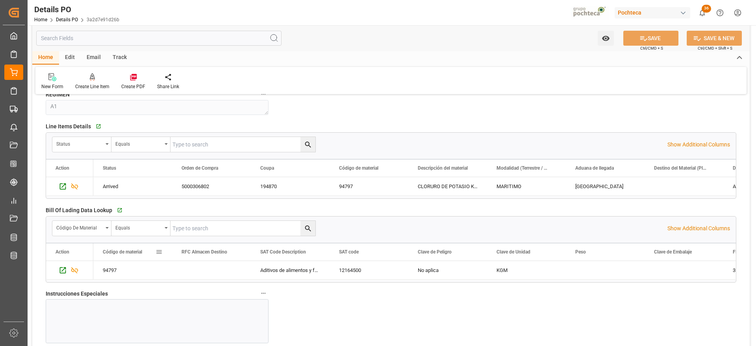
scroll to position [591, 0]
click at [388, 180] on div "94797" at bounding box center [369, 185] width 79 height 19
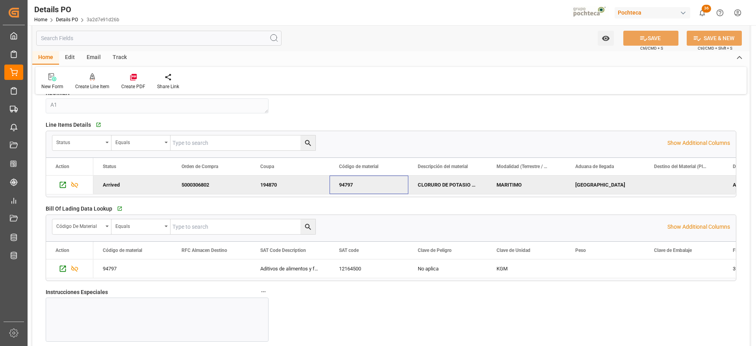
click at [452, 186] on div "CLORURO DE POTASIO KALISEL S-25 KG" at bounding box center [448, 185] width 79 height 19
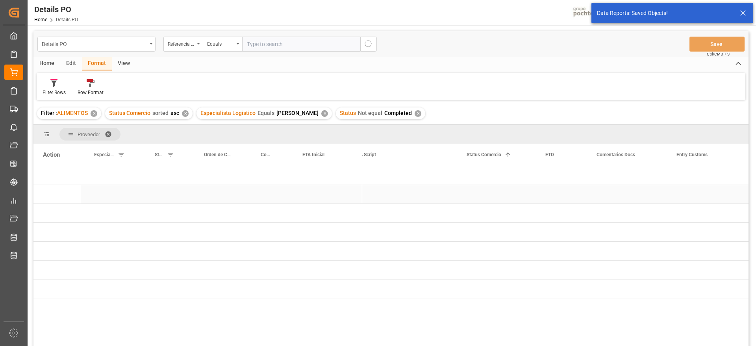
click at [347, 195] on div "Press SPACE to select this row." at bounding box center [353, 194] width 20 height 19
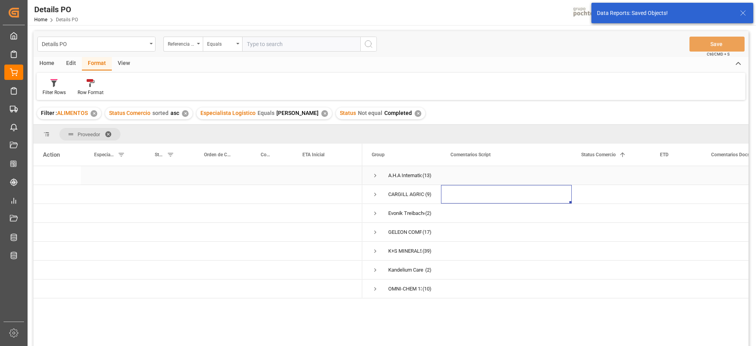
click at [375, 177] on span "Press SPACE to select this row." at bounding box center [375, 175] width 7 height 7
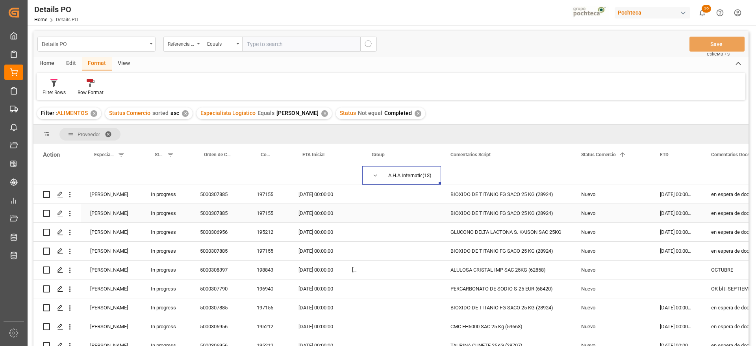
click at [297, 217] on div "04-10-2025 00:00:00" at bounding box center [316, 213] width 54 height 19
click at [321, 199] on div "04-10-2025 00:00:00" at bounding box center [316, 194] width 54 height 19
click at [262, 158] on div "Coupa nuevo" at bounding box center [267, 155] width 12 height 22
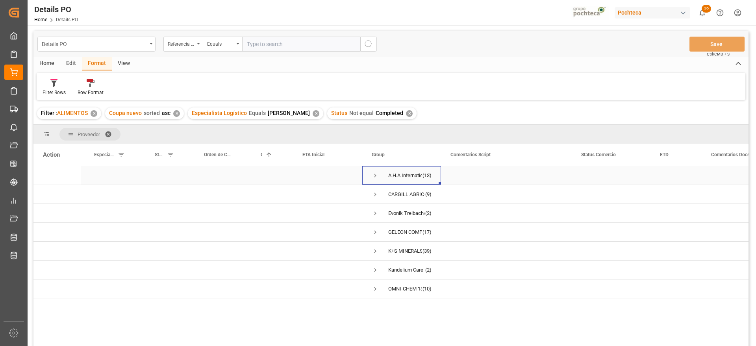
click at [370, 173] on div "A.H.A International Co., Ltd (13)" at bounding box center [401, 175] width 79 height 19
click at [377, 175] on span "Press SPACE to select this row." at bounding box center [375, 175] width 7 height 7
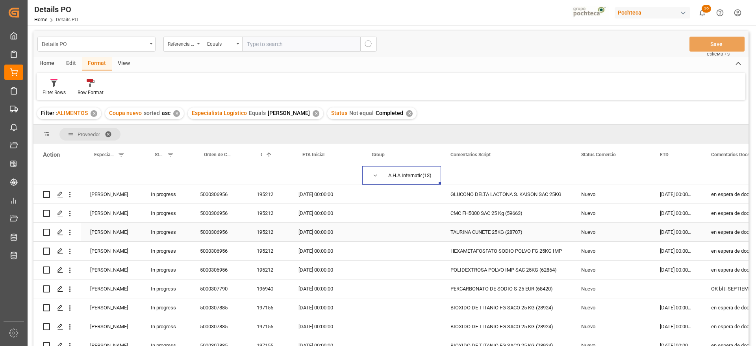
click at [269, 228] on div "195212" at bounding box center [268, 232] width 42 height 19
click at [489, 197] on div "GLUCONO DELTA LACTONA S. KAISON SAC 25KG" at bounding box center [506, 194] width 131 height 19
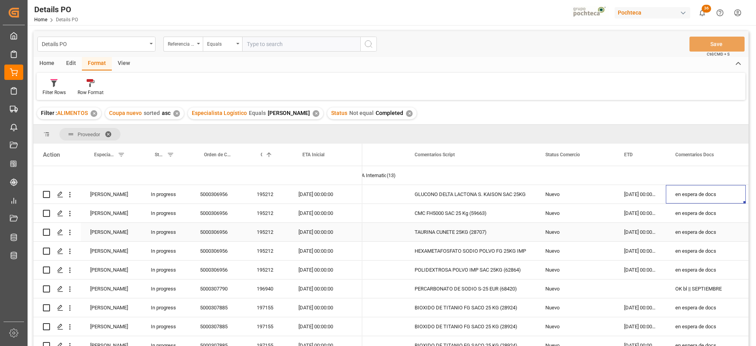
scroll to position [0, 115]
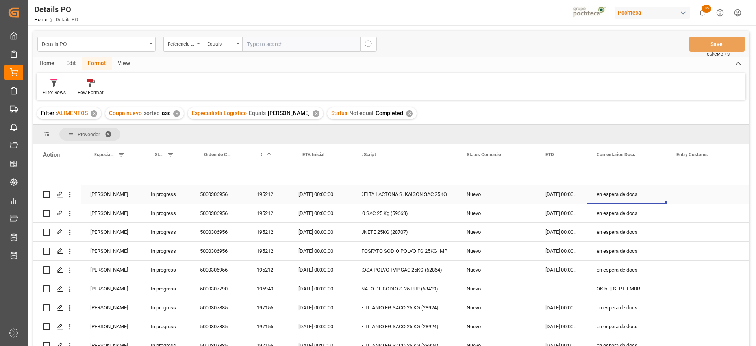
click at [267, 195] on div "195212" at bounding box center [268, 194] width 42 height 19
click at [565, 195] on div "07-09-2025 00:00:00" at bounding box center [561, 194] width 51 height 19
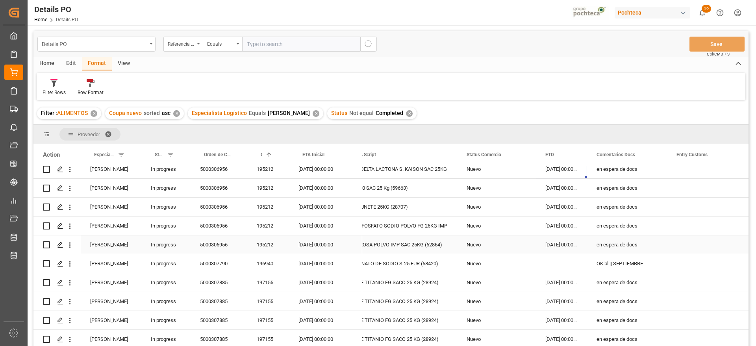
scroll to position [49, 0]
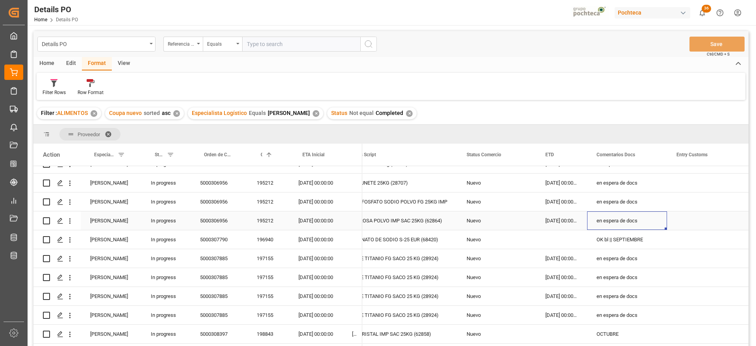
click at [603, 219] on div "en espera de docs" at bounding box center [627, 221] width 80 height 19
click at [626, 239] on div "OK bl || SEPTIEMBRE" at bounding box center [627, 239] width 80 height 19
click at [406, 240] on div "PERCARBONATO DE SODIO S-25 EUR (68420)" at bounding box center [392, 239] width 131 height 19
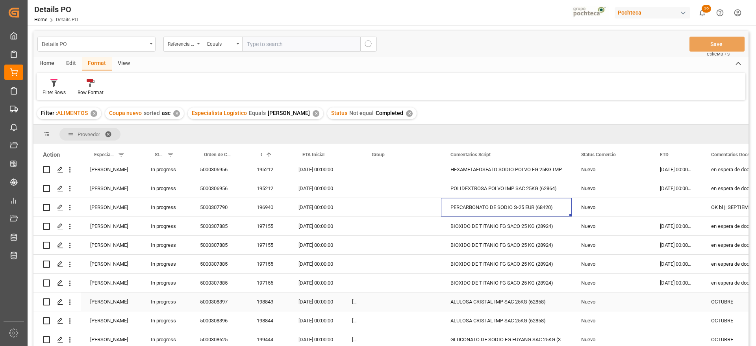
scroll to position [98, 0]
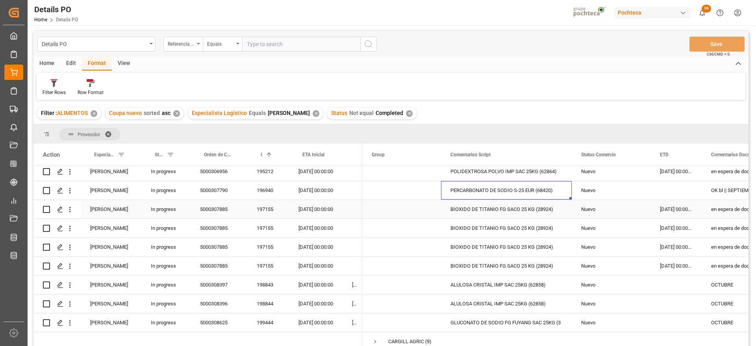
click at [487, 209] on div "BIOXIDO DE TITANIO FG SACO 25 KG (28924)" at bounding box center [506, 209] width 131 height 19
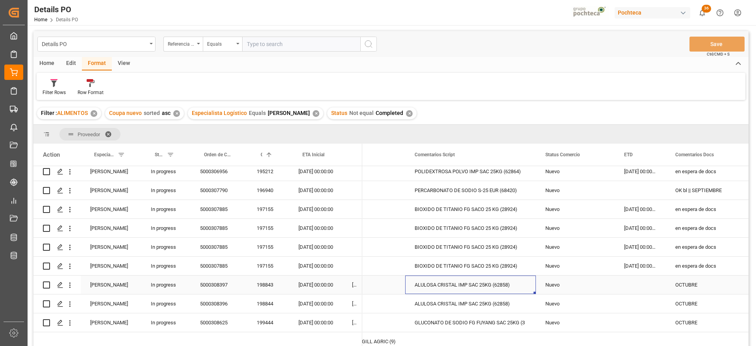
click at [507, 287] on div "ALULOSA CRISTAL IMP SAC 25KG (62858)" at bounding box center [470, 285] width 131 height 19
click at [699, 295] on div "OCTUBRE" at bounding box center [706, 304] width 80 height 19
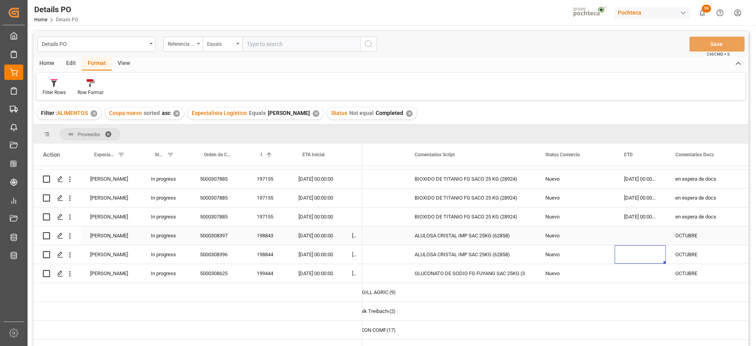
click at [470, 239] on div "ALULOSA CRISTAL IMP SAC 25KG (62858)" at bounding box center [470, 236] width 131 height 19
click at [302, 248] on div "29-10-2025 00:00:00" at bounding box center [316, 254] width 54 height 19
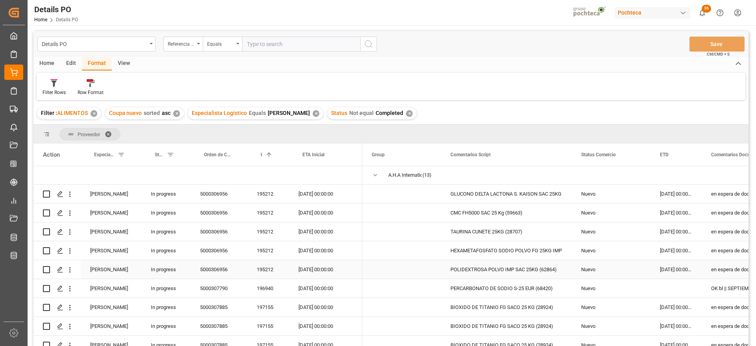
scroll to position [0, 0]
click at [375, 174] on span "Press SPACE to select this row." at bounding box center [375, 175] width 7 height 7
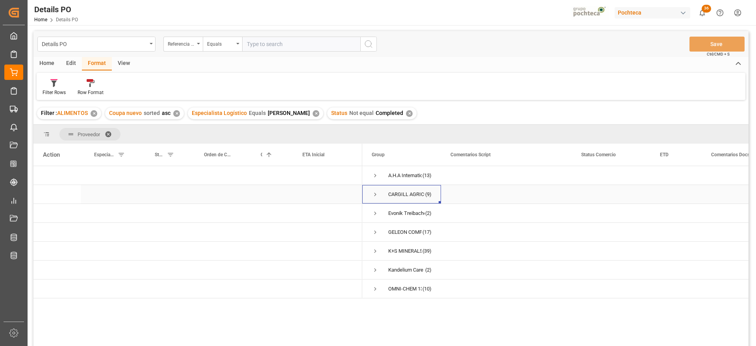
click at [374, 193] on span "Press SPACE to select this row." at bounding box center [375, 194] width 7 height 7
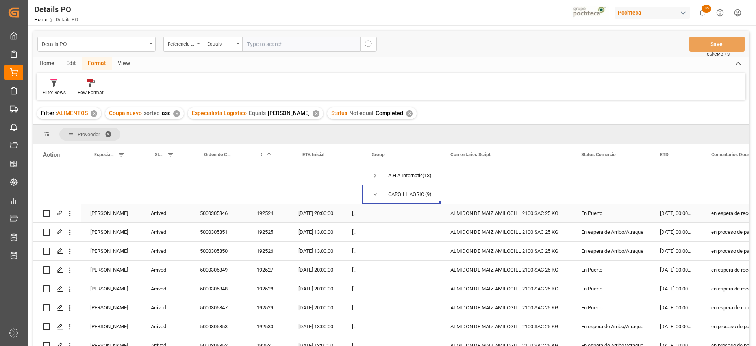
click at [677, 215] on div "09-08-2025 00:00:00" at bounding box center [676, 213] width 51 height 19
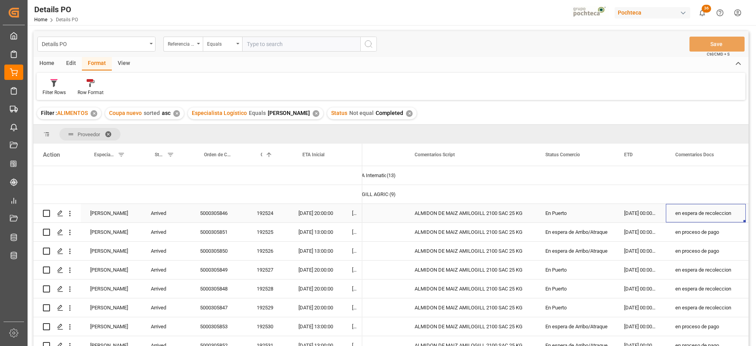
scroll to position [0, 115]
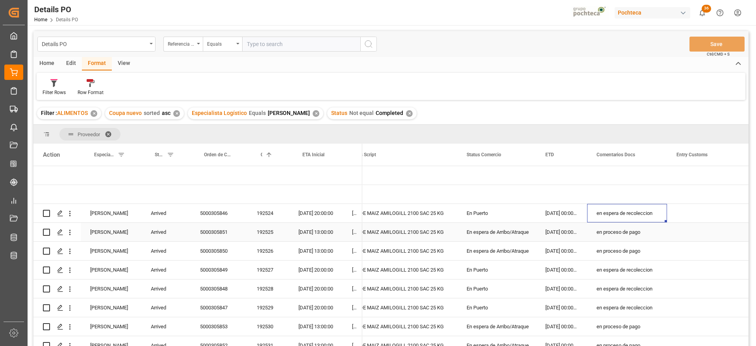
click at [484, 234] on div "En espera de Arribo/Atraque" at bounding box center [497, 232] width 60 height 18
click at [489, 250] on div "En espera de Arribo/Atraque" at bounding box center [497, 251] width 60 height 18
click at [494, 215] on div "En Puerto" at bounding box center [497, 213] width 60 height 18
click at [487, 271] on div "En Puerto" at bounding box center [497, 270] width 60 height 18
click at [260, 272] on div "192527" at bounding box center [268, 270] width 42 height 19
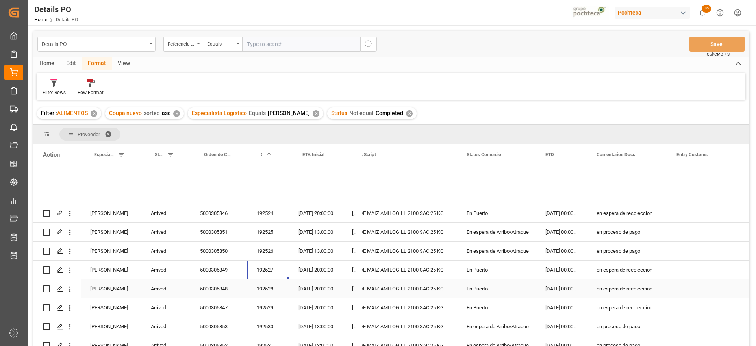
click at [276, 290] on div "192528" at bounding box center [268, 289] width 42 height 19
click at [277, 308] on div "192529" at bounding box center [268, 308] width 42 height 19
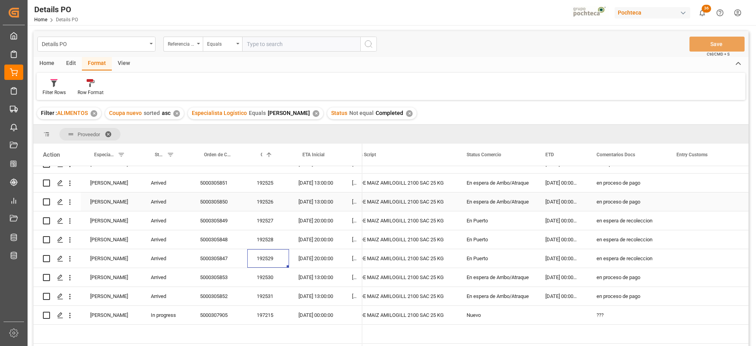
scroll to position [0, 0]
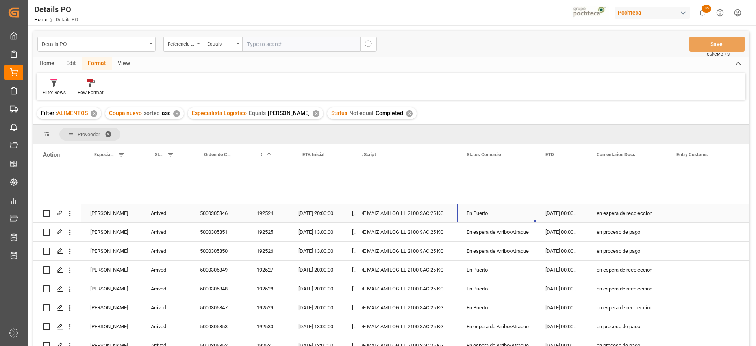
click at [490, 214] on div "En Puerto" at bounding box center [497, 213] width 60 height 18
click at [489, 233] on div "En espera de Arribo/Atraque" at bounding box center [497, 232] width 60 height 18
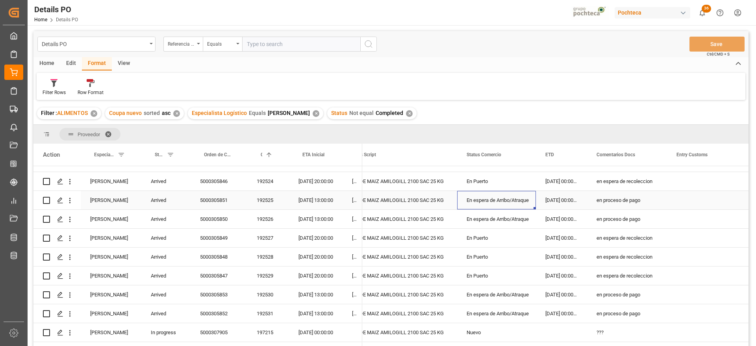
scroll to position [49, 0]
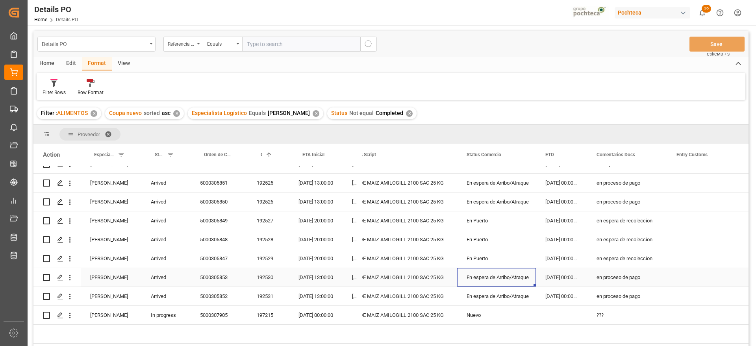
click at [521, 280] on div "En espera de Arribo/Atraque" at bounding box center [497, 278] width 60 height 18
drag, startPoint x: 494, startPoint y: 206, endPoint x: 479, endPoint y: 210, distance: 16.2
click at [496, 206] on div "En espera de Arribo/Atraque" at bounding box center [497, 202] width 60 height 18
click at [264, 203] on div "192526" at bounding box center [268, 202] width 42 height 19
click at [269, 278] on div "192530" at bounding box center [268, 277] width 42 height 19
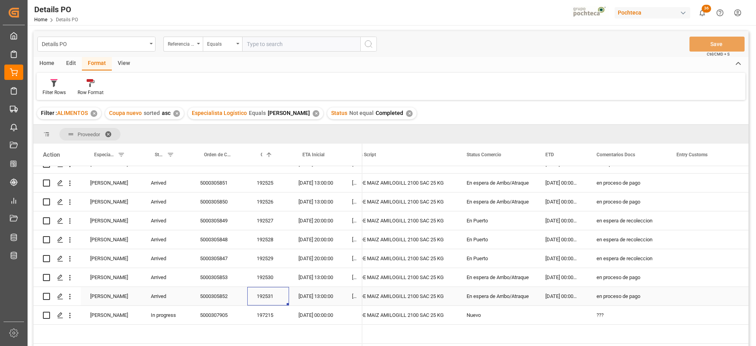
click at [271, 301] on div "192531" at bounding box center [268, 296] width 42 height 19
click at [271, 316] on div "197215" at bounding box center [268, 315] width 42 height 19
click at [319, 313] on div "15-08-2025 00:00:00" at bounding box center [316, 315] width 54 height 19
click at [492, 319] on div "Nuevo" at bounding box center [497, 315] width 60 height 18
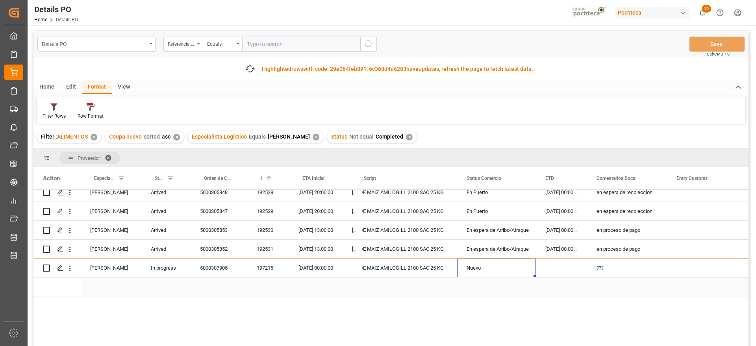
scroll to position [123, 0]
click at [321, 266] on div "15-08-2025 00:00:00" at bounding box center [316, 268] width 54 height 19
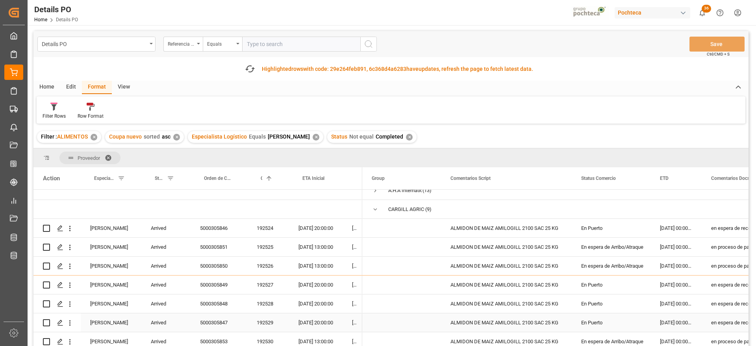
scroll to position [0, 0]
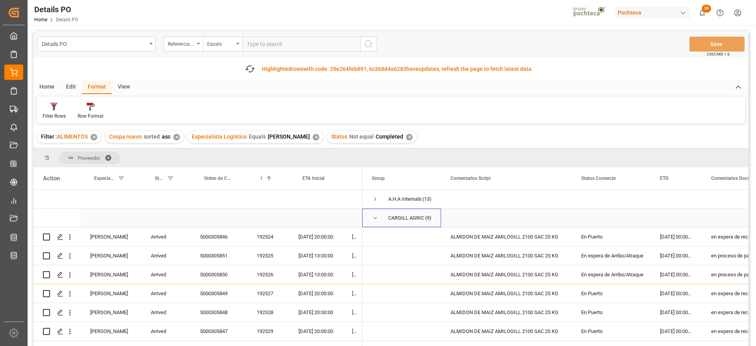
click at [377, 216] on span "CARGILL AGRICOLA S A (9)" at bounding box center [402, 218] width 60 height 18
click at [375, 218] on span "Press SPACE to select this row." at bounding box center [375, 218] width 7 height 7
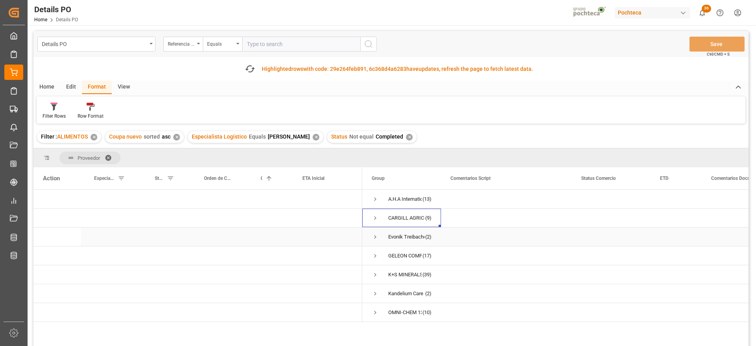
click at [374, 237] on span "Press SPACE to select this row." at bounding box center [375, 237] width 7 height 7
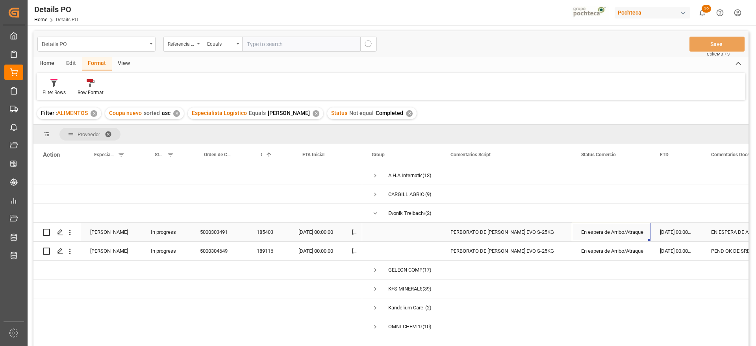
click at [572, 232] on div "En espera de Arribo/Atraque" at bounding box center [611, 232] width 79 height 19
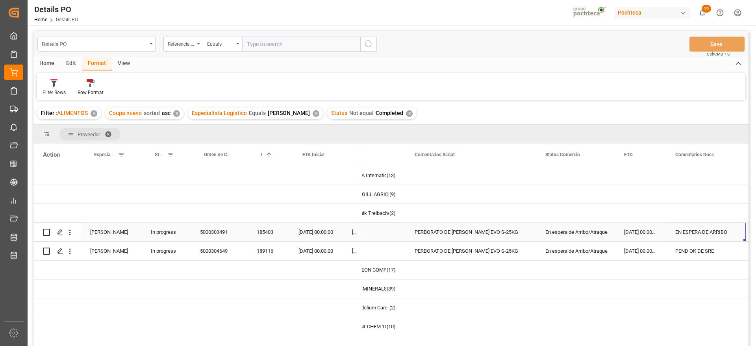
scroll to position [0, 115]
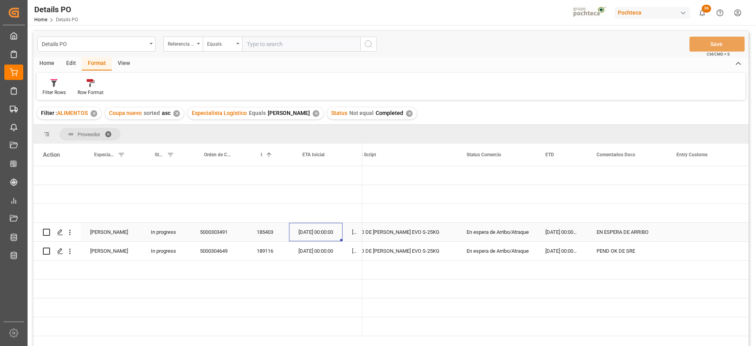
click at [317, 233] on div "13-09-2025 00:00:00" at bounding box center [316, 232] width 54 height 19
click at [292, 257] on div "22-09-2025 00:00:00" at bounding box center [316, 251] width 54 height 19
click at [390, 249] on div "PERBORATO DE SODIO TETRAHIDRA EVO S-25KG" at bounding box center [392, 251] width 131 height 19
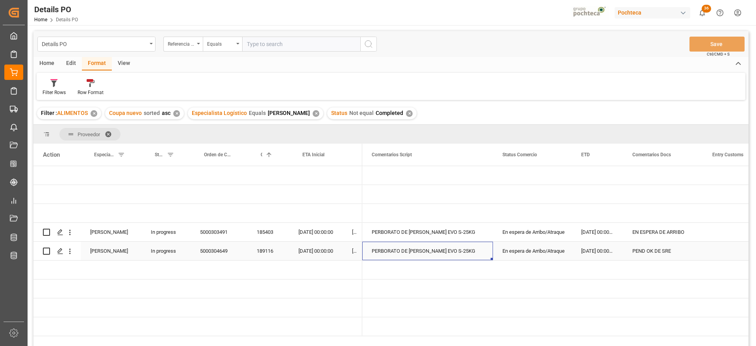
scroll to position [0, 0]
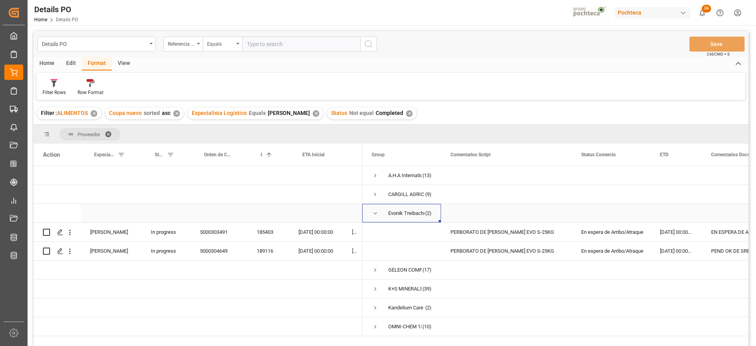
click at [375, 213] on span "Press SPACE to select this row." at bounding box center [375, 213] width 7 height 7
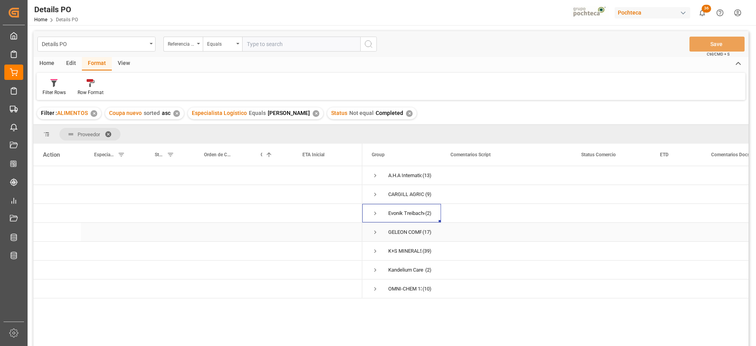
click at [375, 230] on span "Press SPACE to select this row." at bounding box center [375, 232] width 7 height 7
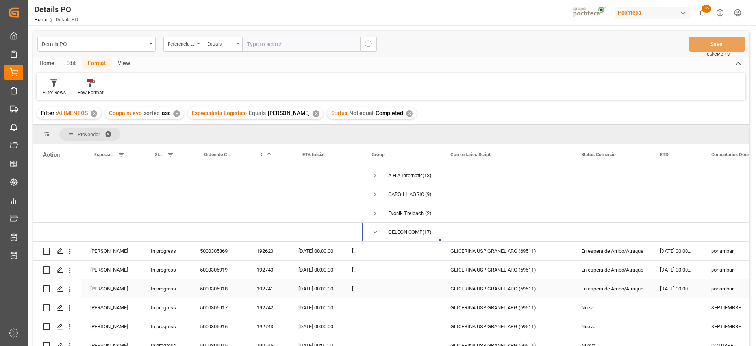
scroll to position [49, 0]
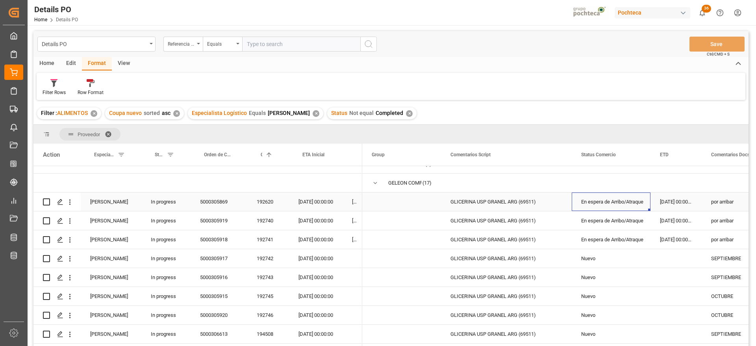
click at [623, 202] on div "En espera de Arribo/Atraque" at bounding box center [611, 202] width 60 height 18
click at [493, 260] on div "GLICERINA USP GRANEL ARG (69511)" at bounding box center [506, 258] width 131 height 19
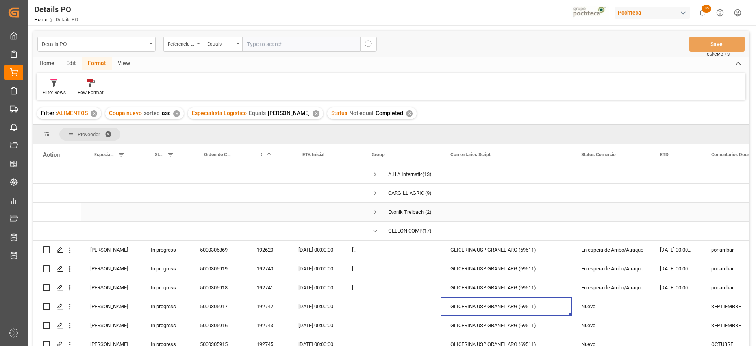
scroll to position [0, 0]
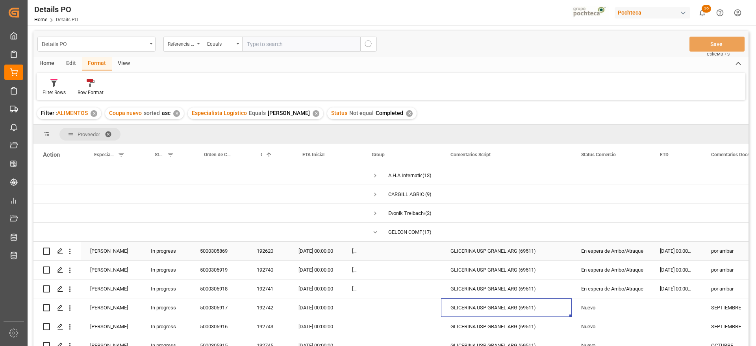
click at [629, 254] on div "En espera de Arribo/Atraque" at bounding box center [611, 251] width 60 height 18
click at [628, 280] on div "En espera de Arribo/Atraque" at bounding box center [611, 289] width 60 height 18
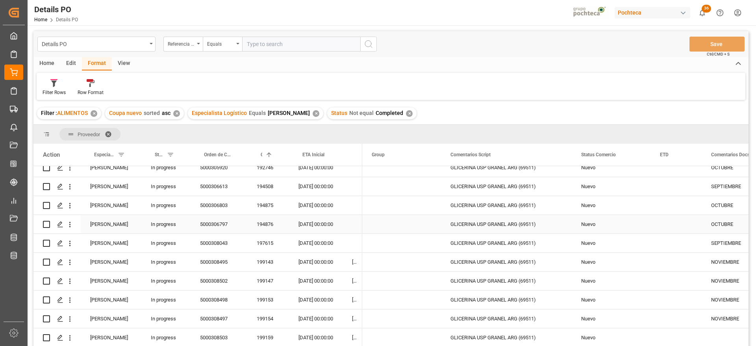
scroll to position [246, 0]
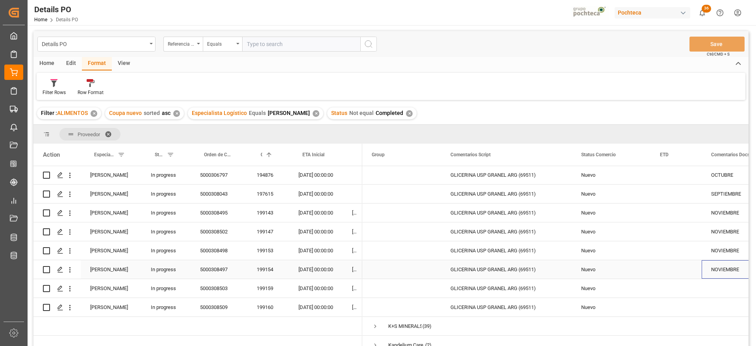
click at [722, 271] on div "NOVIEMBRE" at bounding box center [742, 269] width 80 height 19
click at [719, 290] on div "Press SPACE to select this row." at bounding box center [742, 288] width 80 height 19
click at [719, 290] on input "Press SPACE to select this row." at bounding box center [741, 293] width 67 height 15
type input "DICIEMBRE"
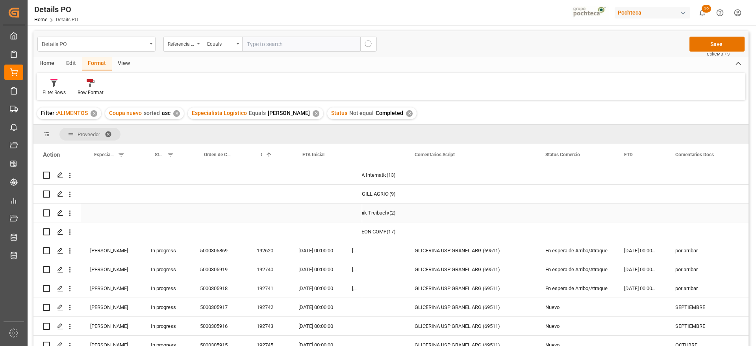
scroll to position [0, 0]
click at [711, 44] on button "Save" at bounding box center [717, 44] width 55 height 15
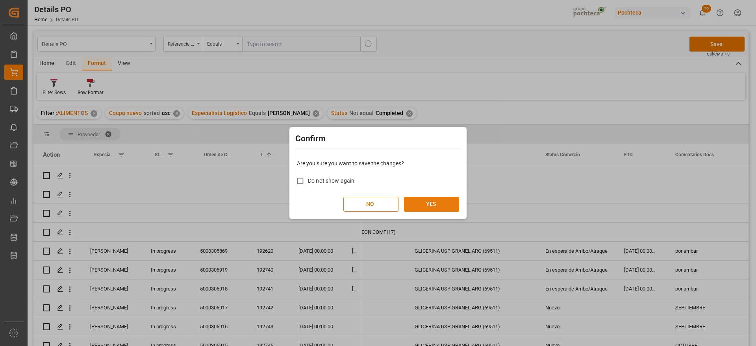
click at [423, 203] on button "YES" at bounding box center [431, 204] width 55 height 15
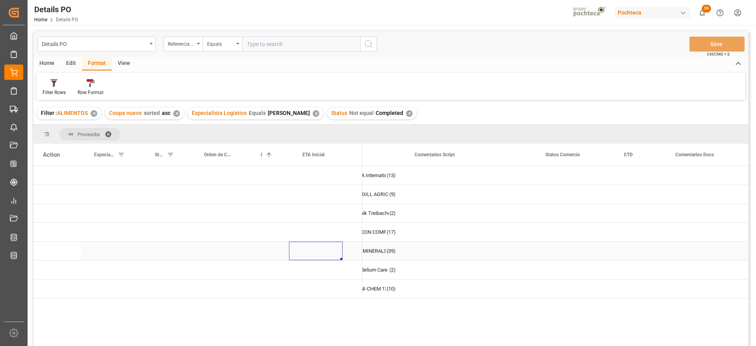
click at [326, 249] on div "Press SPACE to select this row." at bounding box center [316, 251] width 54 height 19
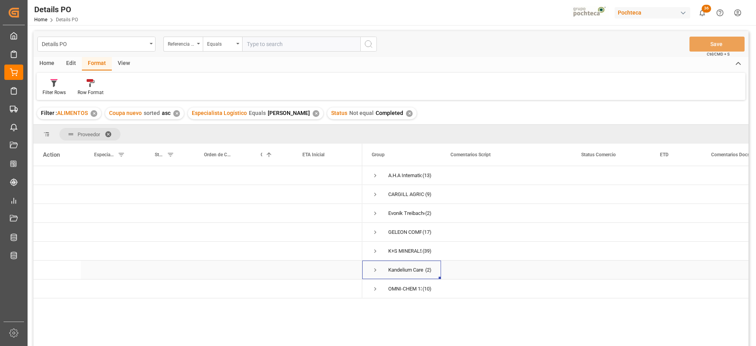
click at [375, 270] on span "Press SPACE to select this row." at bounding box center [375, 270] width 7 height 7
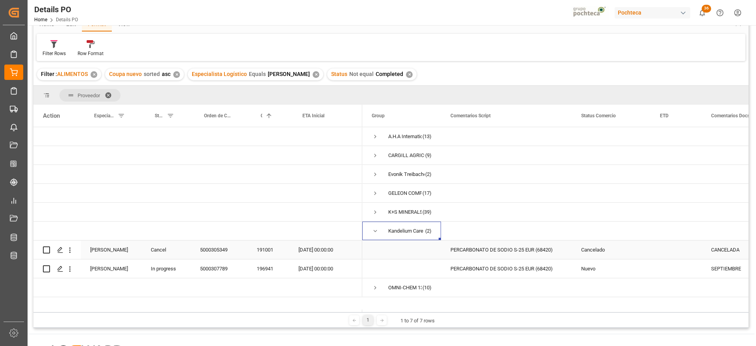
scroll to position [49, 0]
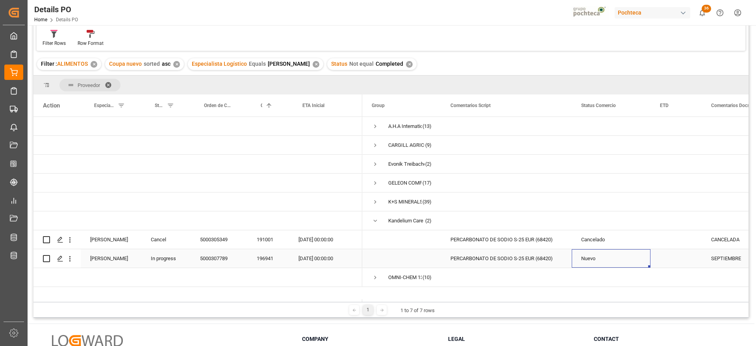
click at [595, 258] on div "Nuevo" at bounding box center [611, 259] width 60 height 18
click at [325, 257] on div "16-09-2025 00:00:00" at bounding box center [316, 258] width 54 height 19
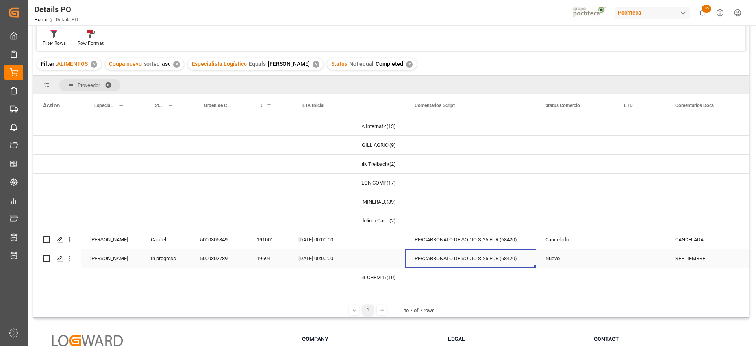
scroll to position [0, 0]
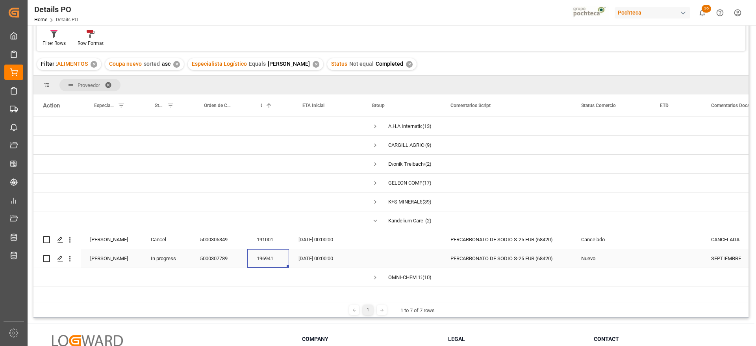
click at [257, 258] on div "196941" at bounding box center [268, 258] width 42 height 19
click at [536, 260] on div "PERCARBONATO DE SODIO S-25 EUR (68420)" at bounding box center [506, 258] width 131 height 19
click at [602, 260] on div "Nuevo" at bounding box center [611, 259] width 60 height 18
click at [728, 256] on div "SEPTIEMBRE" at bounding box center [742, 258] width 80 height 19
click at [271, 256] on div "196941" at bounding box center [268, 258] width 42 height 19
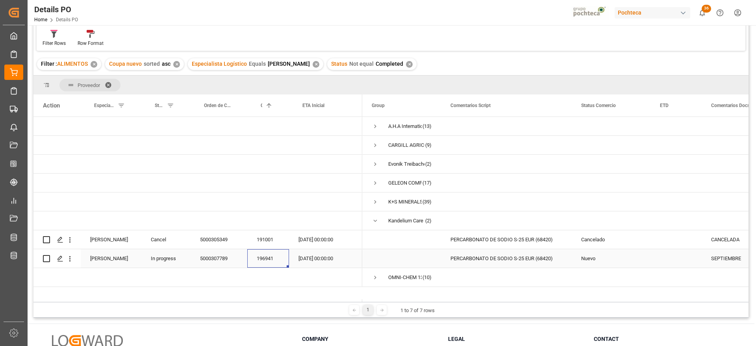
click at [316, 258] on div "16-09-2025 00:00:00" at bounding box center [316, 258] width 54 height 19
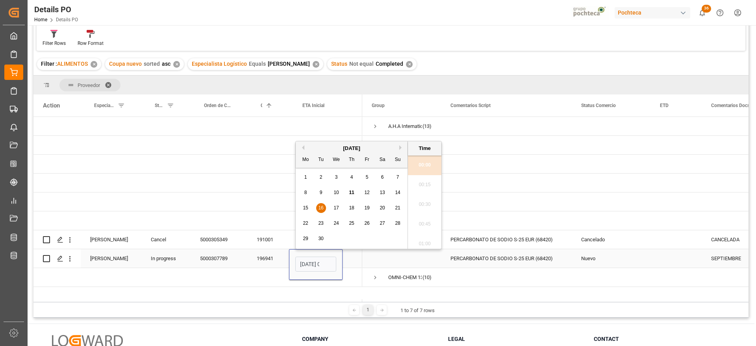
scroll to position [968, 0]
click at [351, 223] on span "25" at bounding box center [351, 224] width 5 height 6
type input "25-09-2025 00:00"
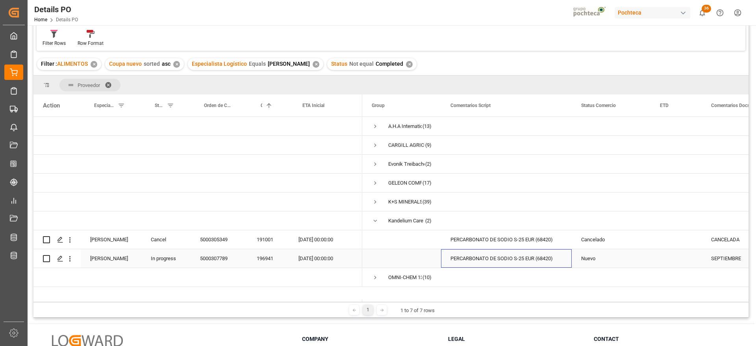
click at [489, 254] on div "PERCARBONATO DE SODIO S-25 EUR (68420)" at bounding box center [506, 258] width 131 height 19
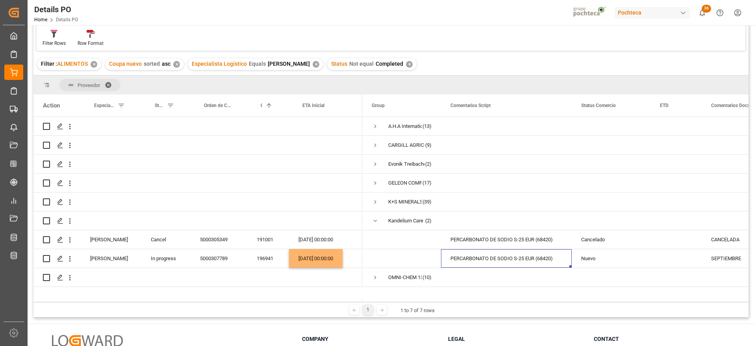
scroll to position [0, 0]
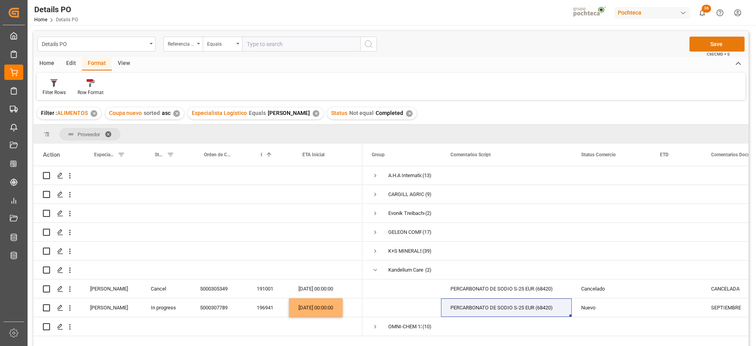
click at [726, 43] on button "Save" at bounding box center [717, 44] width 55 height 15
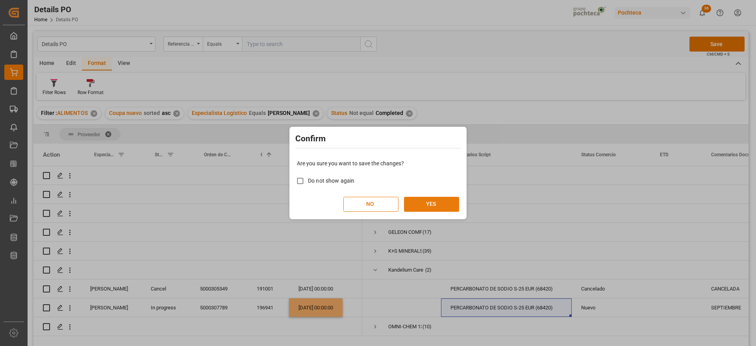
click at [424, 199] on button "YES" at bounding box center [431, 204] width 55 height 15
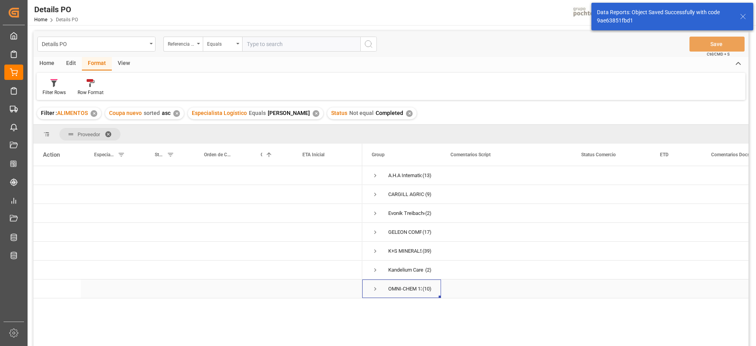
click at [376, 288] on span "Press SPACE to select this row." at bounding box center [375, 289] width 7 height 7
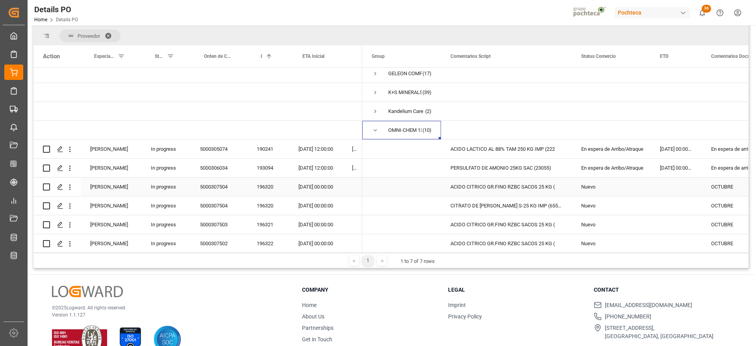
scroll to position [43, 0]
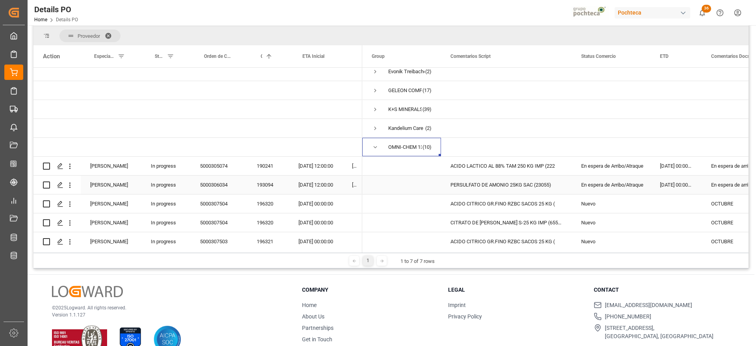
click at [501, 178] on div "PERSULFATO DE AMONIO 25KG SAC (23055)" at bounding box center [506, 185] width 131 height 19
click at [587, 165] on div "En espera de Arribo/Atraque" at bounding box center [611, 166] width 60 height 18
click at [498, 170] on div "ACIDO LACTICO AL 88% TAM 250 KG IMP (222" at bounding box center [506, 166] width 131 height 19
click at [316, 168] on div "10-09-2025 12:00:00" at bounding box center [316, 166] width 54 height 19
click at [611, 186] on div "En espera de Arribo/Atraque" at bounding box center [611, 185] width 60 height 18
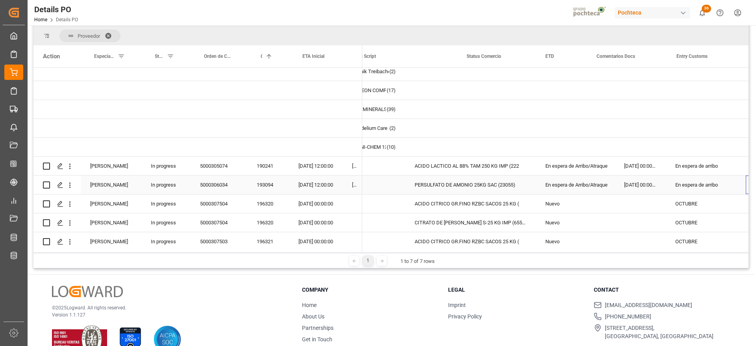
scroll to position [0, 115]
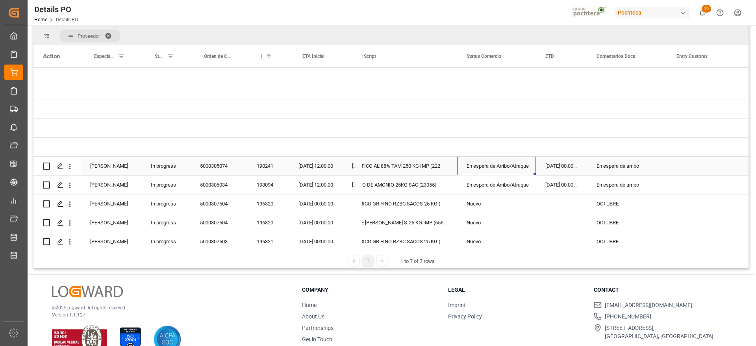
click at [507, 168] on div "En espera de Arribo/Atraque" at bounding box center [497, 166] width 60 height 18
click at [566, 182] on div "20-08-2025 00:00:00" at bounding box center [561, 185] width 51 height 19
click at [617, 179] on div "En espera de arribo" at bounding box center [627, 185] width 80 height 19
click at [291, 205] on div "15-10-2025 00:00:00" at bounding box center [316, 204] width 54 height 19
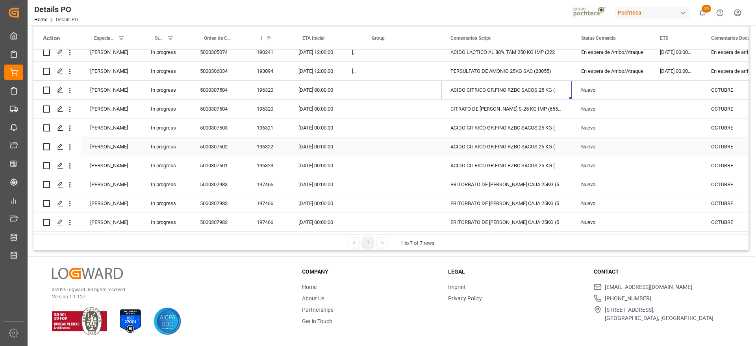
scroll to position [0, 0]
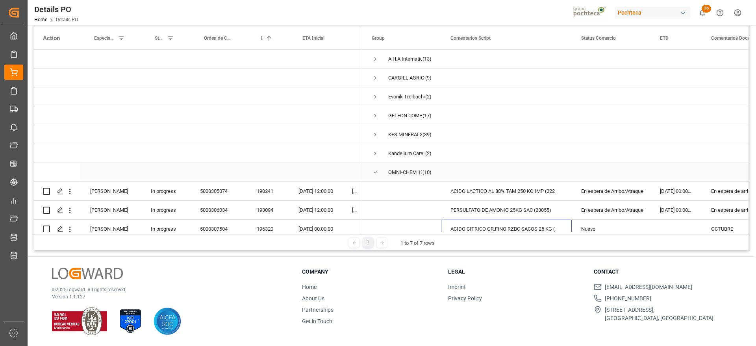
click at [376, 171] on span "Press SPACE to select this row." at bounding box center [375, 172] width 7 height 7
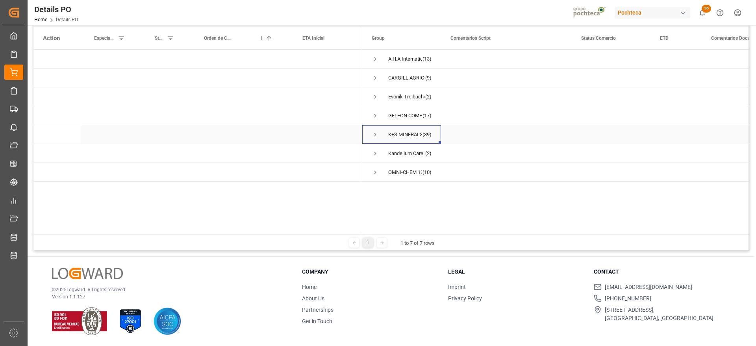
click at [373, 135] on span "Press SPACE to select this row." at bounding box center [375, 134] width 7 height 7
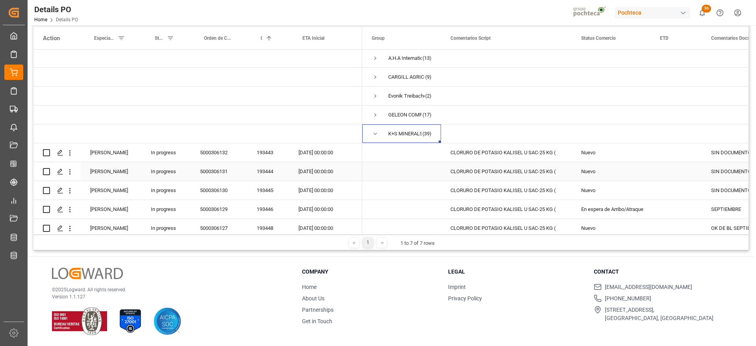
scroll to position [50, 0]
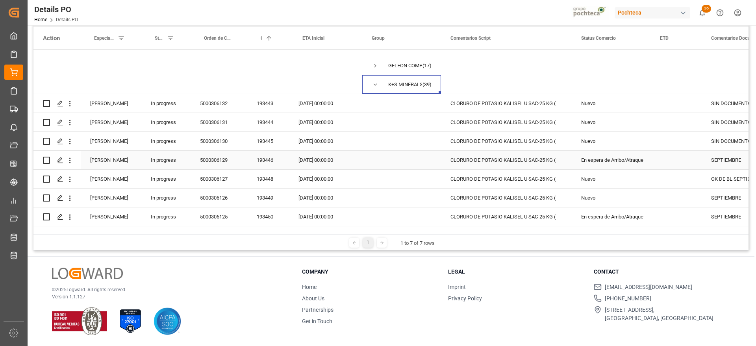
click at [729, 160] on div "SEPTIEMBRE" at bounding box center [742, 160] width 80 height 19
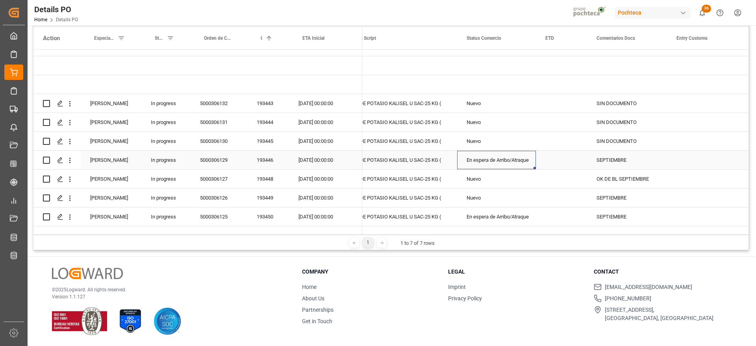
click at [514, 162] on div "En espera de Arribo/Atraque" at bounding box center [497, 160] width 60 height 18
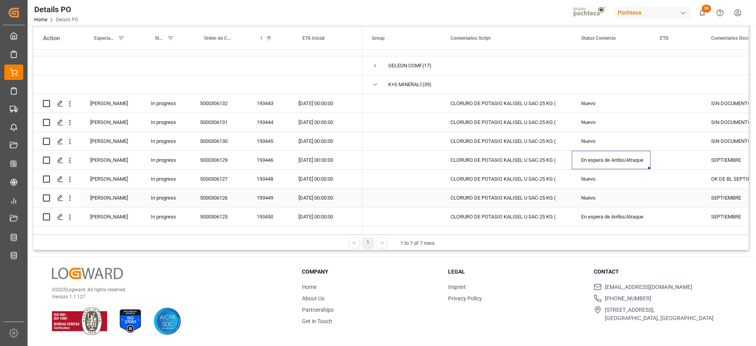
scroll to position [99, 0]
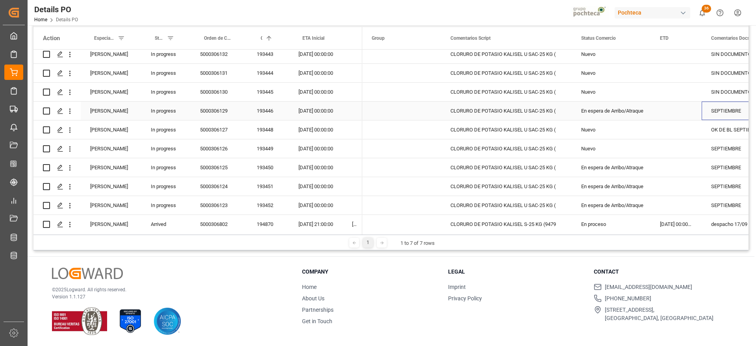
click at [729, 113] on div "SEPTIEMBRE" at bounding box center [742, 111] width 80 height 19
click at [510, 114] on div "CLORURO DE POTASIO KALISEL U SAC-25 KG (" at bounding box center [506, 111] width 131 height 19
drag, startPoint x: 310, startPoint y: 112, endPoint x: 288, endPoint y: 116, distance: 22.8
click at [309, 111] on div "22-09-2025 00:00:00" at bounding box center [316, 111] width 54 height 19
click at [259, 110] on div "193446" at bounding box center [268, 111] width 42 height 19
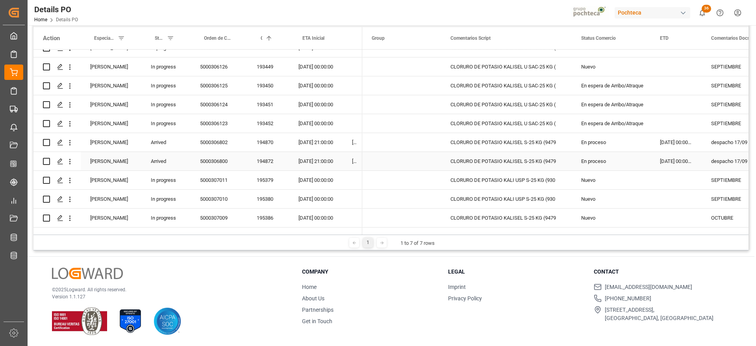
scroll to position [198, 0]
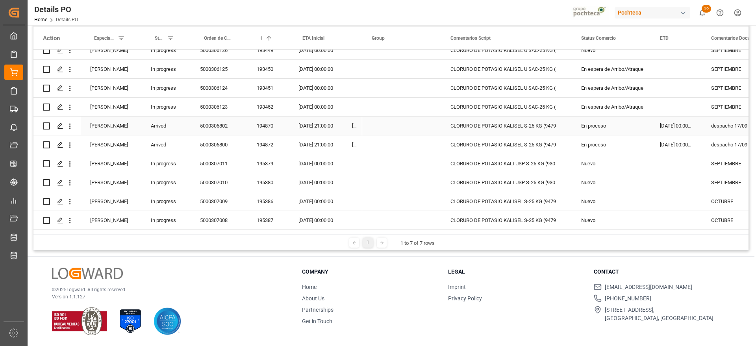
click at [268, 127] on div "194870" at bounding box center [268, 126] width 42 height 19
click at [273, 146] on div "194872" at bounding box center [268, 145] width 42 height 19
click at [694, 127] on div "25-08-2025 00:00:00" at bounding box center [676, 126] width 51 height 19
click at [687, 145] on div "25-08-2025 00:00:00" at bounding box center [676, 145] width 51 height 19
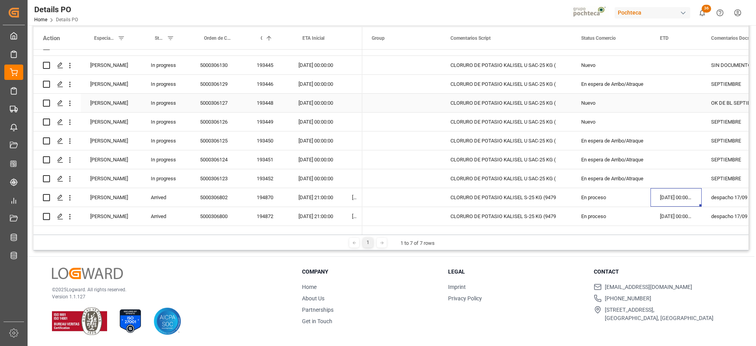
scroll to position [149, 0]
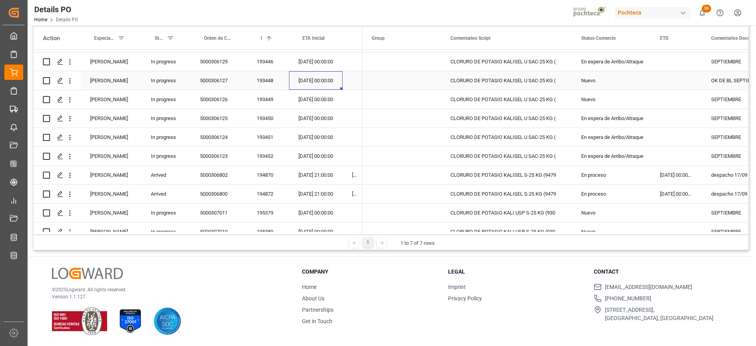
click at [314, 83] on div "23-09-2025 00:00:00" at bounding box center [316, 80] width 54 height 19
click at [704, 82] on div "OK DE BL SEPTIEMBRE" at bounding box center [742, 80] width 80 height 19
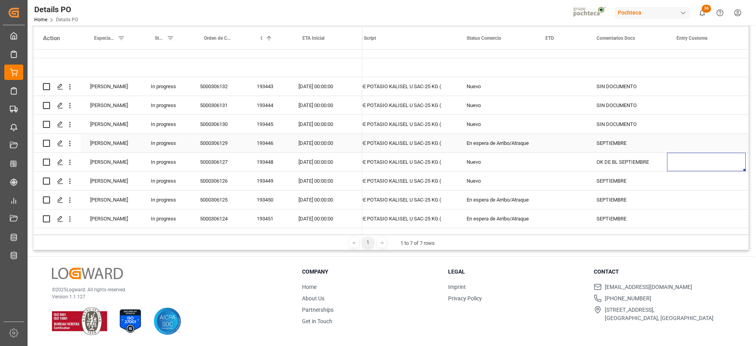
scroll to position [50, 0]
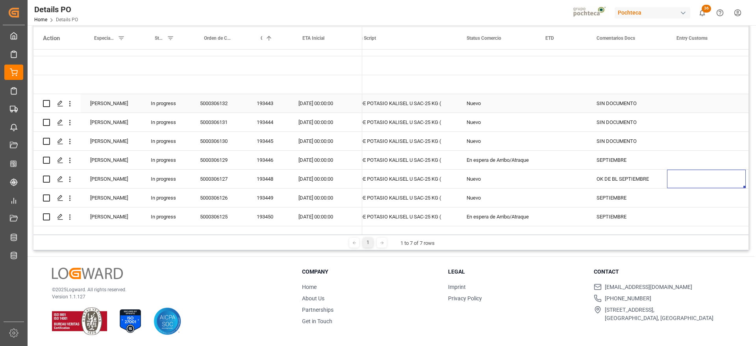
click at [632, 107] on div "SIN DOCUMENTO" at bounding box center [627, 103] width 80 height 19
click at [630, 176] on div "OK DE BL SEPTIEMBRE" at bounding box center [627, 179] width 80 height 19
click at [628, 102] on div "SIN DOCUMENTO" at bounding box center [627, 103] width 80 height 19
click at [612, 139] on div "SIN DOCUMENTO" at bounding box center [627, 141] width 80 height 19
click at [321, 100] on div "09-09-2025 00:00:00" at bounding box center [316, 103] width 54 height 19
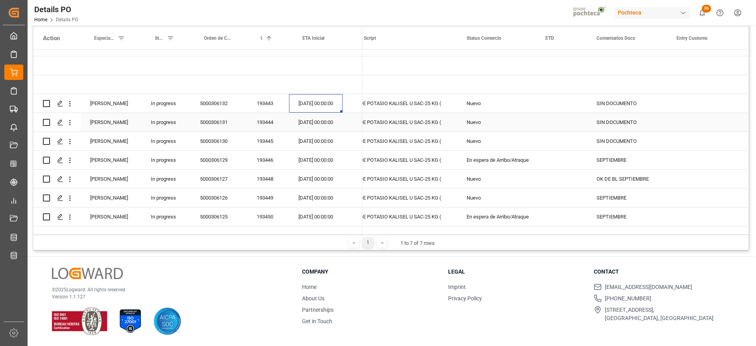
drag, startPoint x: 321, startPoint y: 124, endPoint x: 320, endPoint y: 133, distance: 8.7
click at [321, 124] on div "09-09-2025 00:00:00" at bounding box center [316, 122] width 54 height 19
click at [319, 141] on div "09-09-2025 00:00:00" at bounding box center [316, 141] width 54 height 19
click at [310, 104] on div "09-09-2025 00:00:00" at bounding box center [316, 103] width 54 height 19
click at [317, 104] on div "09-09-2025 00:00:00" at bounding box center [316, 103] width 54 height 19
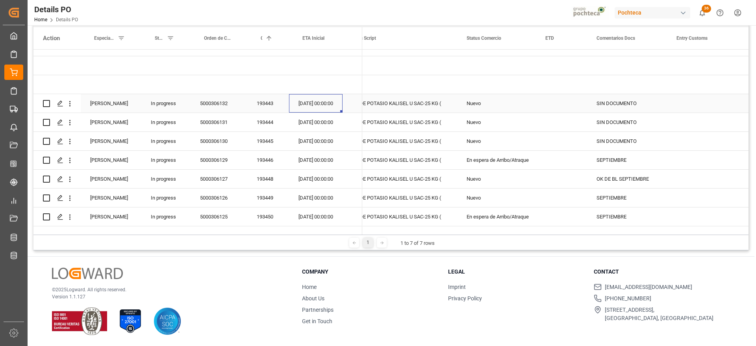
click at [317, 104] on div "09-09-2025 00:00:00" at bounding box center [316, 103] width 54 height 19
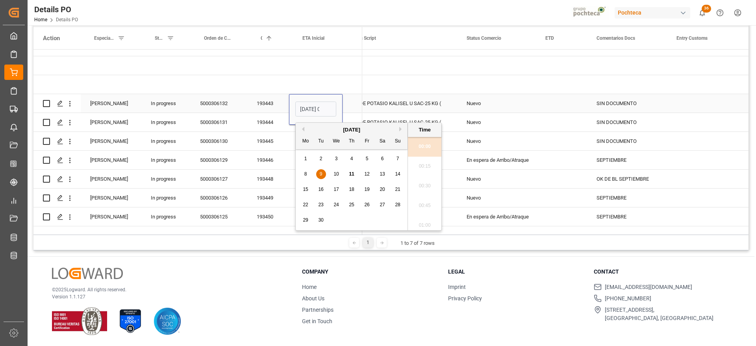
scroll to position [968, 0]
click at [321, 204] on span "23" at bounding box center [320, 205] width 5 height 6
type input "23-09-2025 00:00"
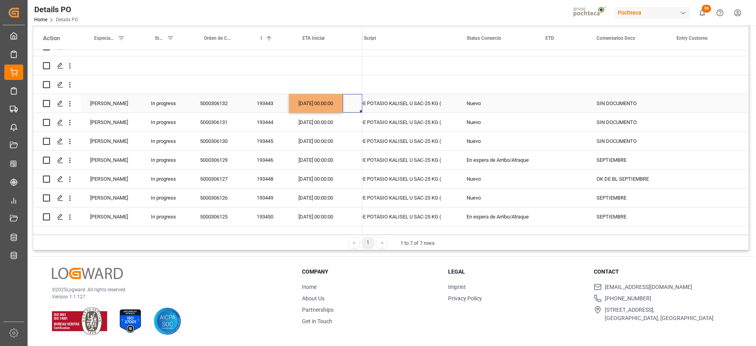
drag, startPoint x: 350, startPoint y: 100, endPoint x: 324, endPoint y: 106, distance: 26.2
click at [349, 101] on div "Press SPACE to select this row." at bounding box center [353, 103] width 20 height 19
click at [323, 104] on div "23-09-2025 00:00:00" at bounding box center [316, 103] width 54 height 19
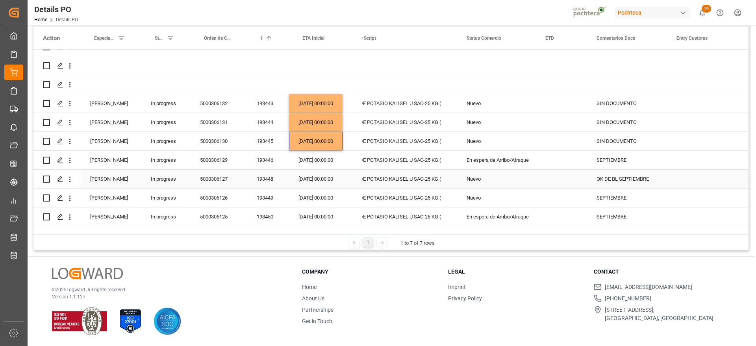
click at [301, 181] on div "23-09-2025 00:00:00" at bounding box center [316, 179] width 54 height 19
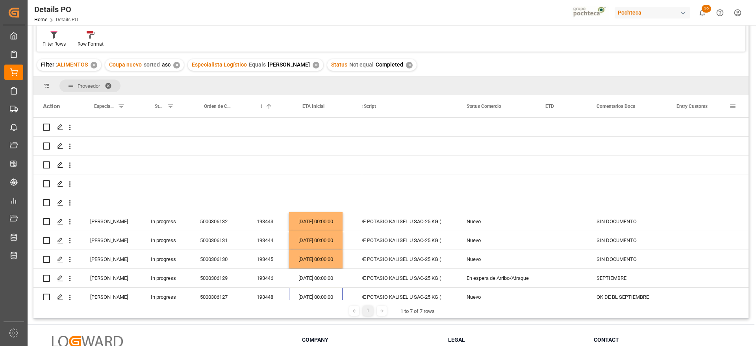
scroll to position [0, 0]
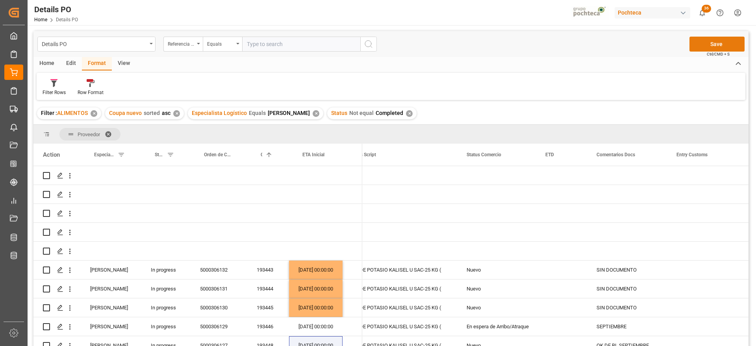
click at [709, 42] on button "Save" at bounding box center [717, 44] width 55 height 15
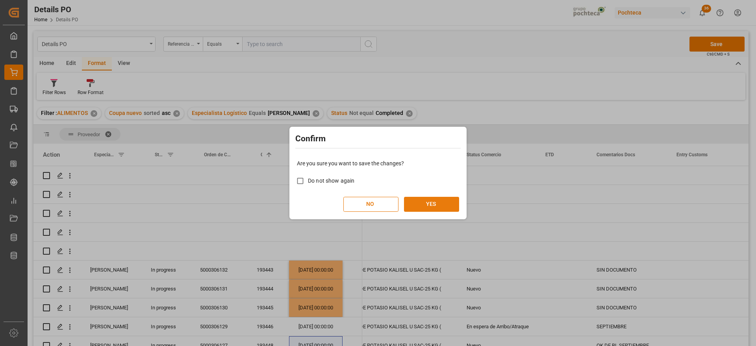
click at [430, 208] on button "YES" at bounding box center [431, 204] width 55 height 15
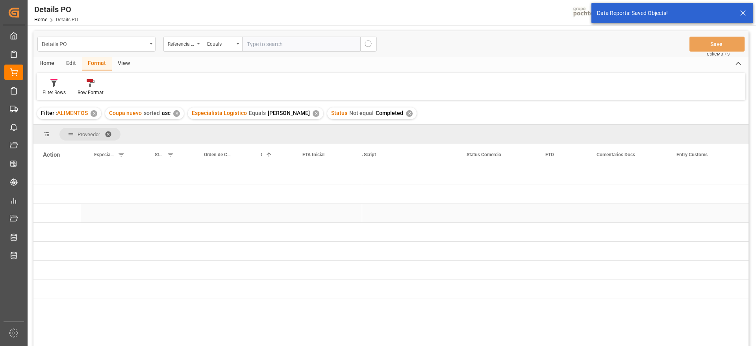
click at [305, 212] on div "Press SPACE to select this row." at bounding box center [316, 213] width 54 height 19
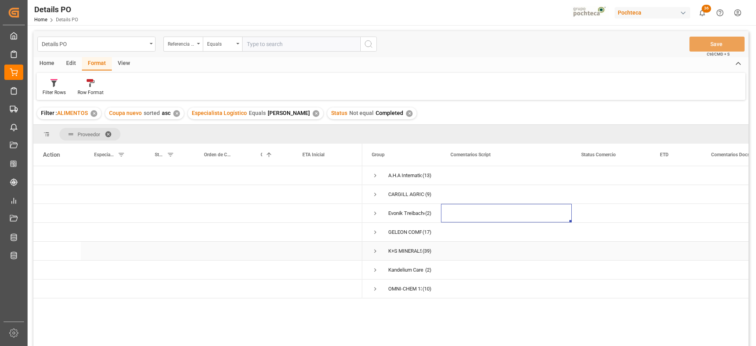
click at [375, 249] on span "Press SPACE to select this row." at bounding box center [375, 251] width 7 height 7
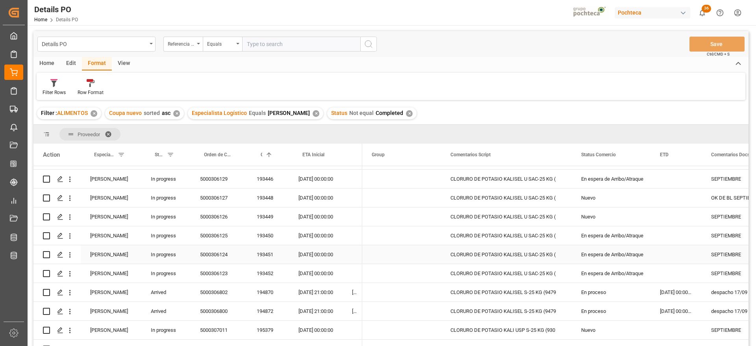
scroll to position [197, 0]
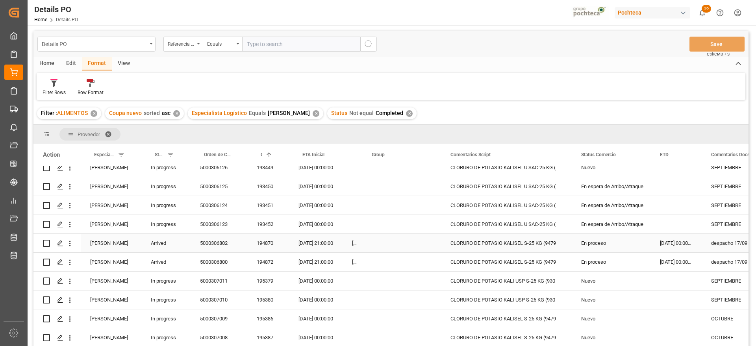
click at [736, 239] on div "despacho 17/09" at bounding box center [742, 243] width 80 height 19
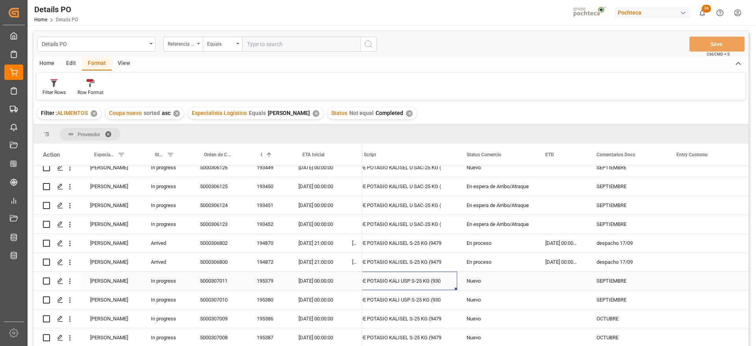
click at [416, 282] on div "CLORURO DE POTASIO KALI USP S-25 KG (930" at bounding box center [392, 281] width 131 height 19
click at [283, 234] on div "194870" at bounding box center [268, 243] width 42 height 19
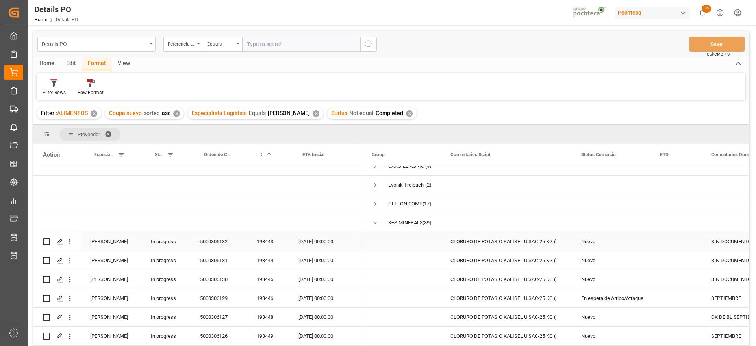
scroll to position [0, 0]
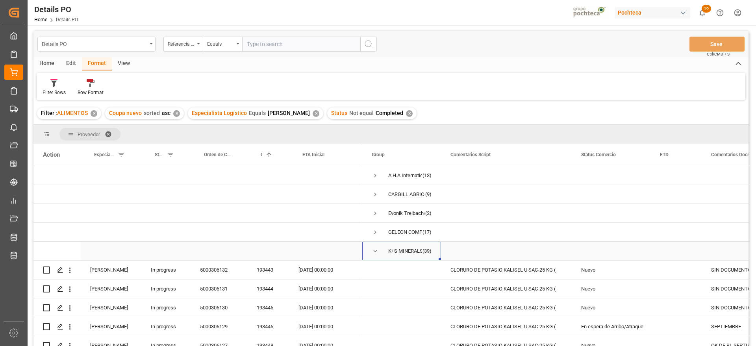
click at [374, 251] on span "Press SPACE to select this row." at bounding box center [375, 251] width 7 height 7
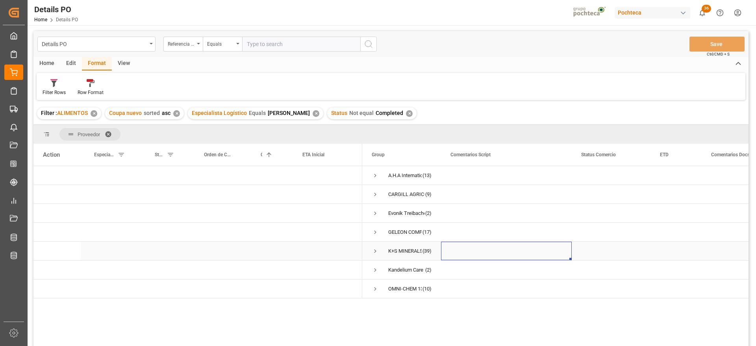
click at [557, 254] on div "Press SPACE to select this row." at bounding box center [506, 251] width 131 height 19
click at [424, 290] on span "(10)" at bounding box center [427, 289] width 9 height 18
click at [418, 245] on div "K+S MINERALS AND AGRICULTURE GMBH" at bounding box center [404, 251] width 33 height 18
click at [518, 245] on div "Press SPACE to select this row." at bounding box center [506, 251] width 131 height 19
